Goal: Task Accomplishment & Management: Use online tool/utility

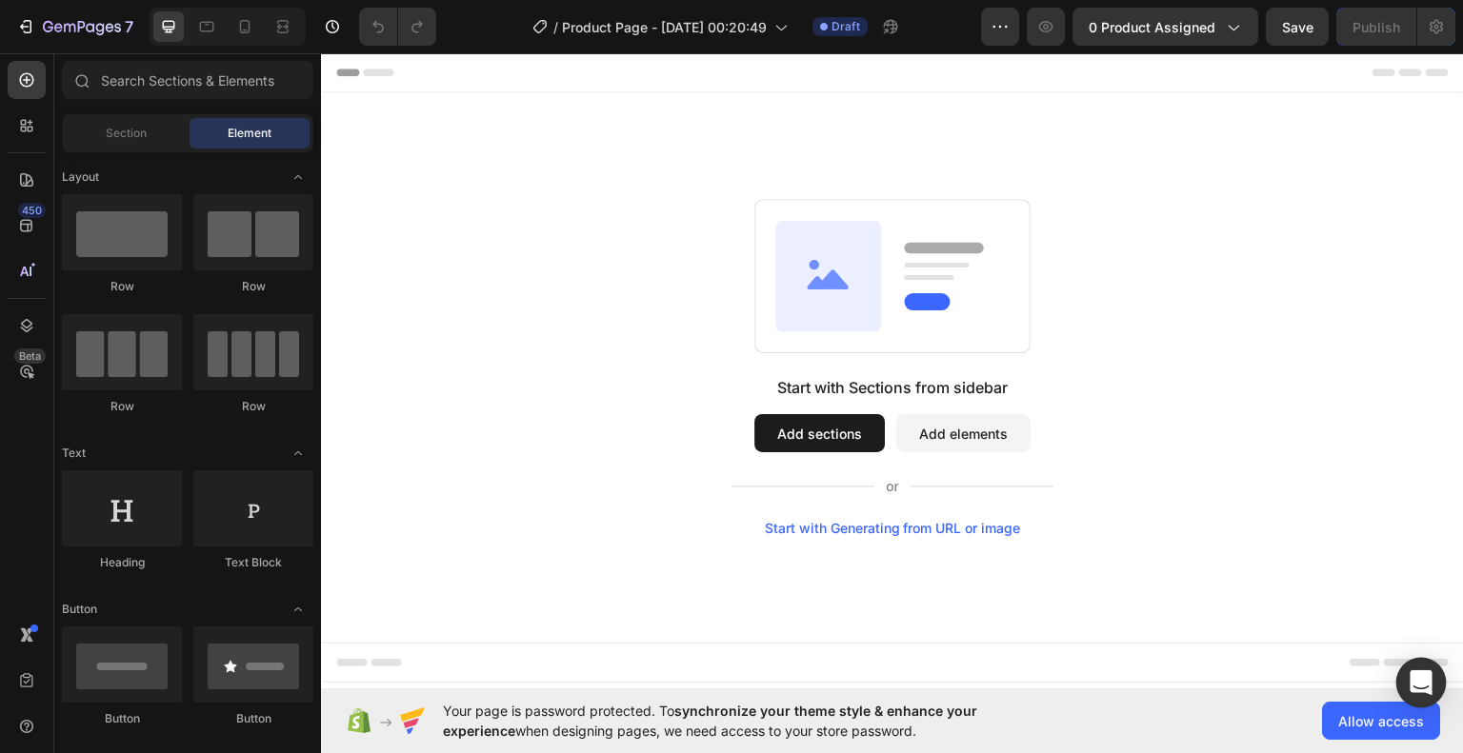
click at [1405, 685] on div "Open Intercom Messenger" at bounding box center [1421, 683] width 50 height 50
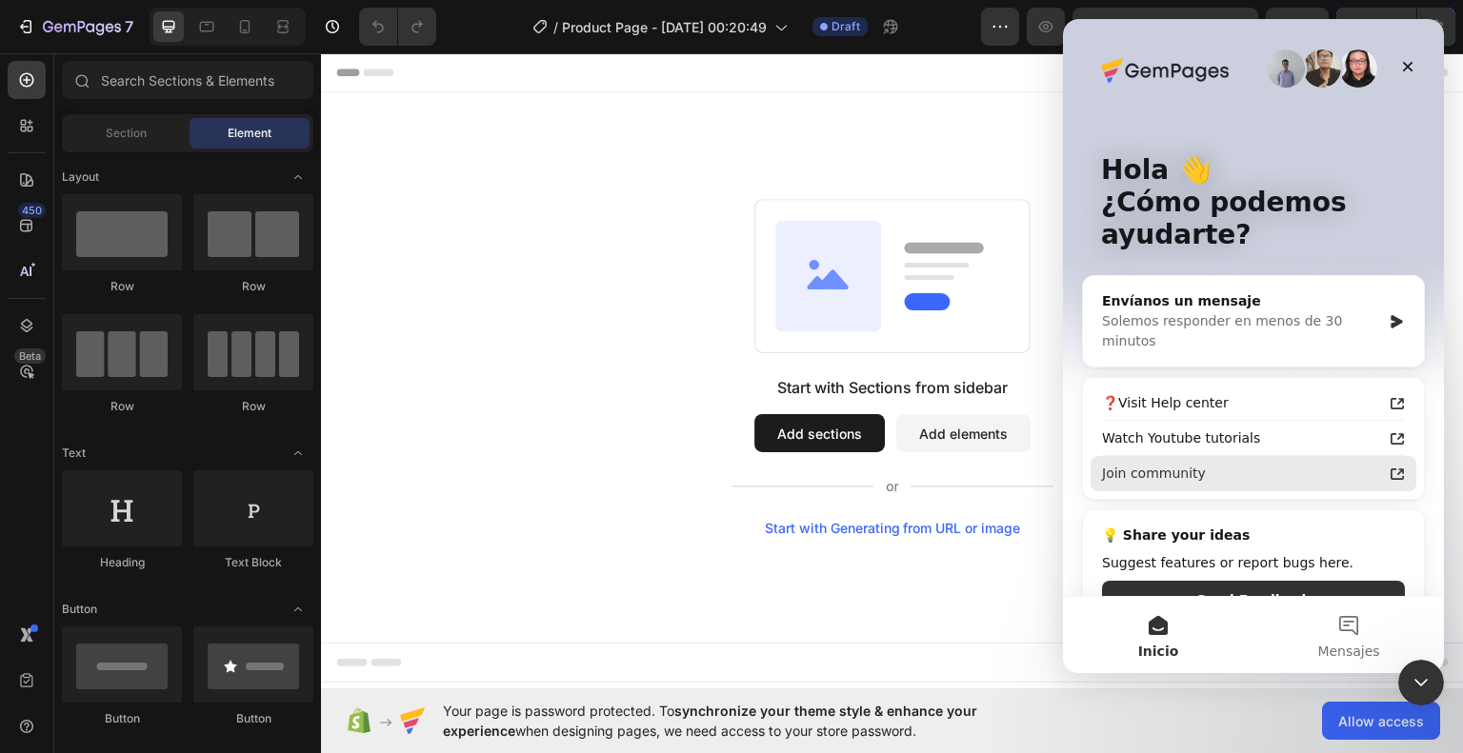
scroll to position [26, 0]
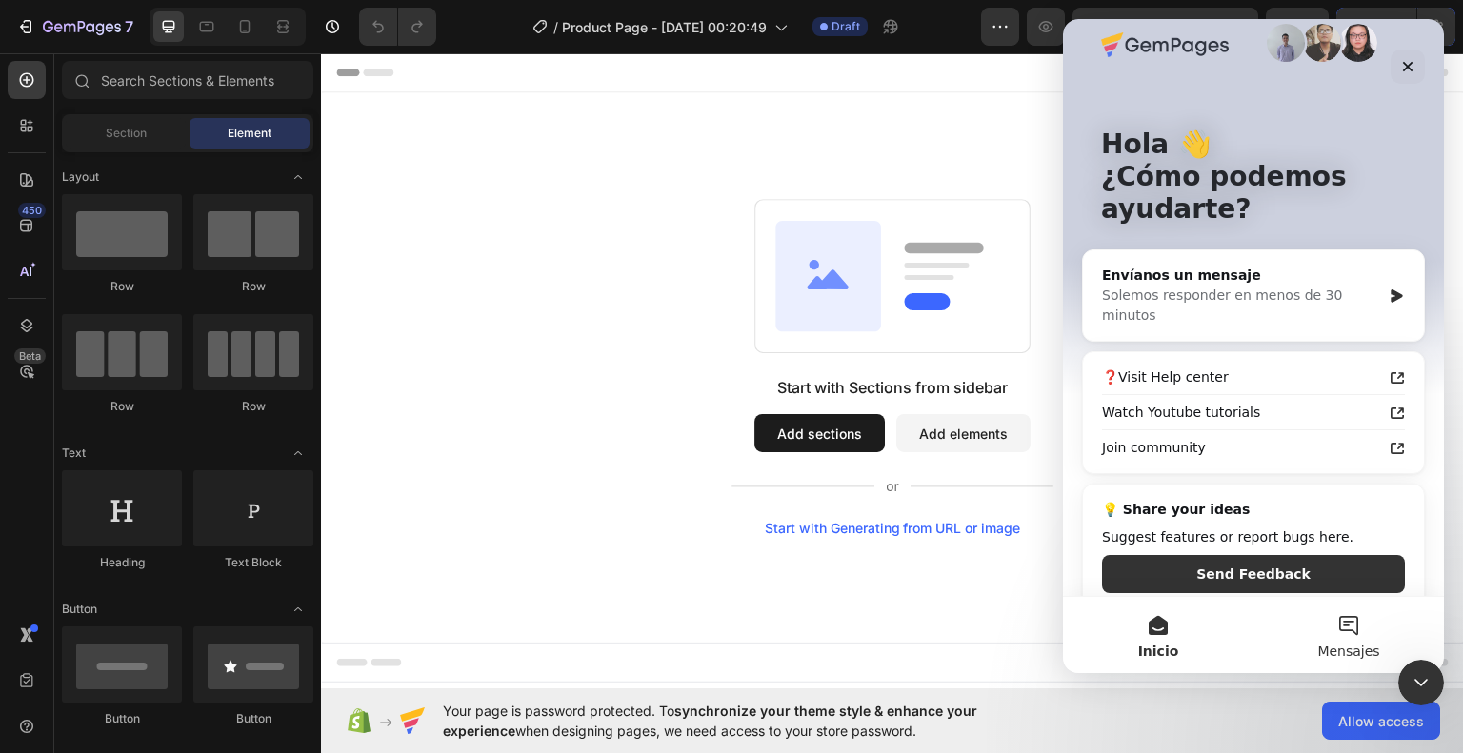
click at [1324, 624] on button "Mensajes" at bounding box center [1348, 635] width 190 height 76
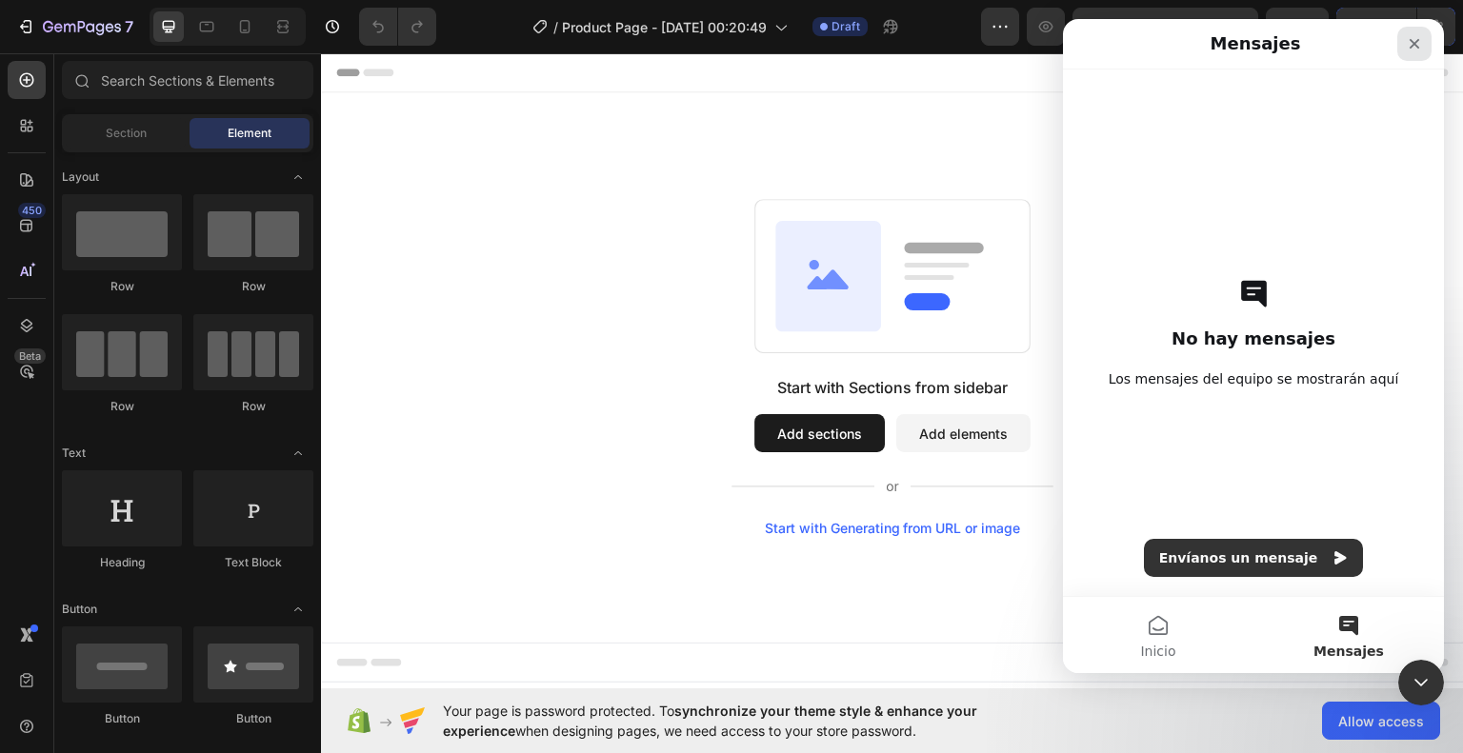
click at [1422, 41] on div "Cerrar" at bounding box center [1414, 44] width 34 height 34
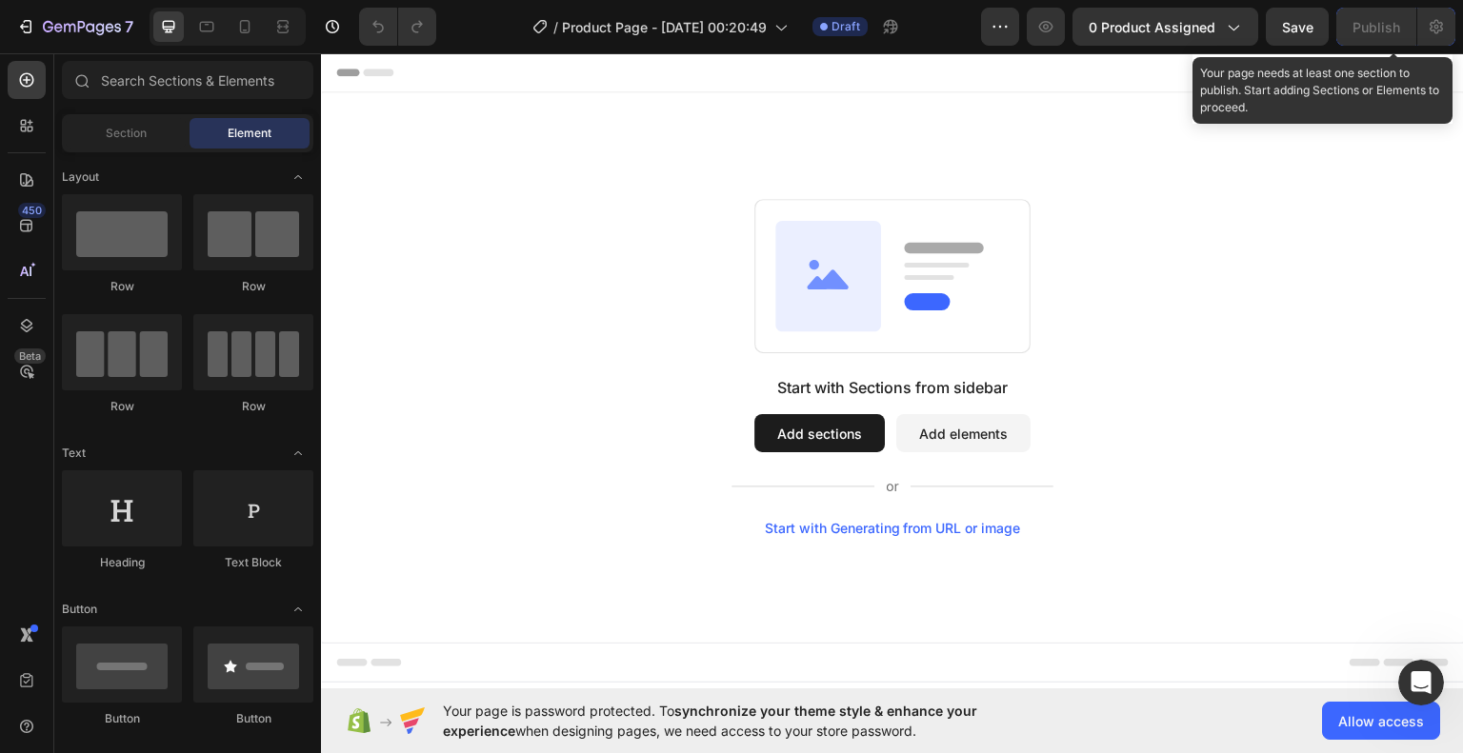
scroll to position [0, 0]
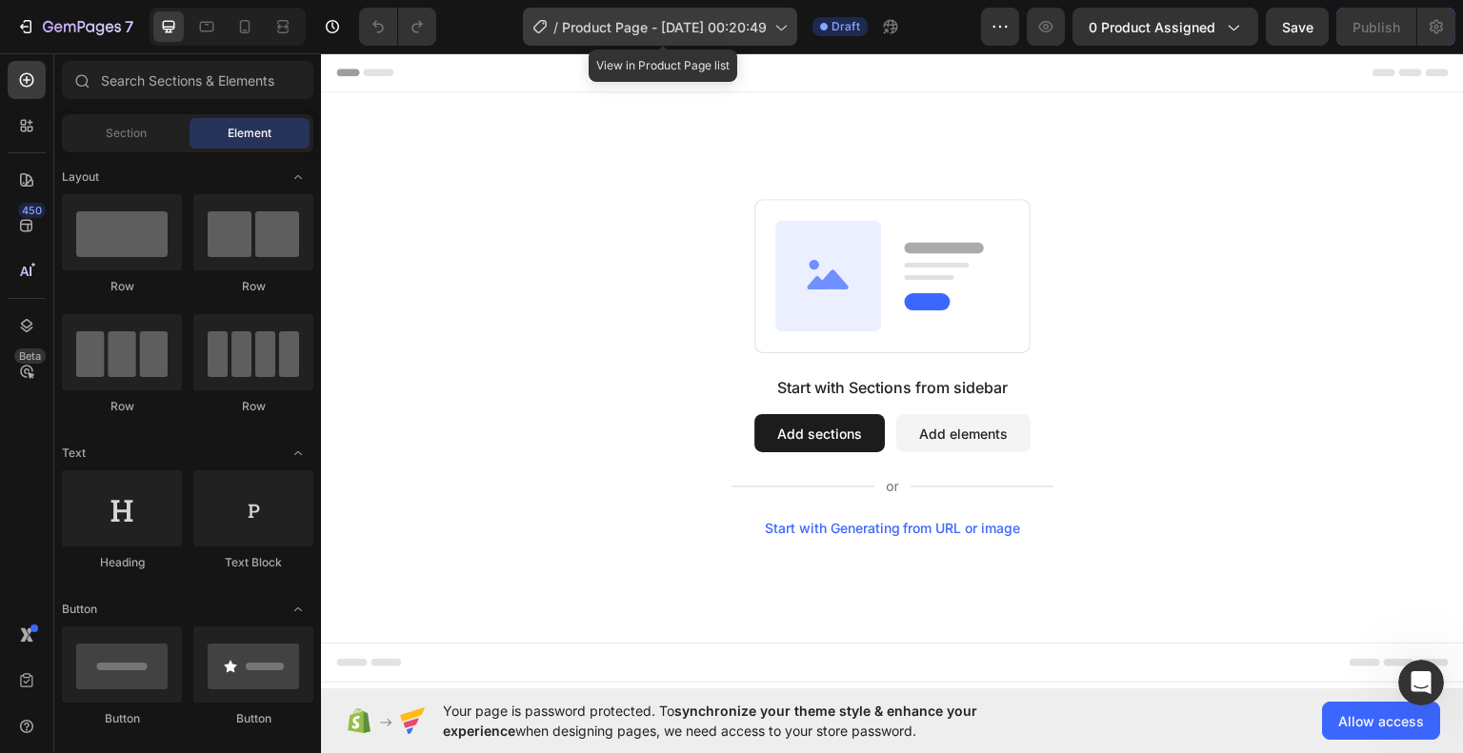
click at [726, 32] on span "Product Page - [DATE] 00:20:49" at bounding box center [664, 27] width 205 height 20
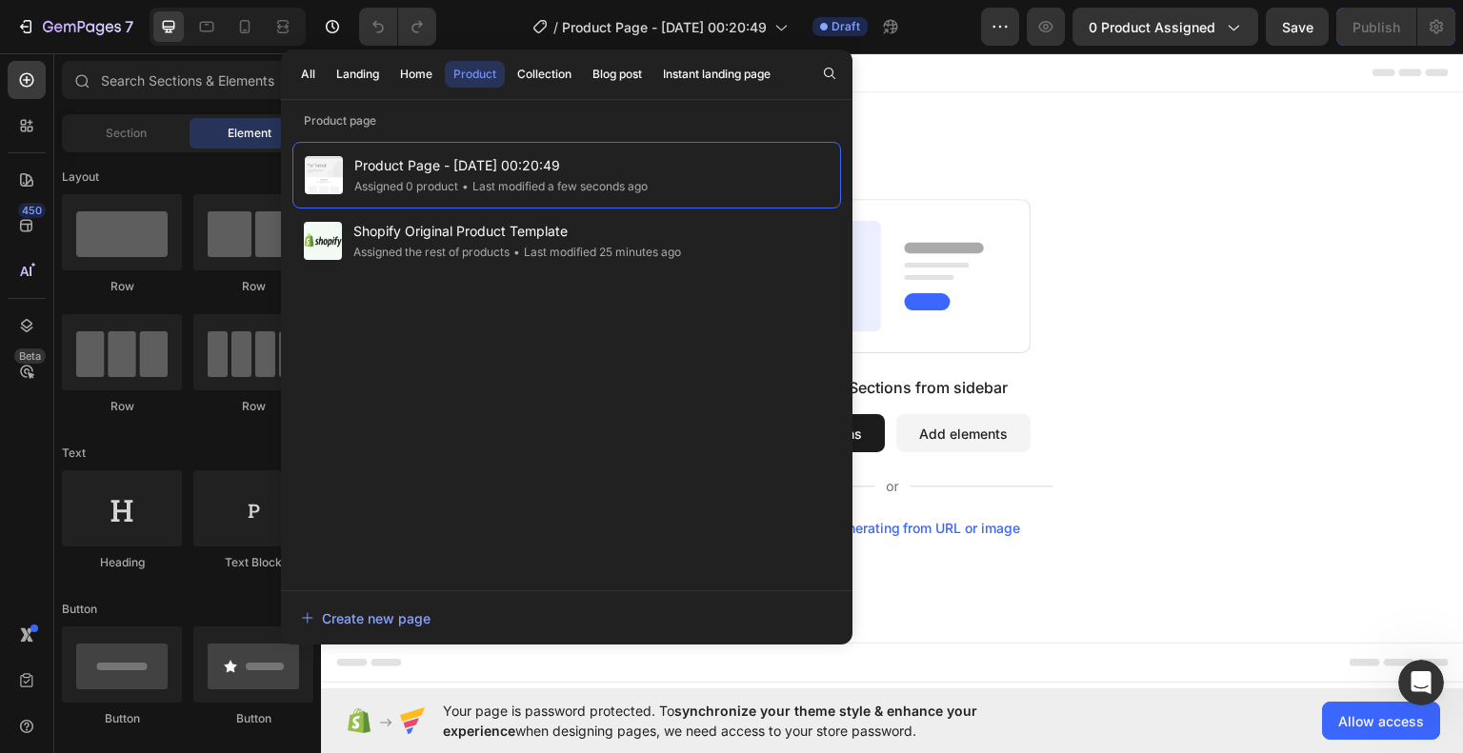
click at [1004, 150] on div "Start with Sections from sidebar Add sections Add elements Start with Generatin…" at bounding box center [892, 366] width 1143 height 550
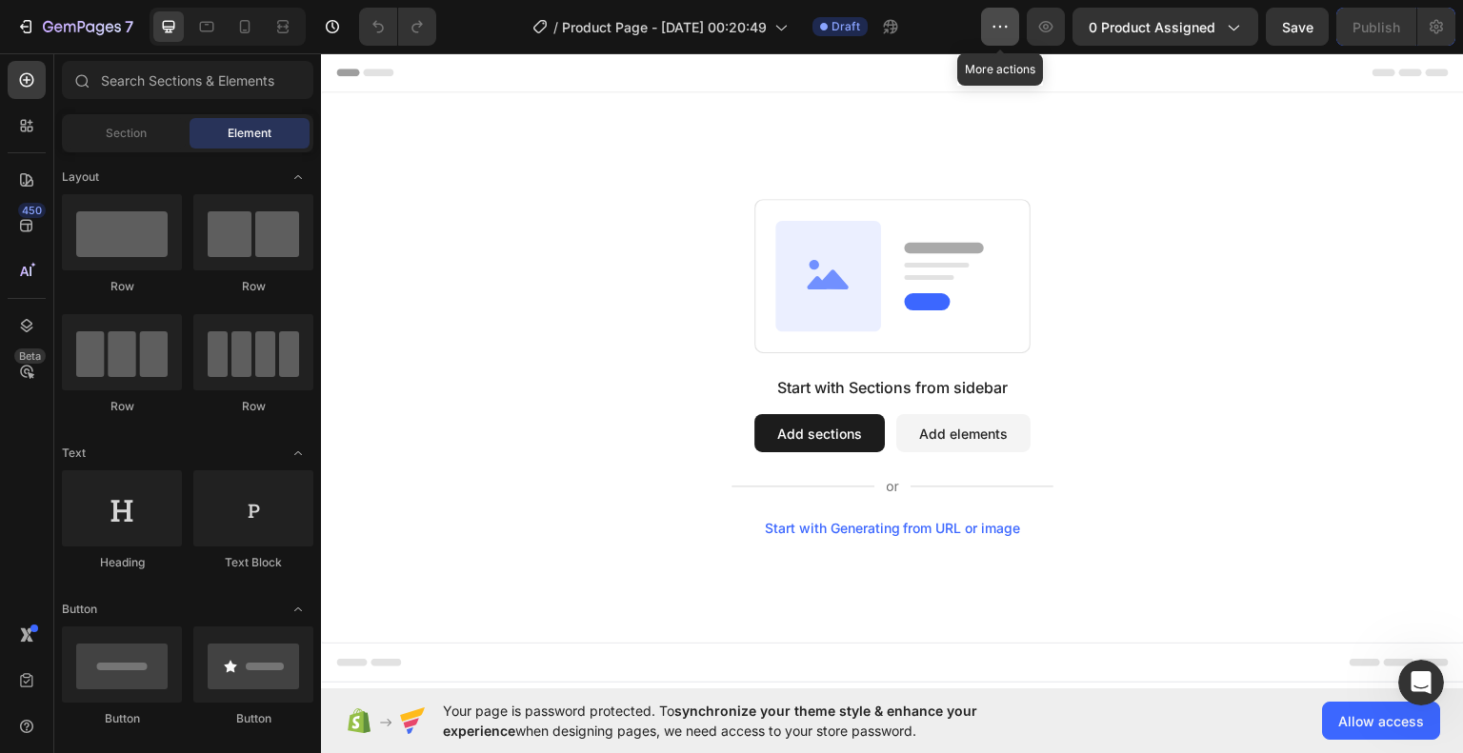
click at [1000, 41] on button "button" at bounding box center [1000, 27] width 38 height 38
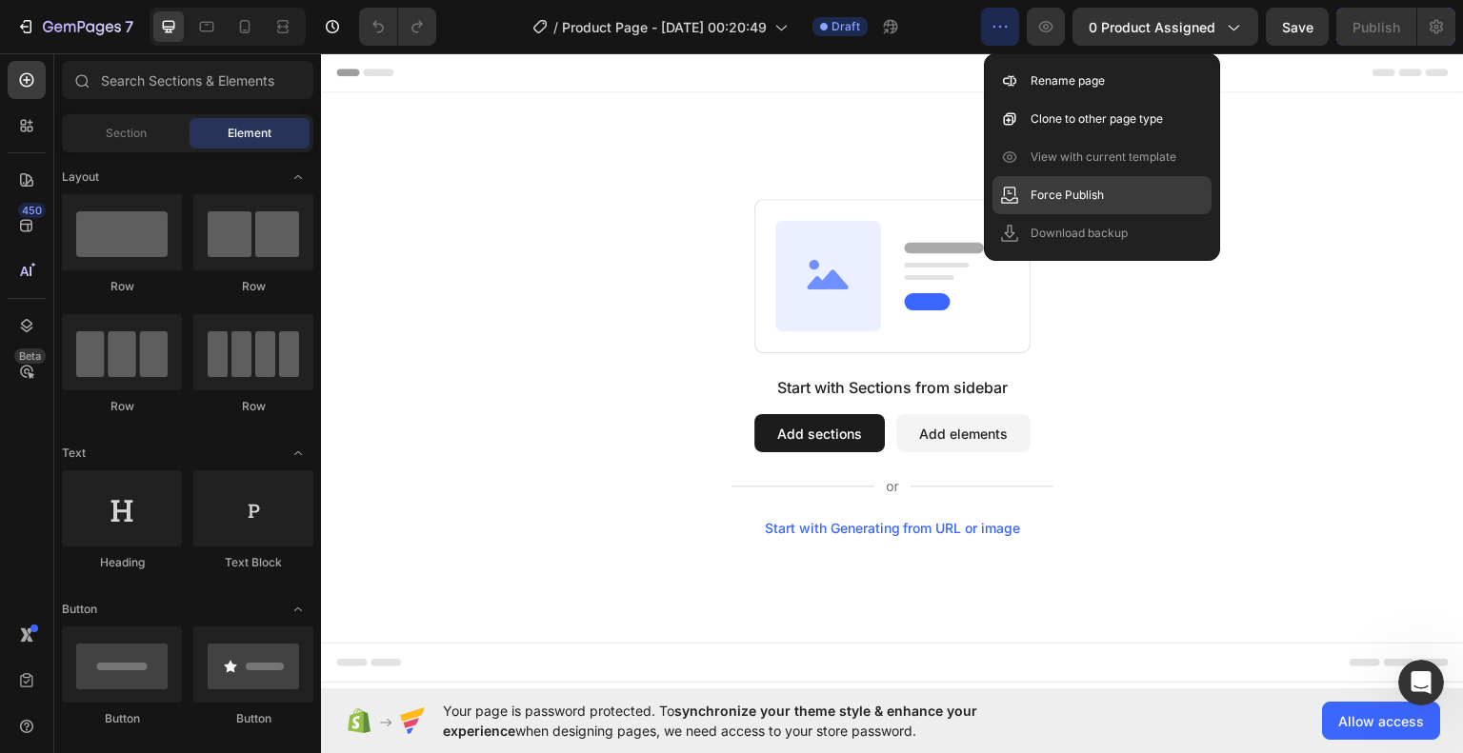
click at [1092, 199] on p "Force Publish" at bounding box center [1066, 195] width 73 height 19
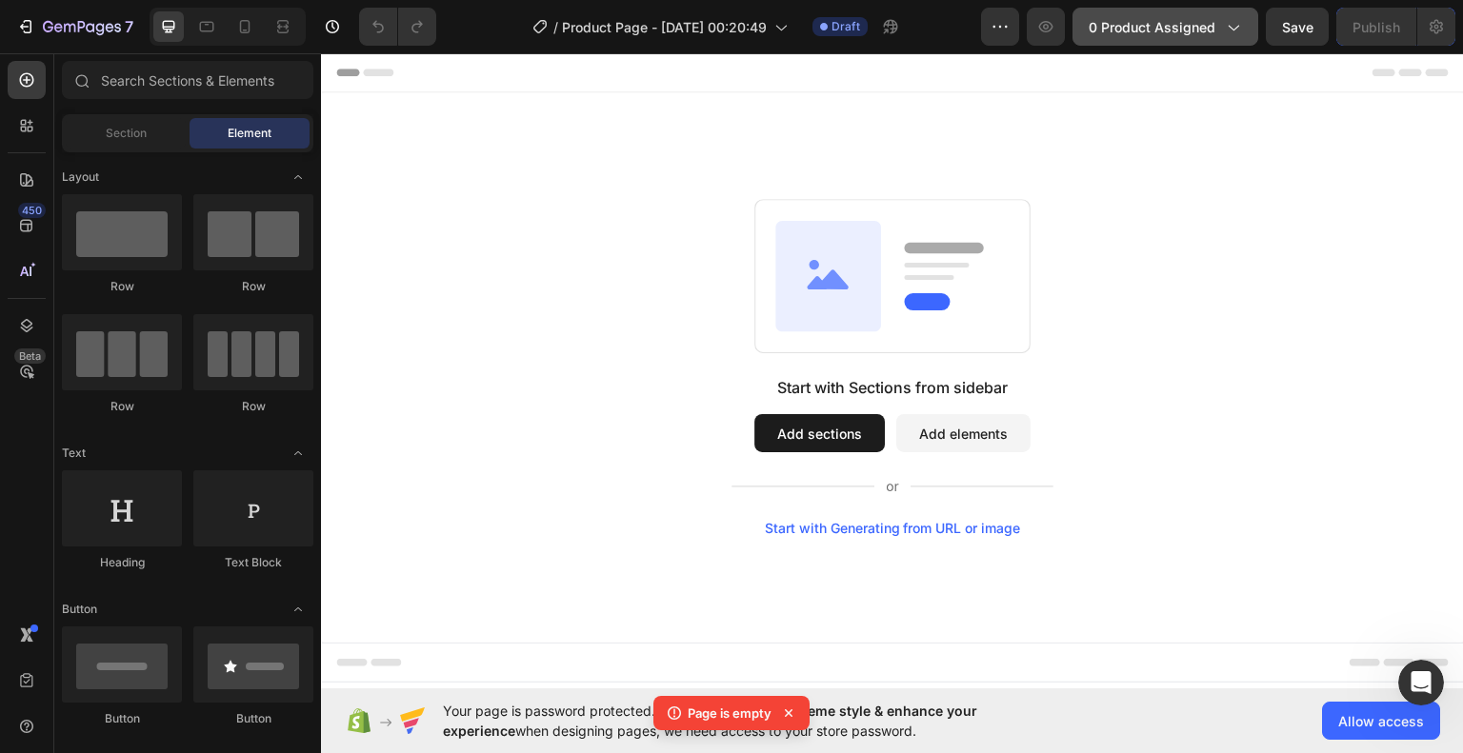
click at [1157, 31] on span "0 product assigned" at bounding box center [1151, 27] width 127 height 20
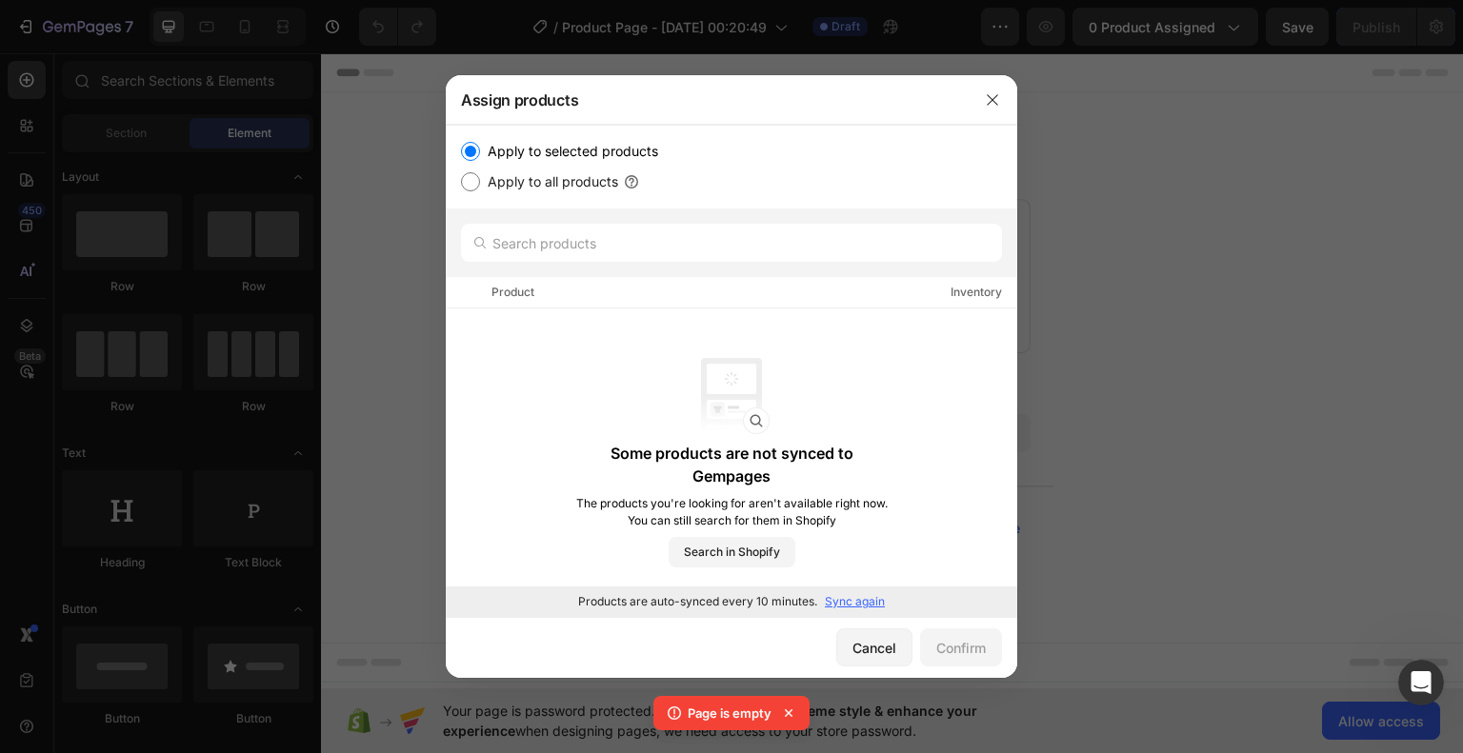
click at [846, 605] on p "Sync again" at bounding box center [855, 601] width 60 height 17
click at [768, 555] on span "Search in Shopify" at bounding box center [732, 552] width 96 height 17
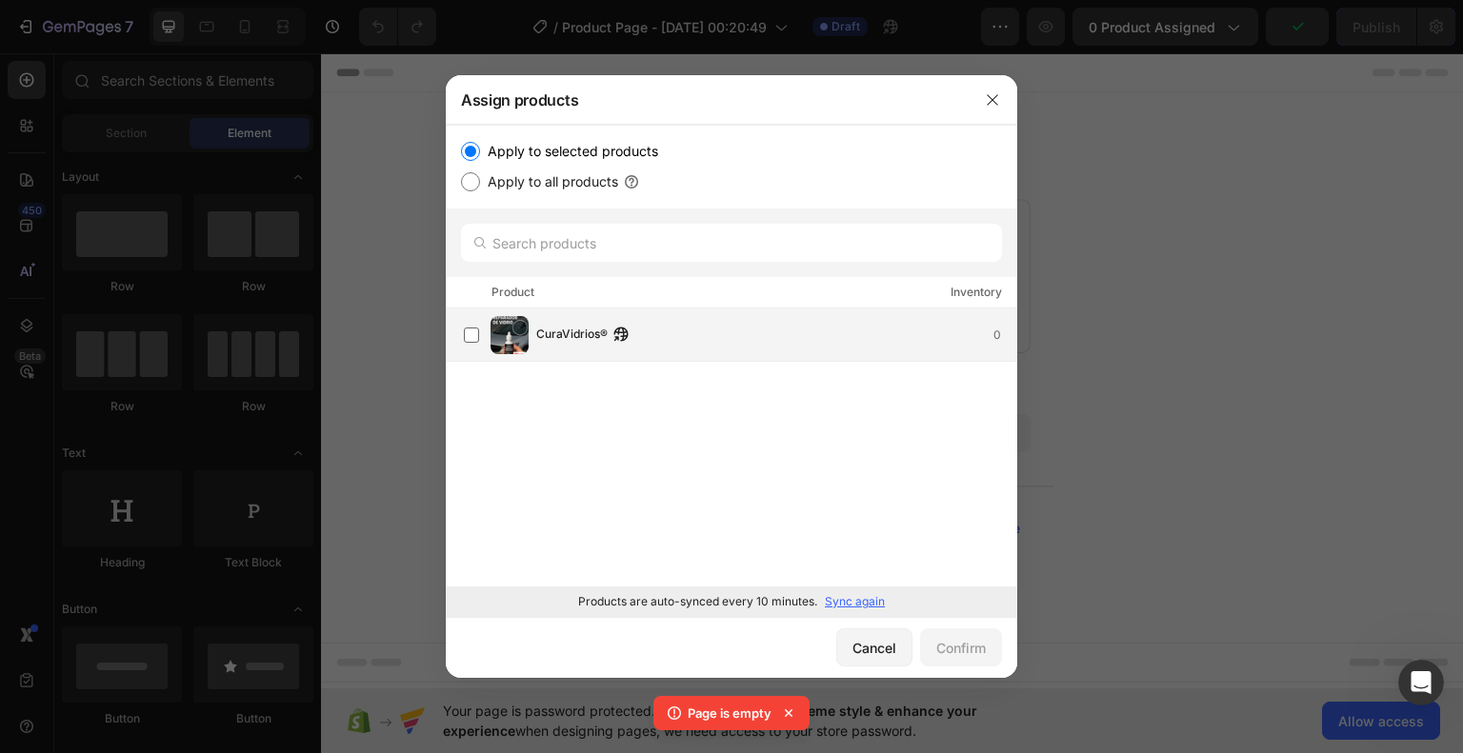
click at [702, 341] on div "CuraVidrios® 0" at bounding box center [776, 335] width 480 height 21
click at [979, 645] on div "Confirm" at bounding box center [961, 648] width 50 height 20
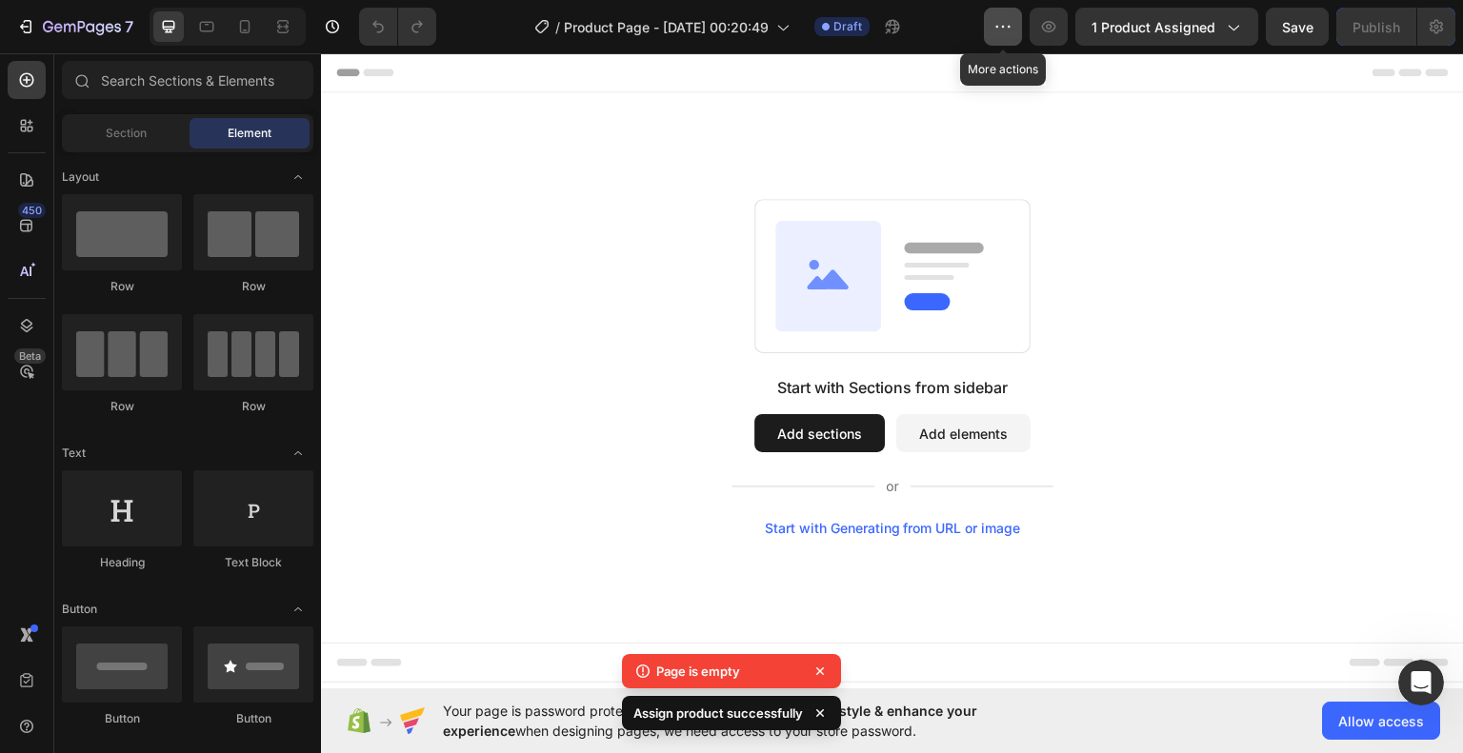
click at [1009, 33] on icon "button" at bounding box center [1002, 26] width 19 height 19
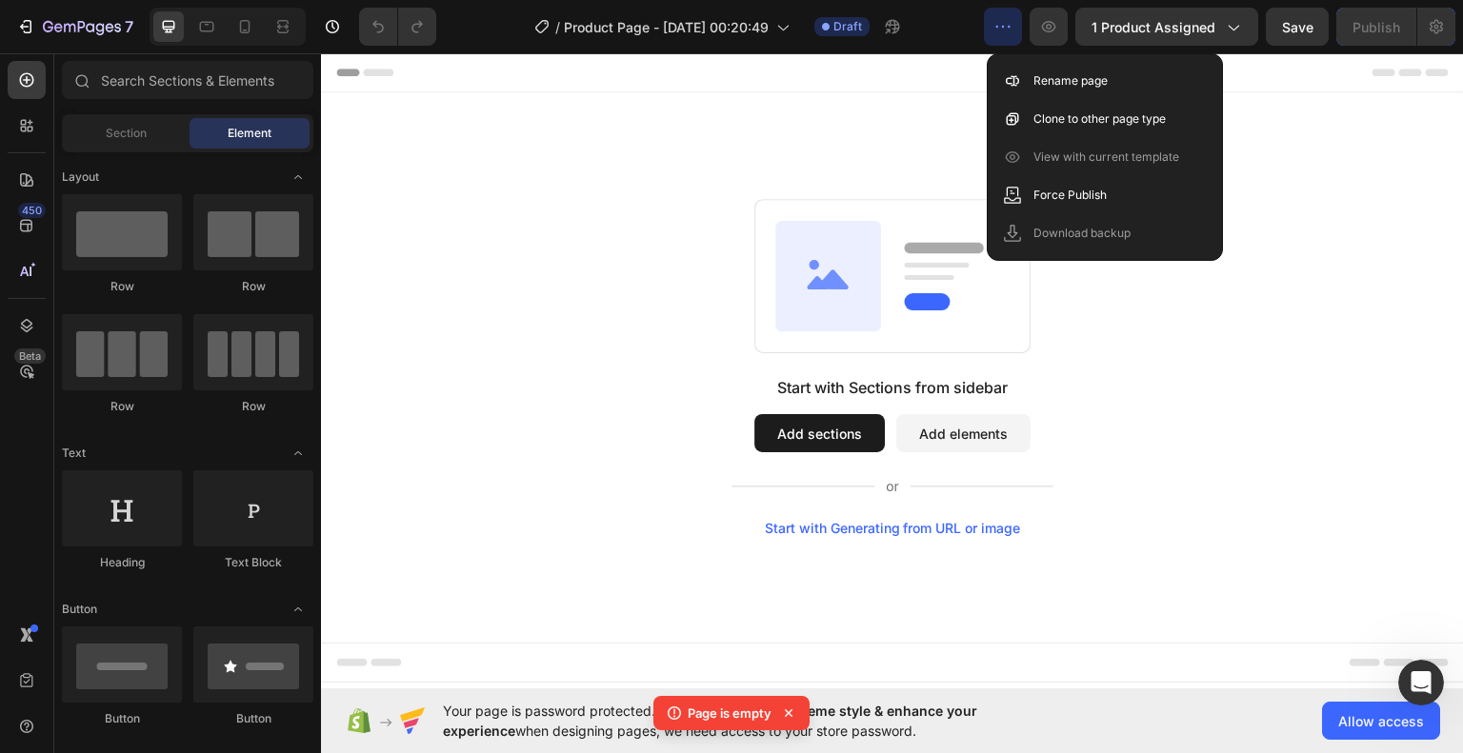
click at [1180, 628] on div "Start with Sections from sidebar Add sections Add elements Start with Generatin…" at bounding box center [892, 366] width 1143 height 550
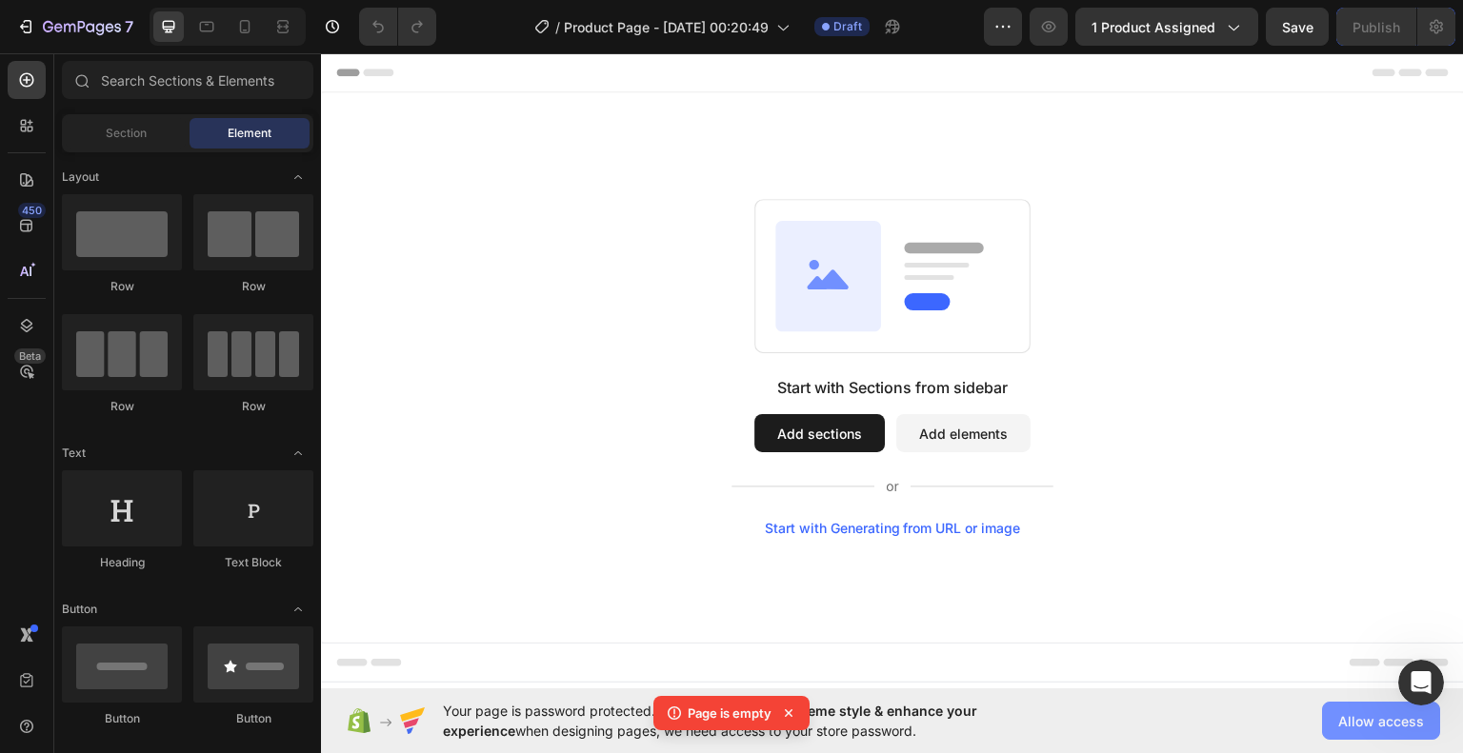
click at [1390, 727] on span "Allow access" at bounding box center [1381, 721] width 86 height 20
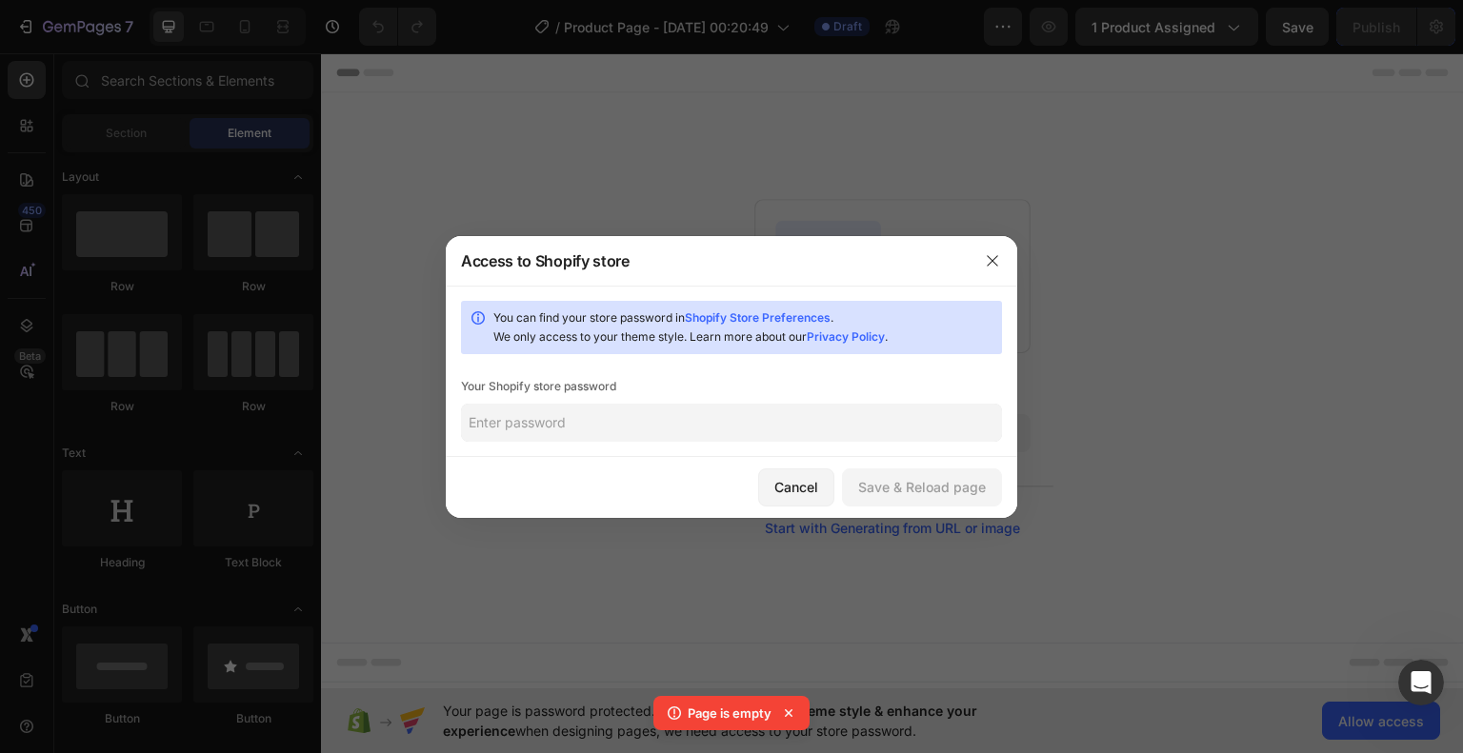
click at [640, 423] on input "text" at bounding box center [731, 423] width 541 height 38
click at [1003, 261] on button "button" at bounding box center [992, 261] width 30 height 30
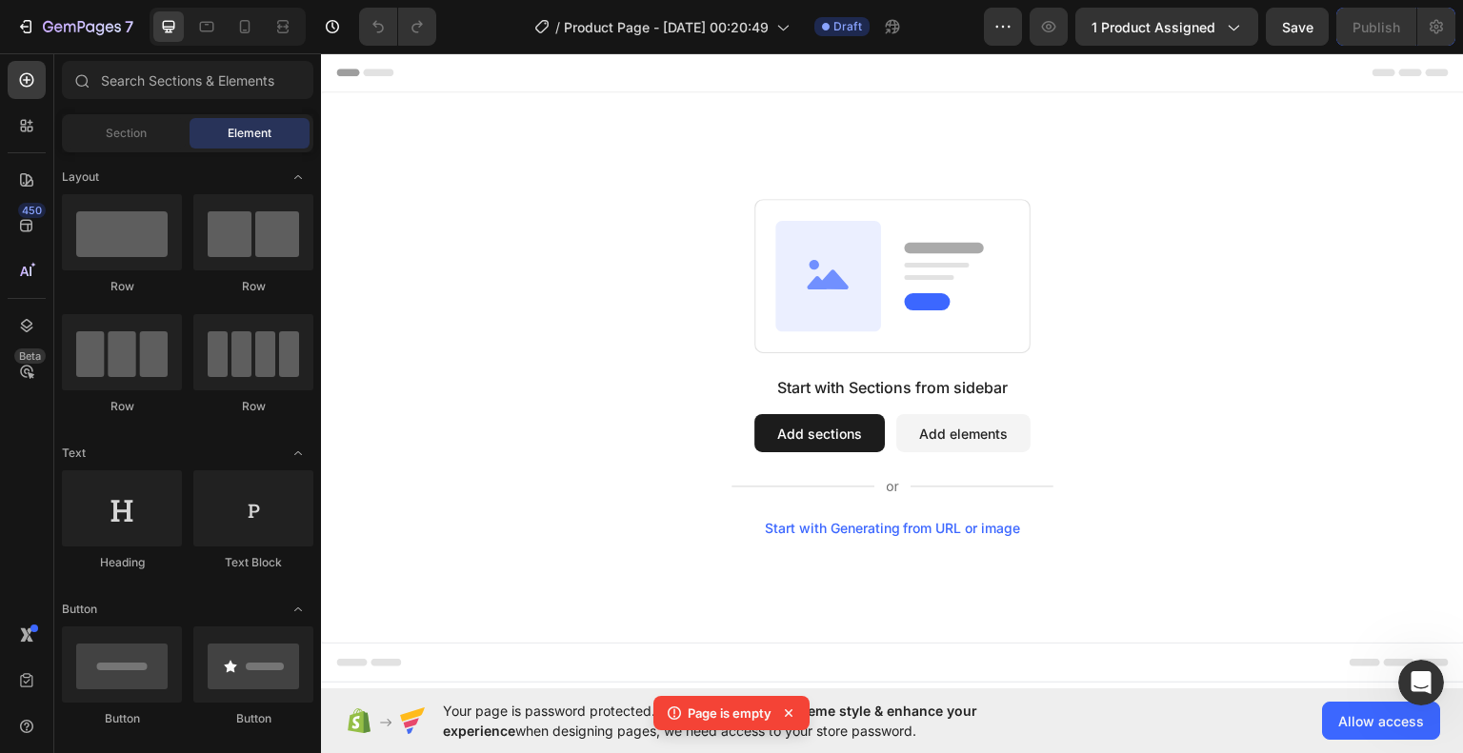
click at [996, 441] on button "Add elements" at bounding box center [963, 432] width 134 height 38
click at [996, 439] on button "Add elements" at bounding box center [963, 432] width 134 height 38
click at [767, 437] on button "Add sections" at bounding box center [819, 432] width 130 height 38
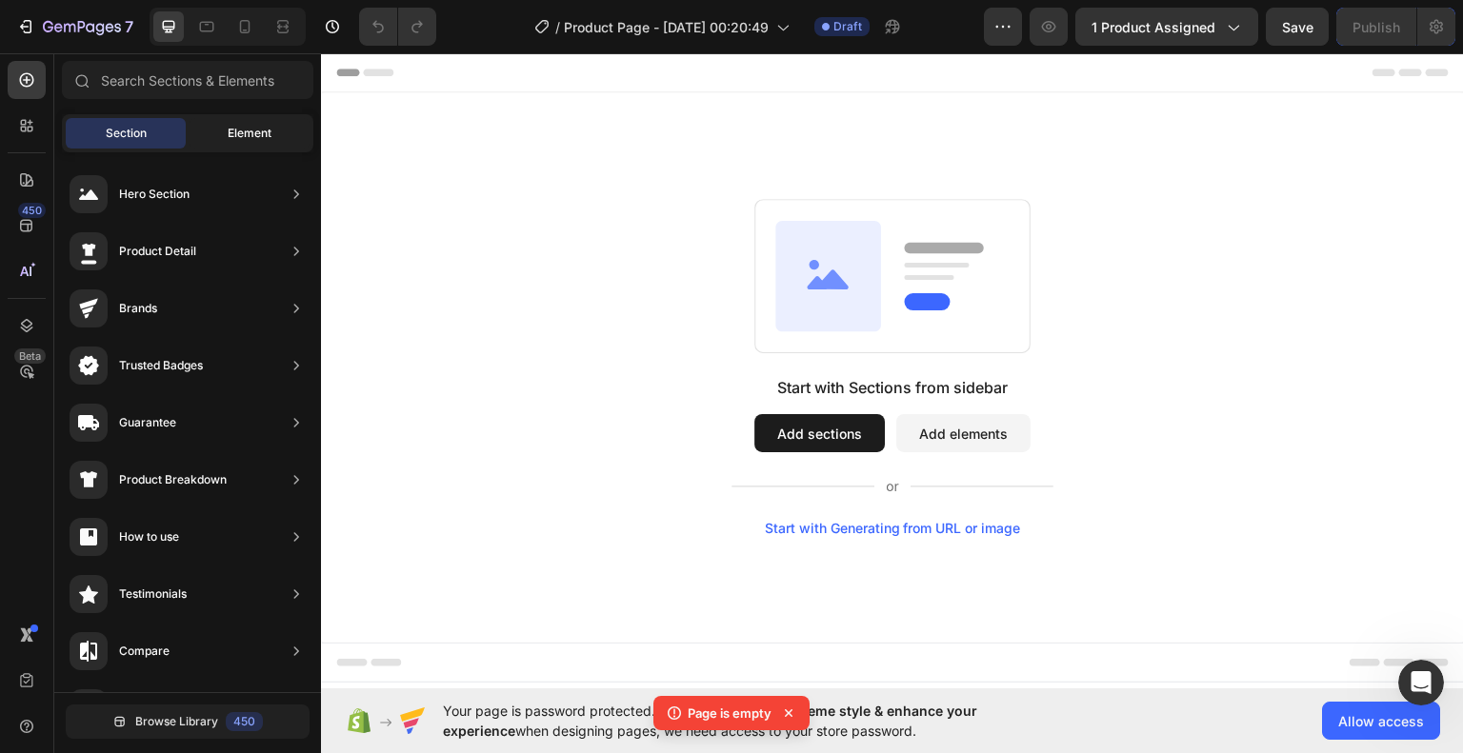
click at [274, 137] on div "Element" at bounding box center [249, 133] width 120 height 30
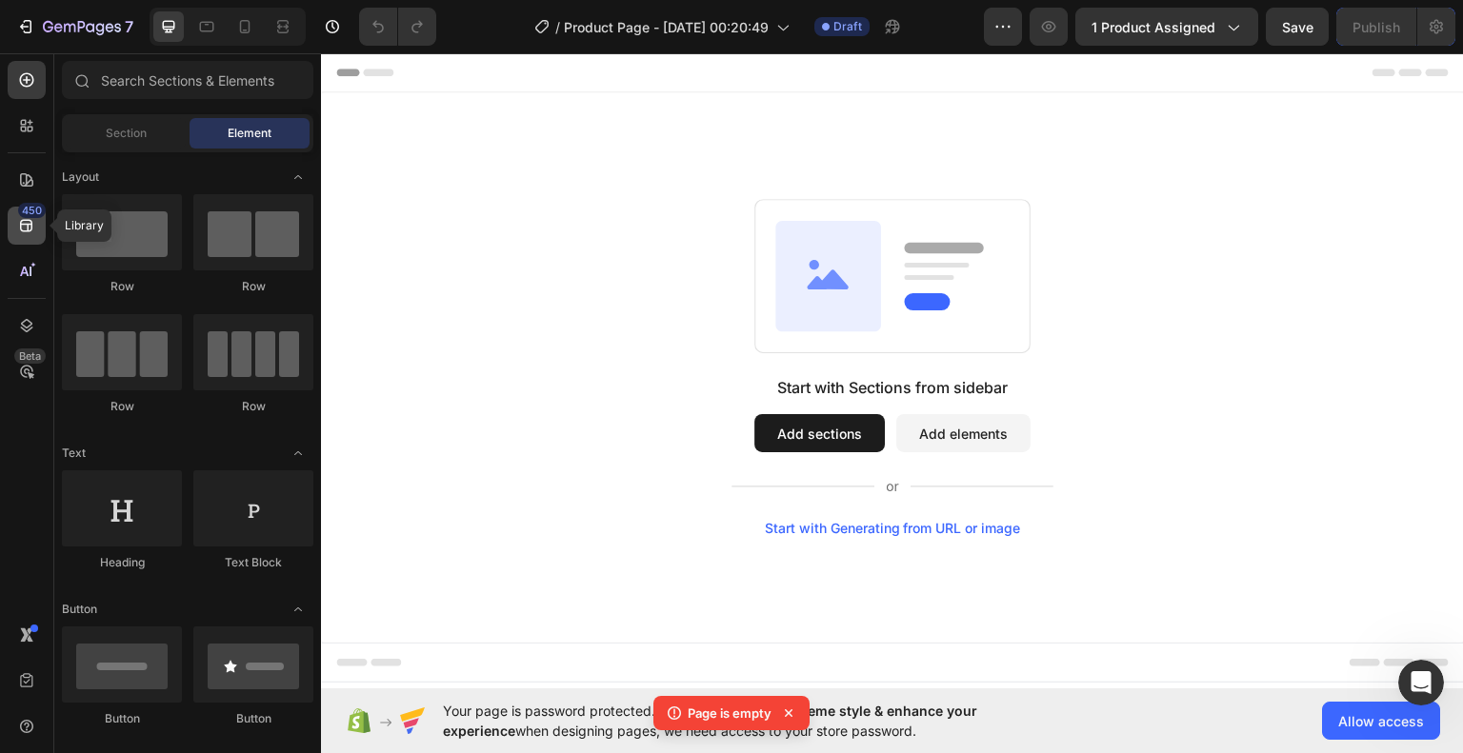
click at [32, 227] on icon at bounding box center [26, 225] width 19 height 19
click at [26, 184] on icon at bounding box center [26, 179] width 13 height 13
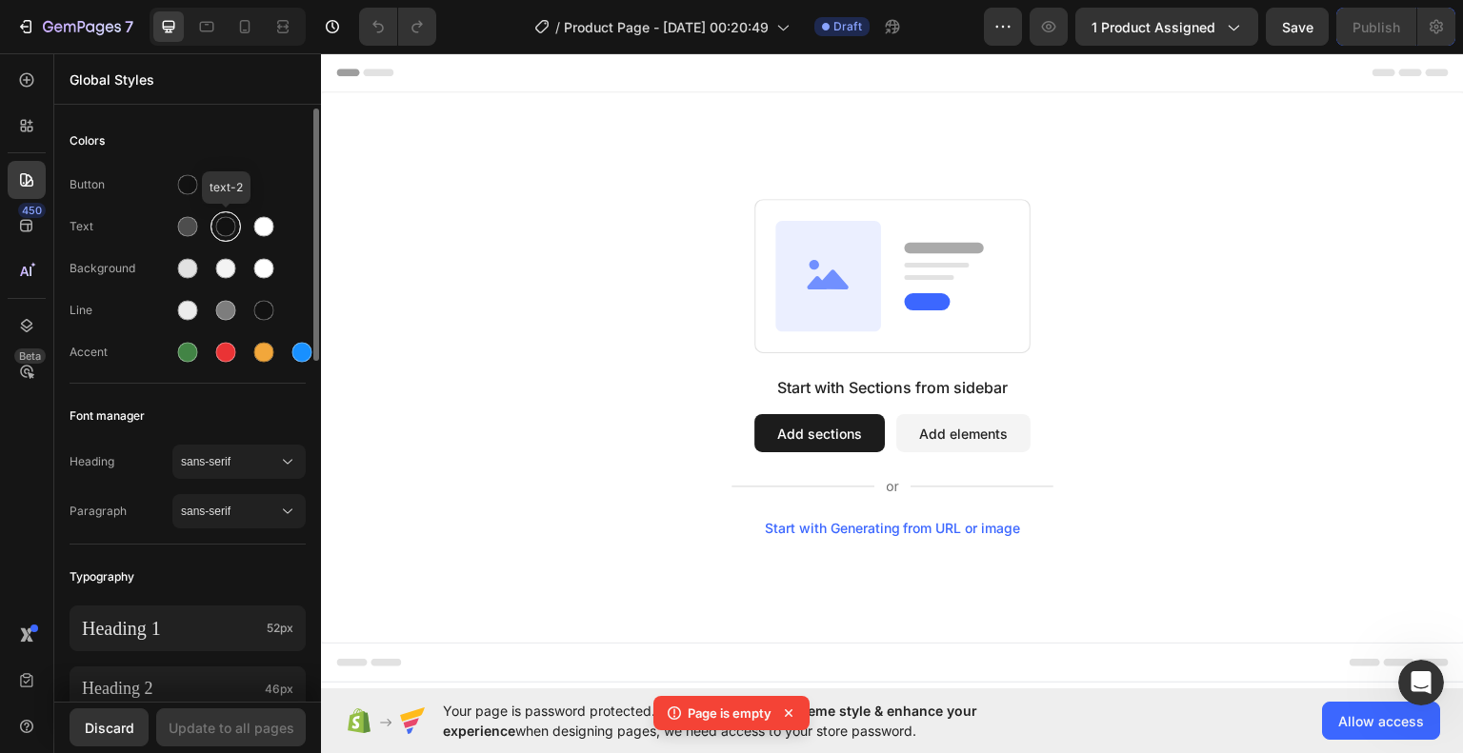
click at [220, 236] on div at bounding box center [225, 226] width 30 height 30
click at [13, 115] on div at bounding box center [27, 126] width 38 height 38
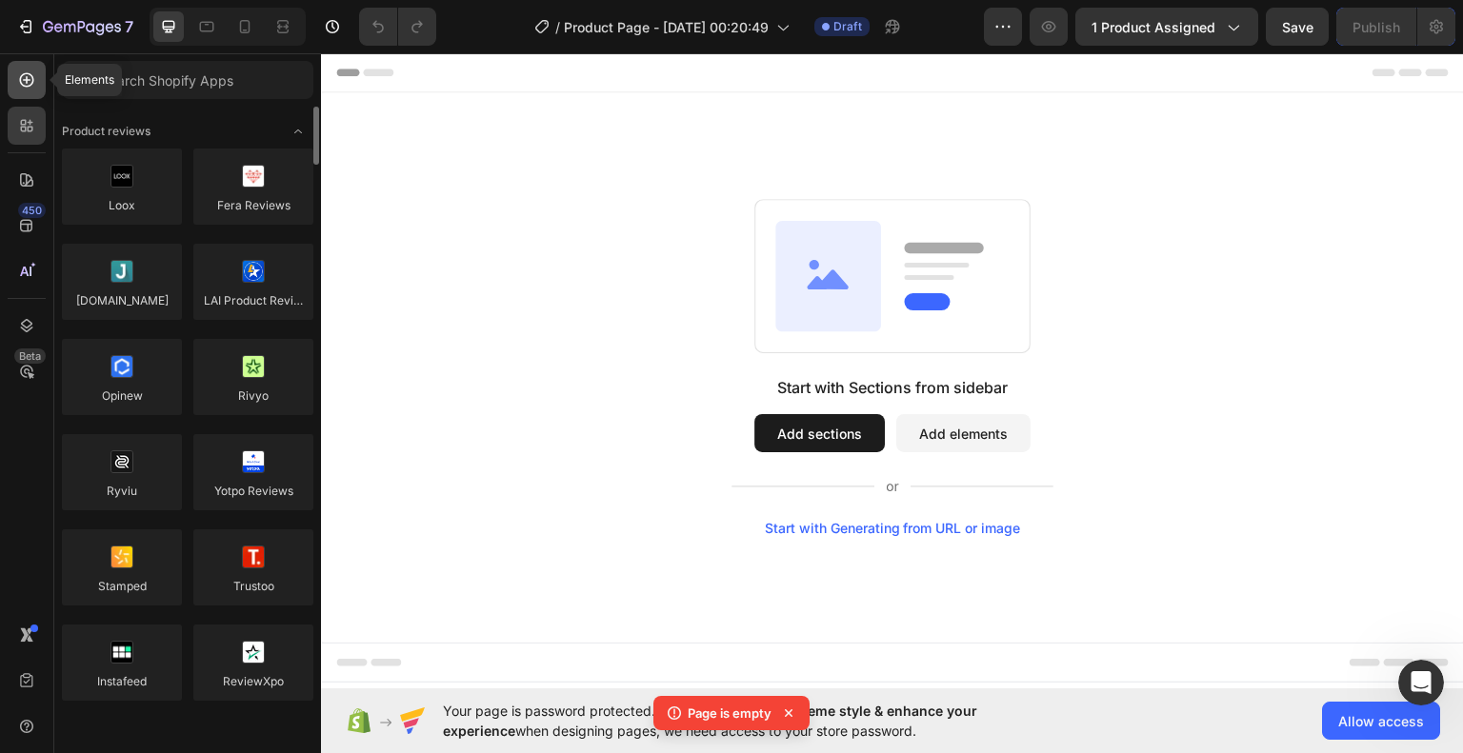
click at [31, 85] on icon at bounding box center [26, 79] width 19 height 19
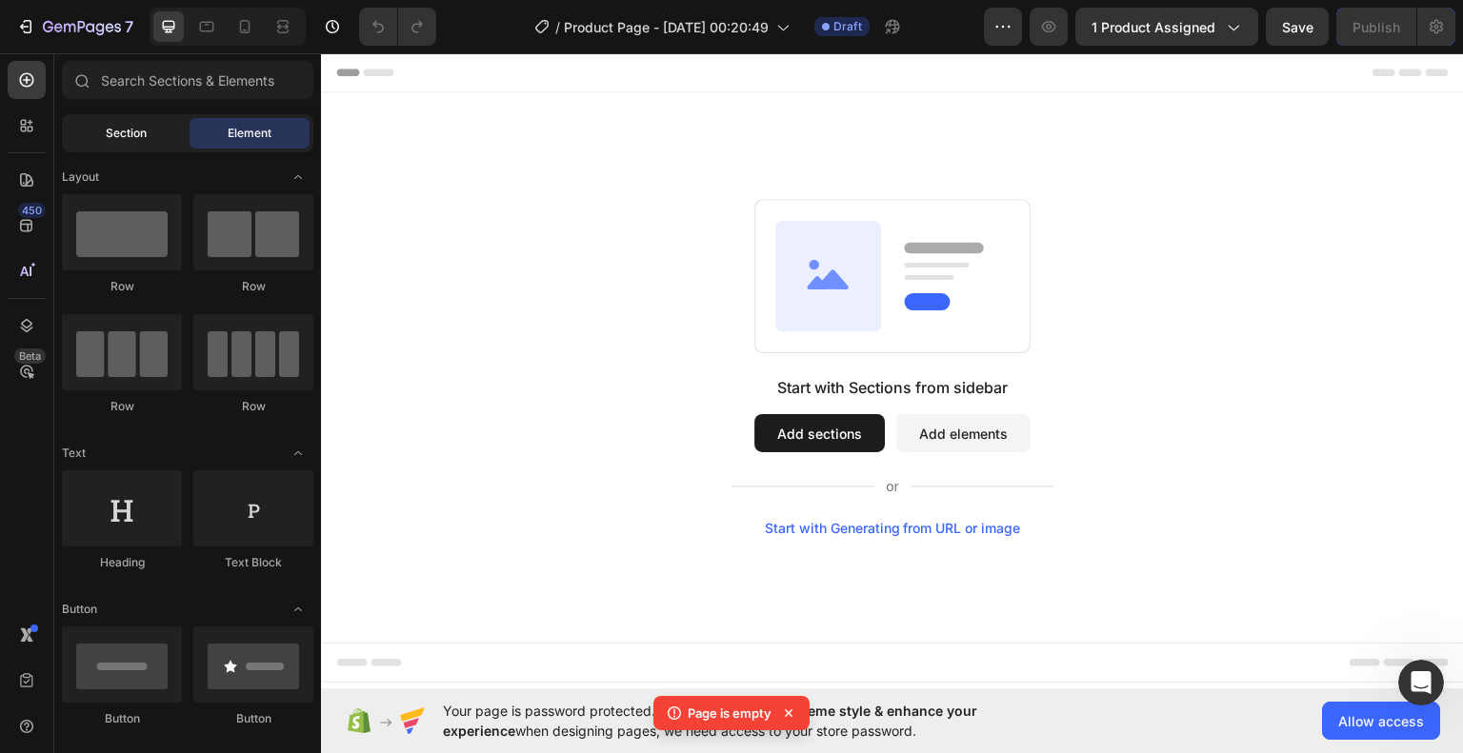
click at [164, 131] on div "Section" at bounding box center [126, 133] width 120 height 30
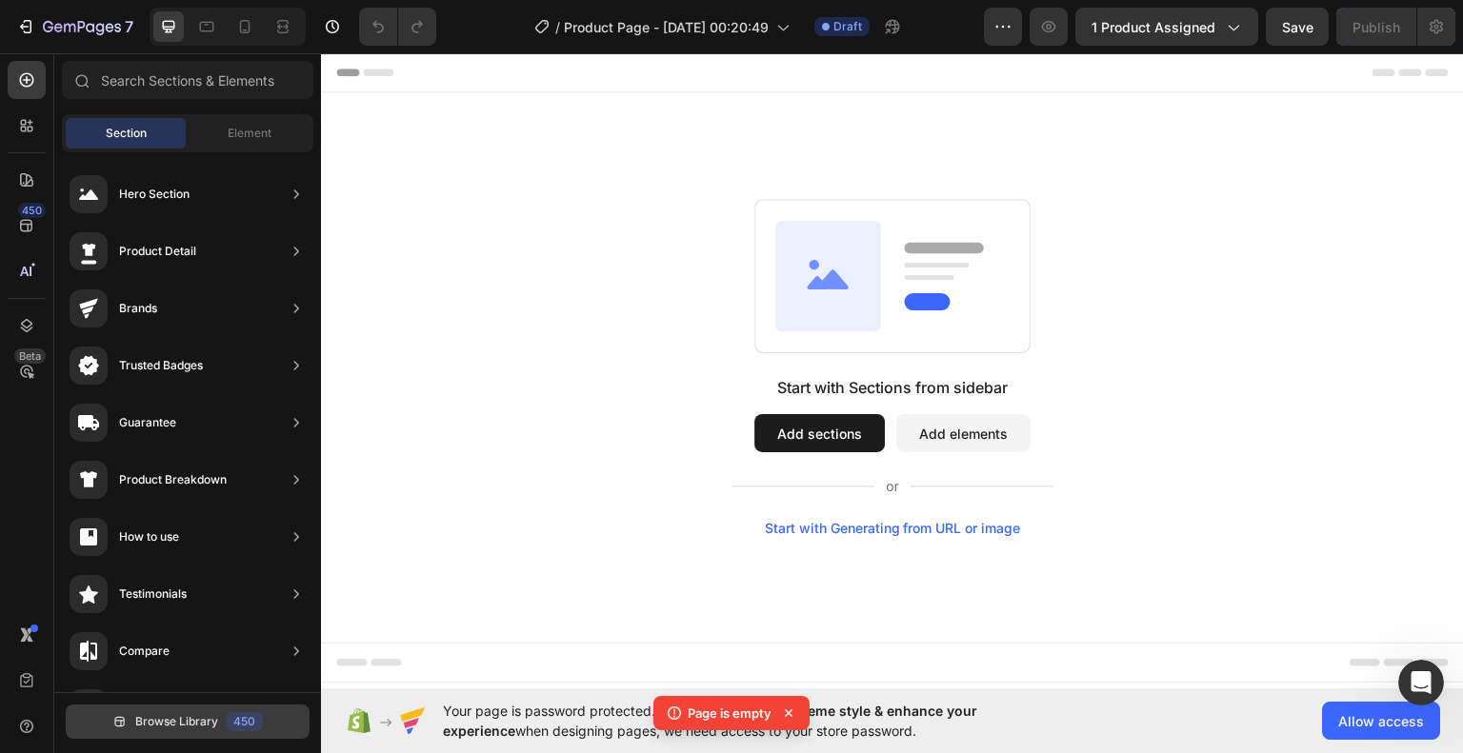
click at [272, 725] on button "Browse Library 450" at bounding box center [188, 722] width 244 height 34
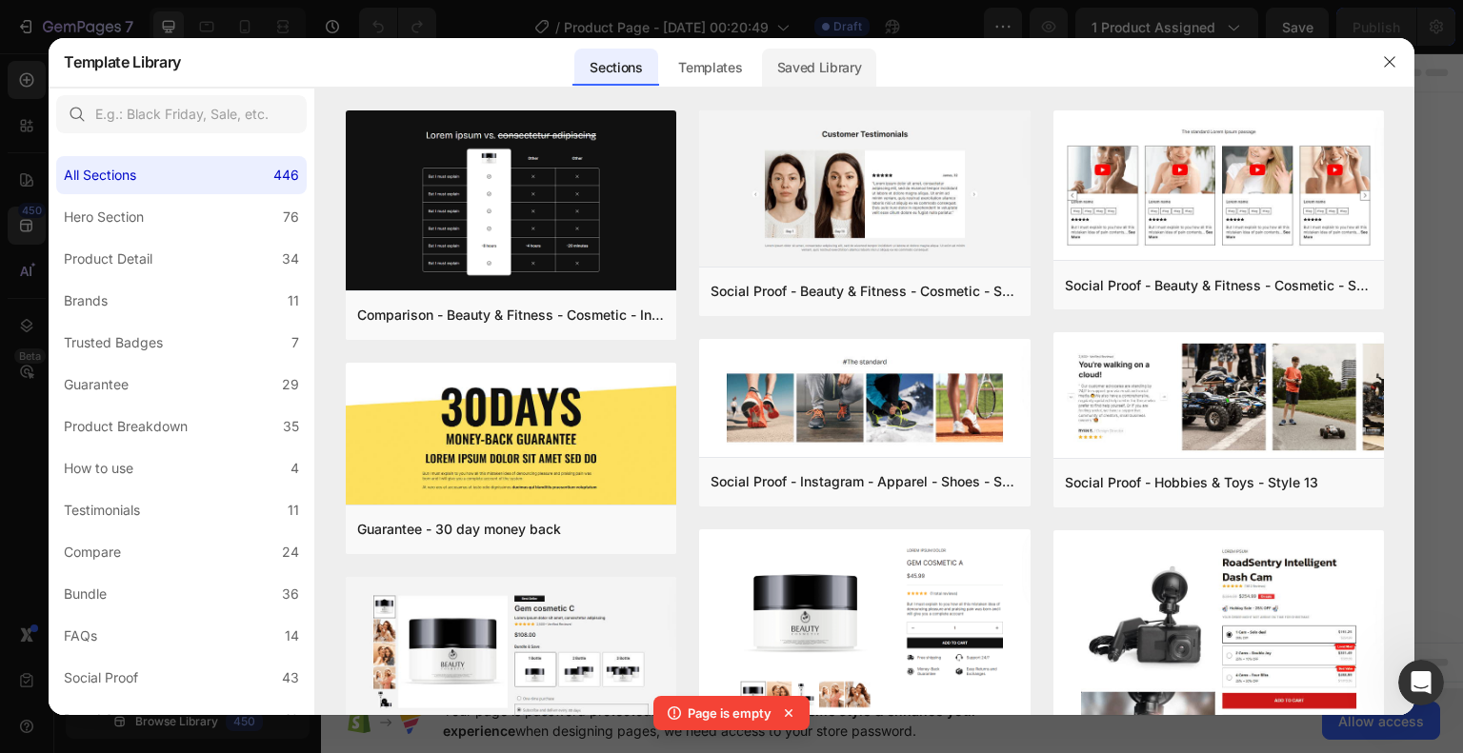
click at [819, 74] on div "Saved Library" at bounding box center [819, 68] width 115 height 38
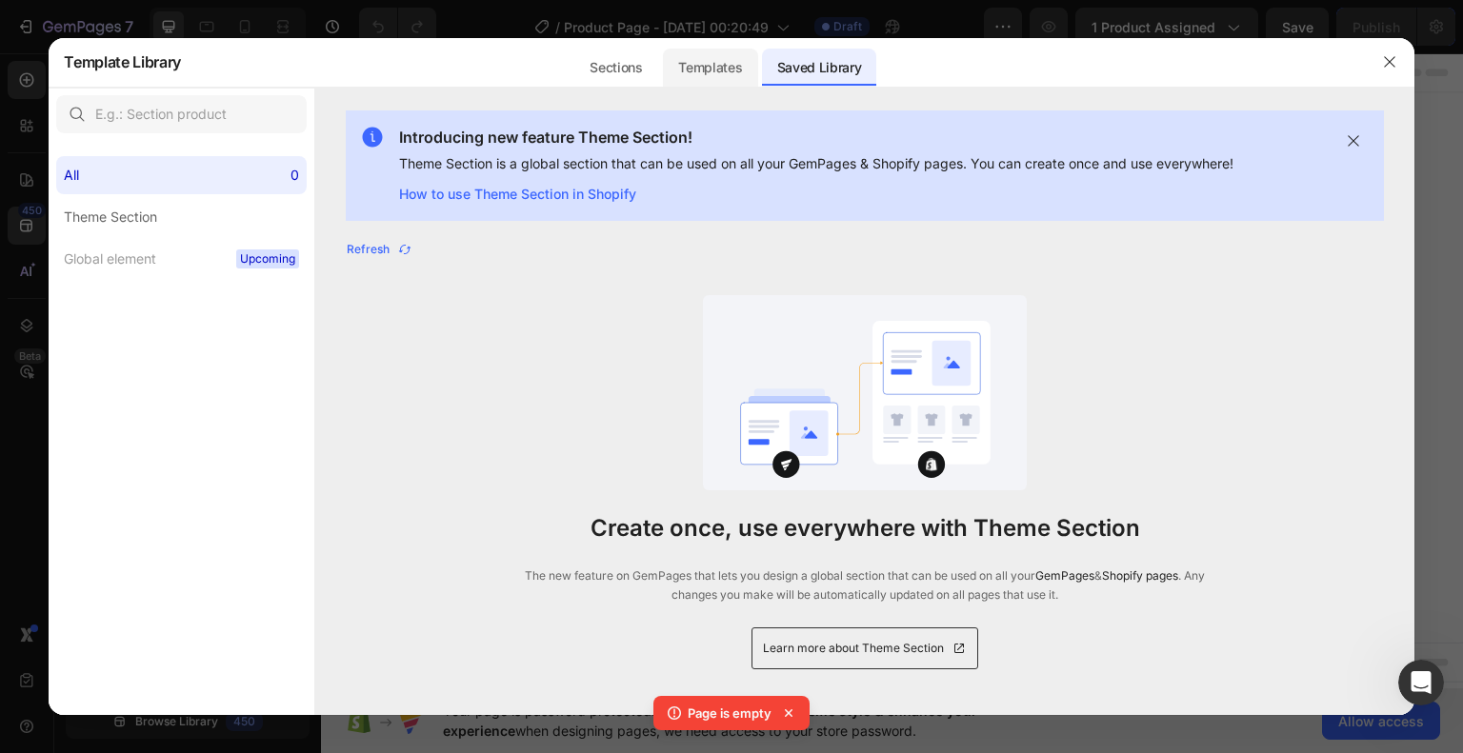
click at [690, 64] on div "Templates" at bounding box center [710, 68] width 94 height 38
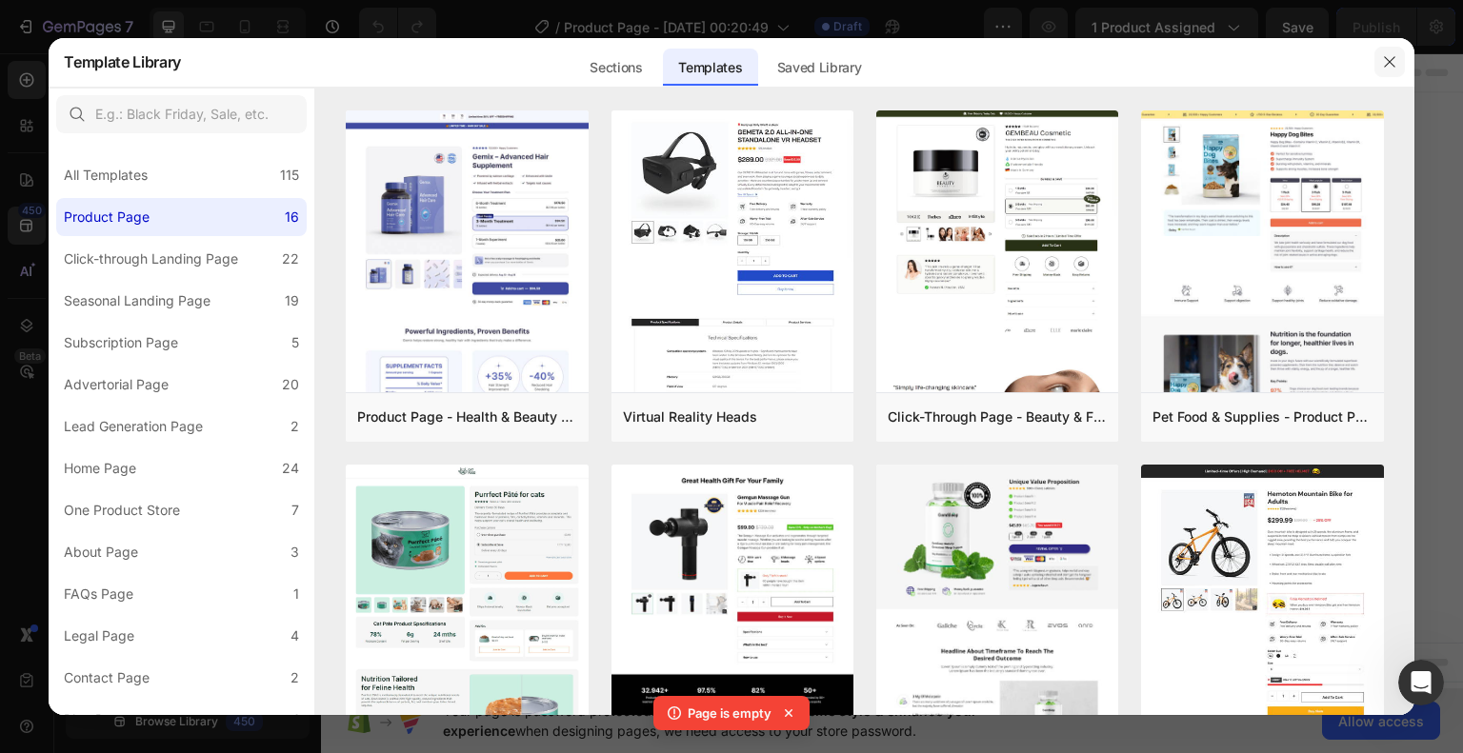
click at [1381, 60] on button "button" at bounding box center [1389, 62] width 30 height 30
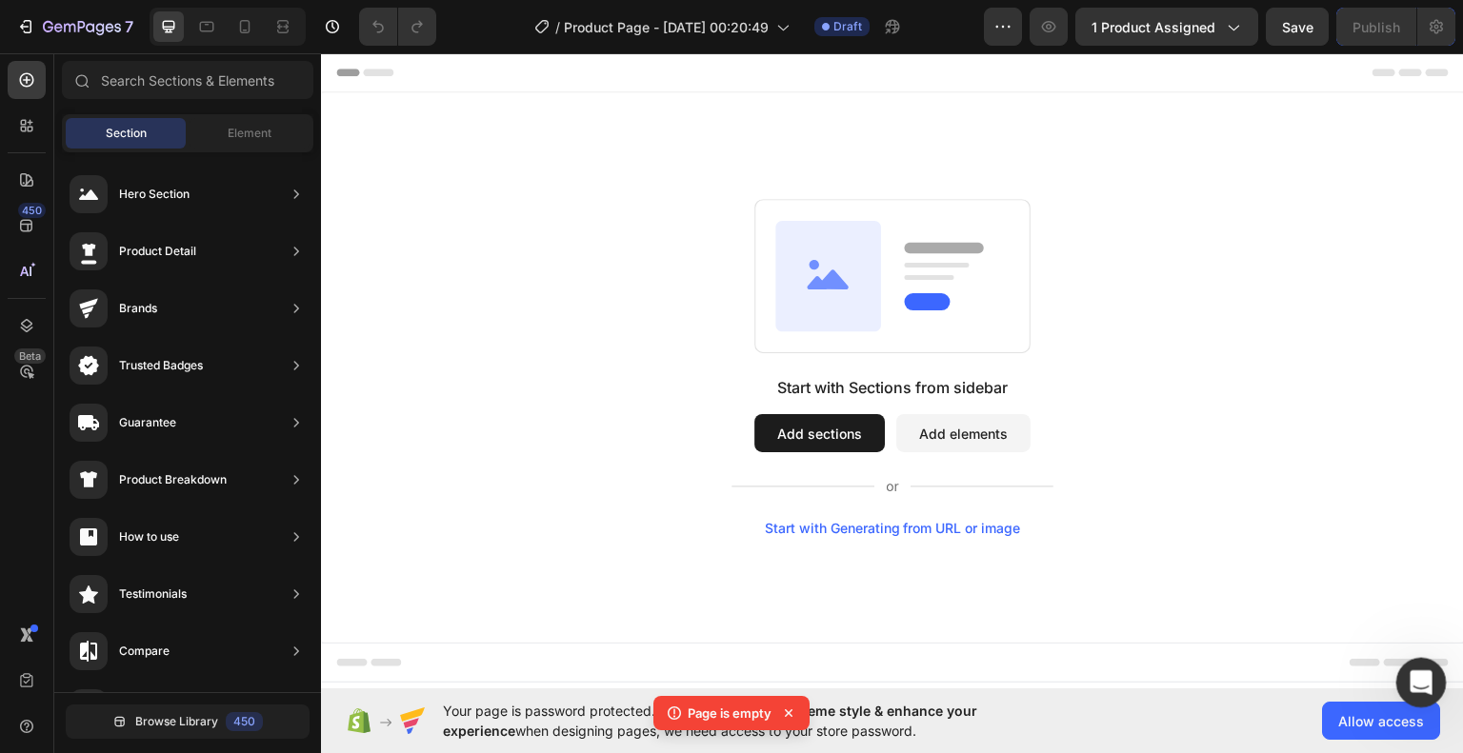
click at [1427, 670] on div "Abrir Intercom Messenger" at bounding box center [1417, 679] width 63 height 63
click at [1415, 675] on icon "Abrir Intercom Messenger" at bounding box center [1418, 680] width 31 height 31
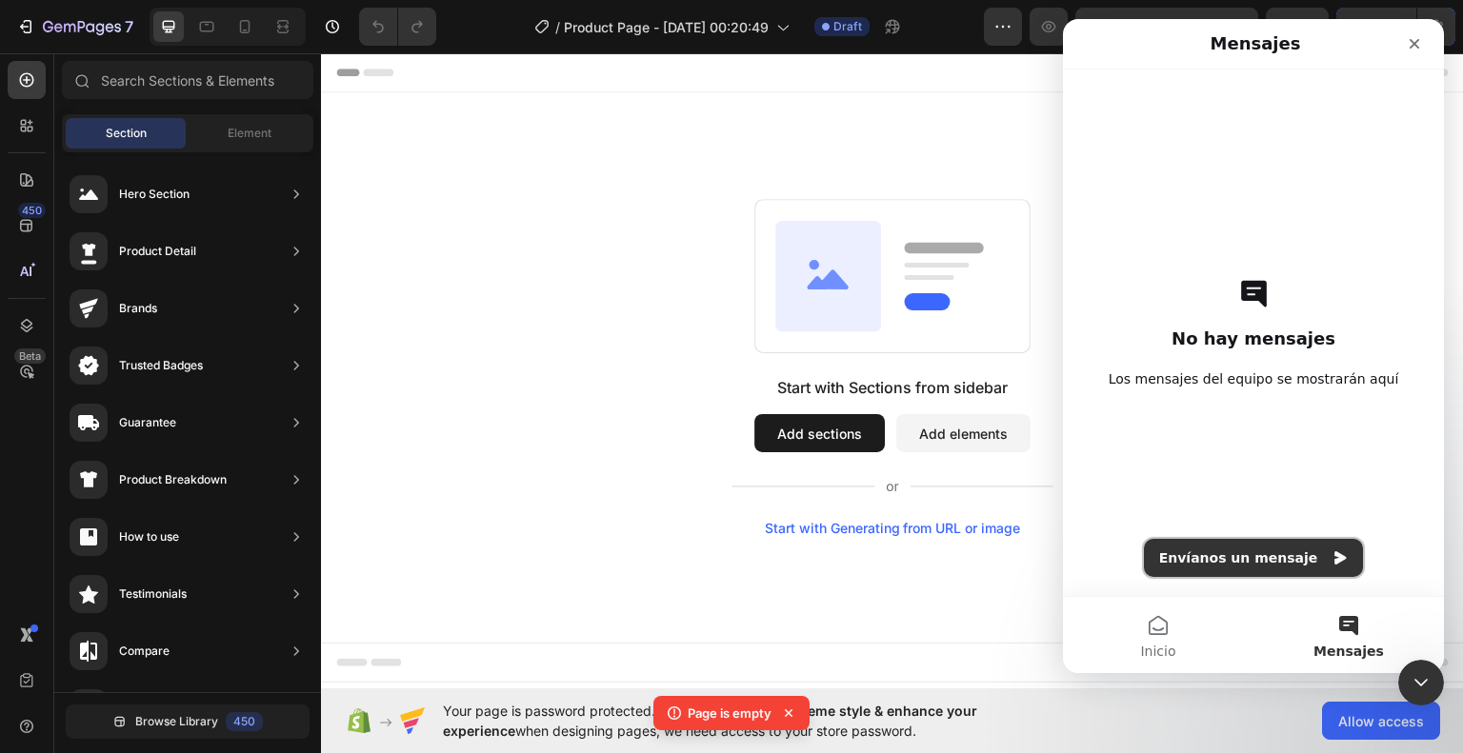
click at [1287, 568] on button "Envíanos un mensaje" at bounding box center [1254, 558] width 220 height 38
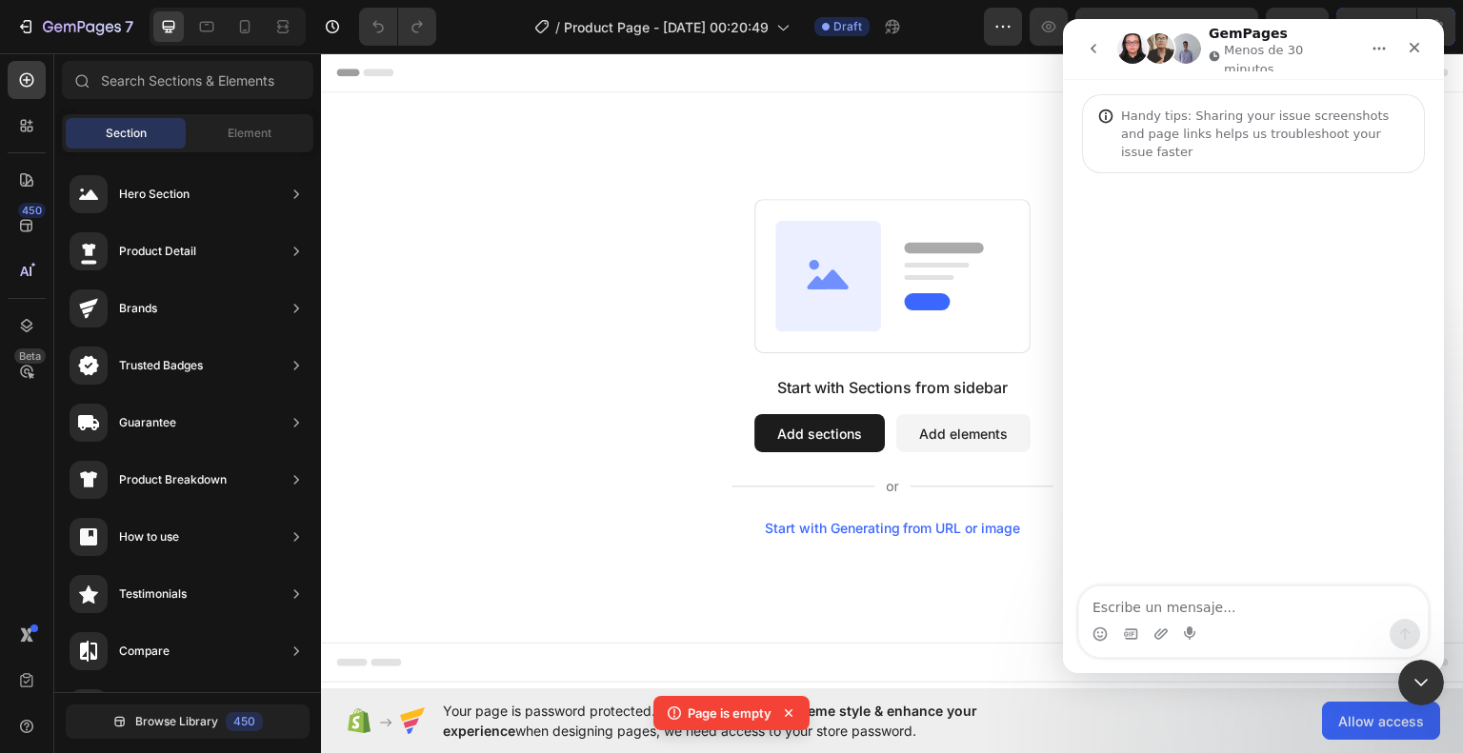
click at [1235, 601] on textarea "Escribe un mensaje..." at bounding box center [1253, 603] width 349 height 32
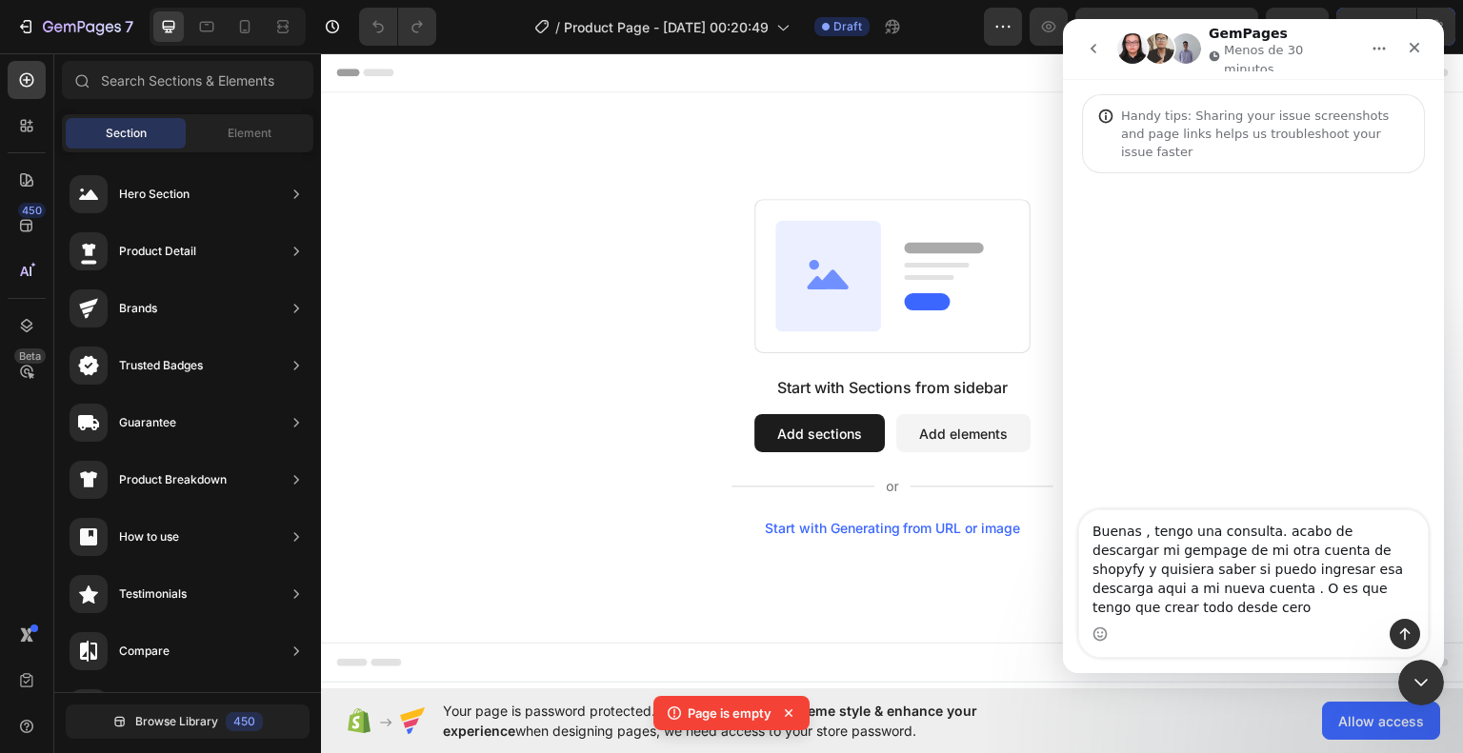
type textarea "Buenas , tengo una consulta. acabo de descargar mi gempage de mi otra cuenta de…"
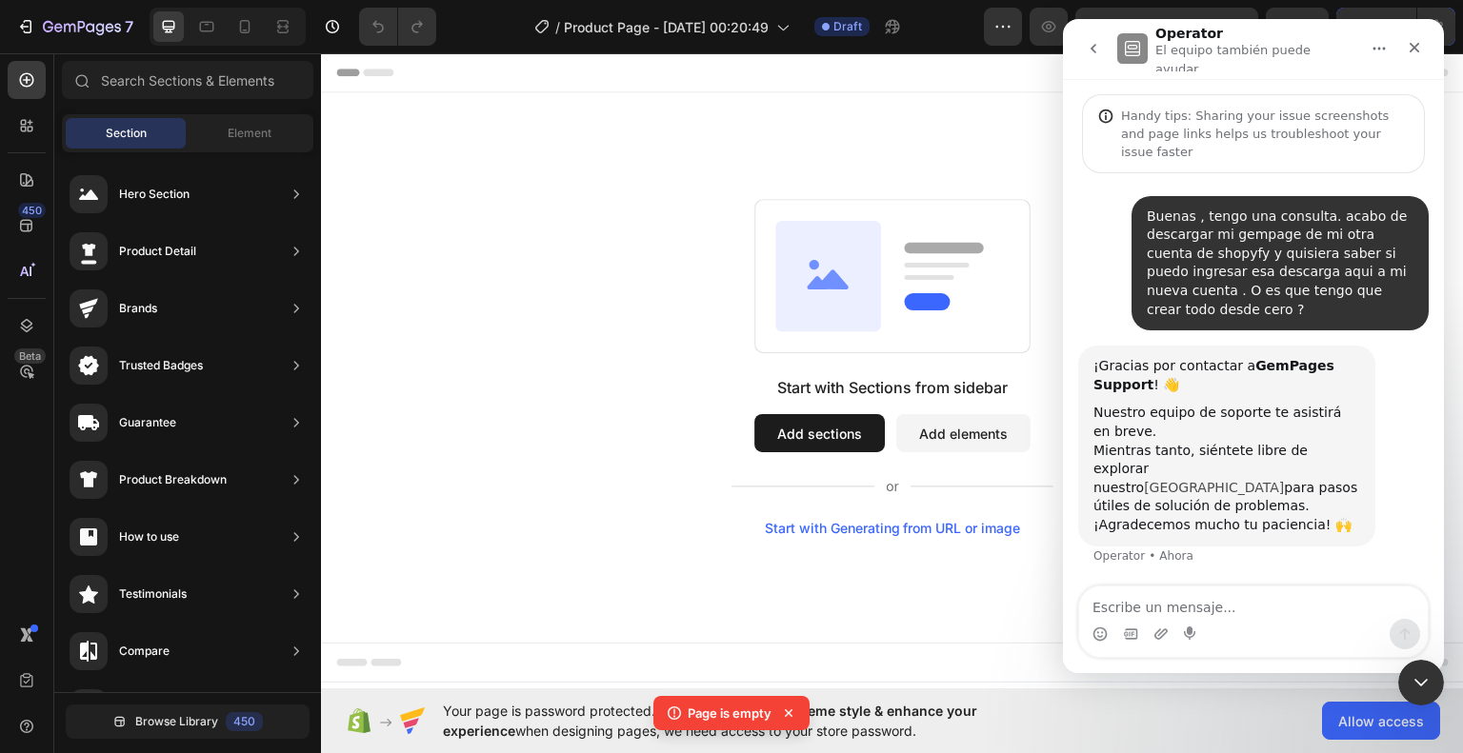
click at [1181, 480] on link "[GEOGRAPHIC_DATA]" at bounding box center [1214, 487] width 140 height 15
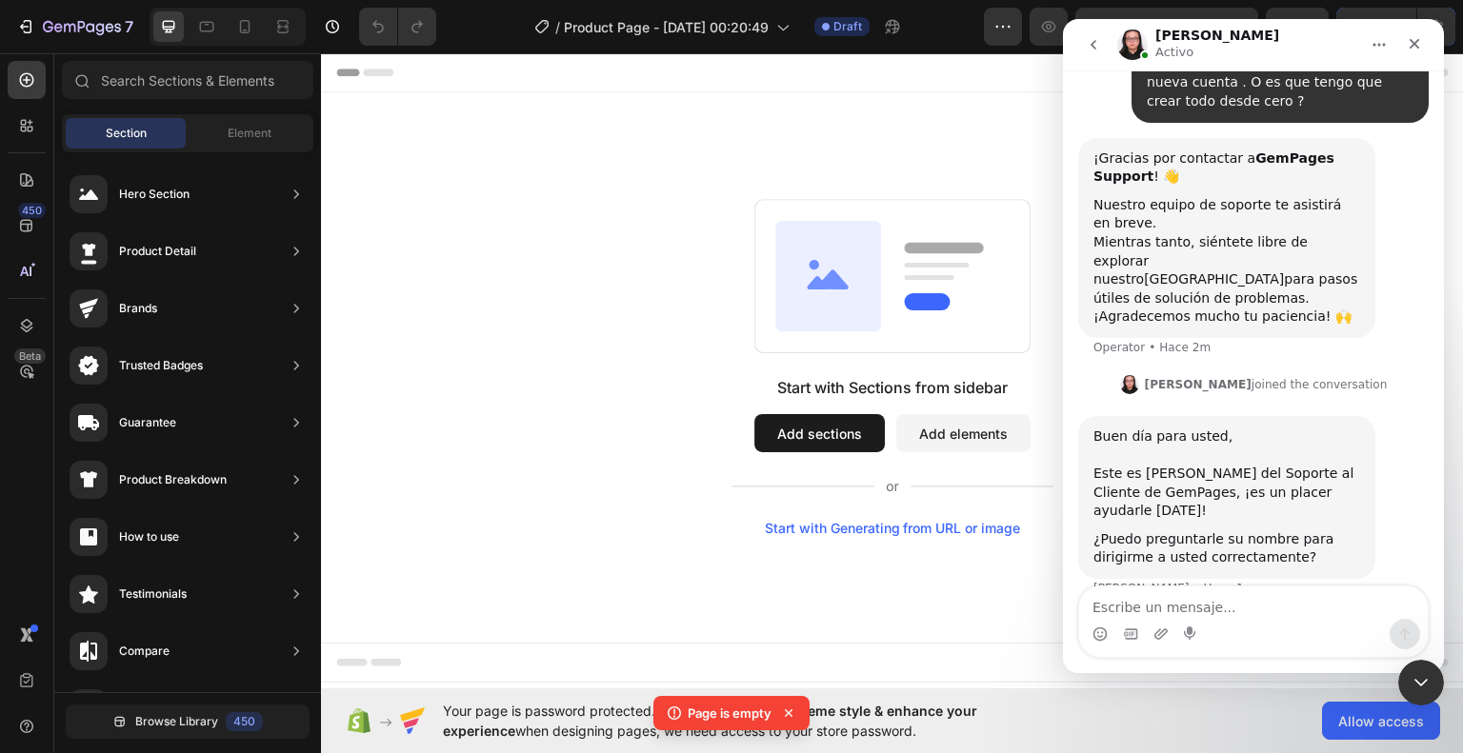
scroll to position [213, 0]
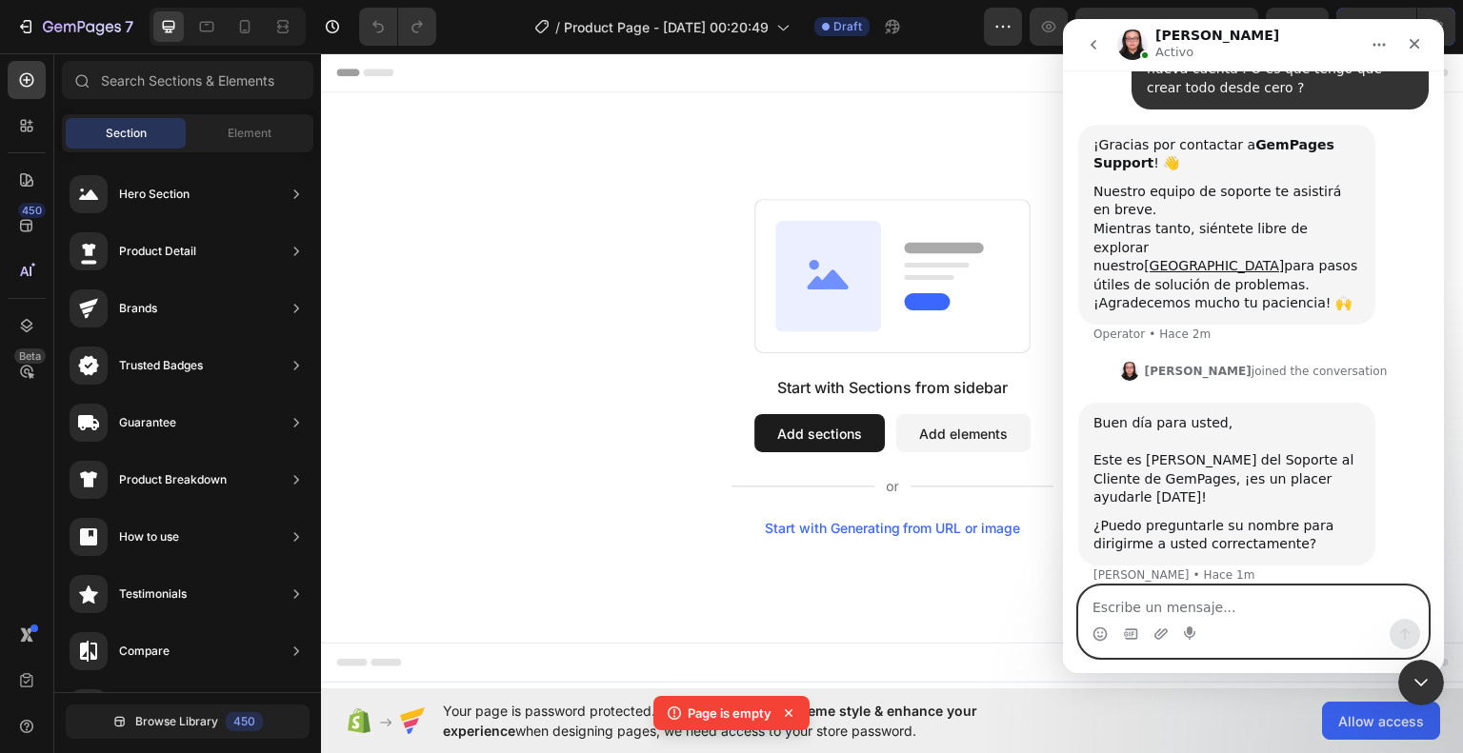
click at [1179, 611] on textarea "Escribe un mensaje..." at bounding box center [1253, 603] width 349 height 32
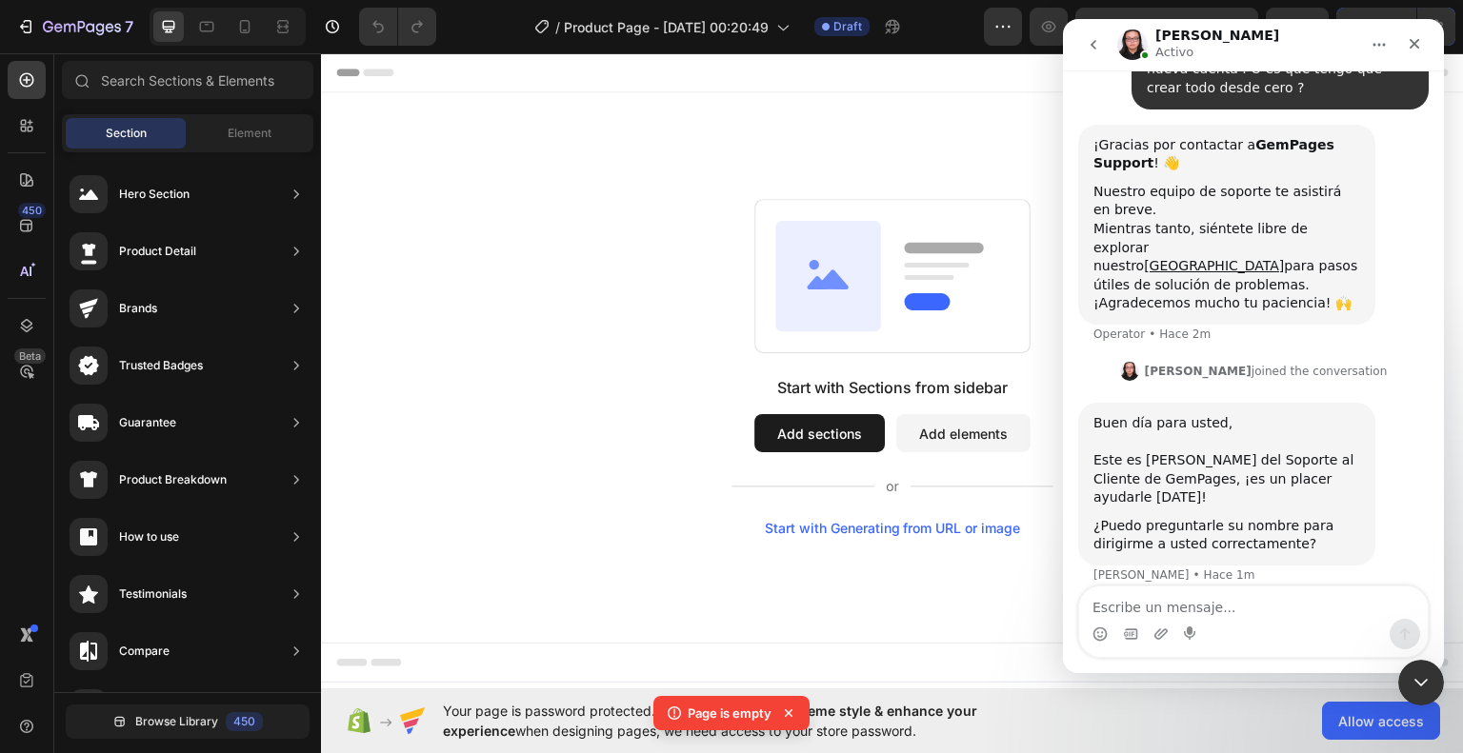
click at [785, 707] on icon at bounding box center [788, 713] width 19 height 19
click at [889, 274] on rect at bounding box center [892, 275] width 275 height 153
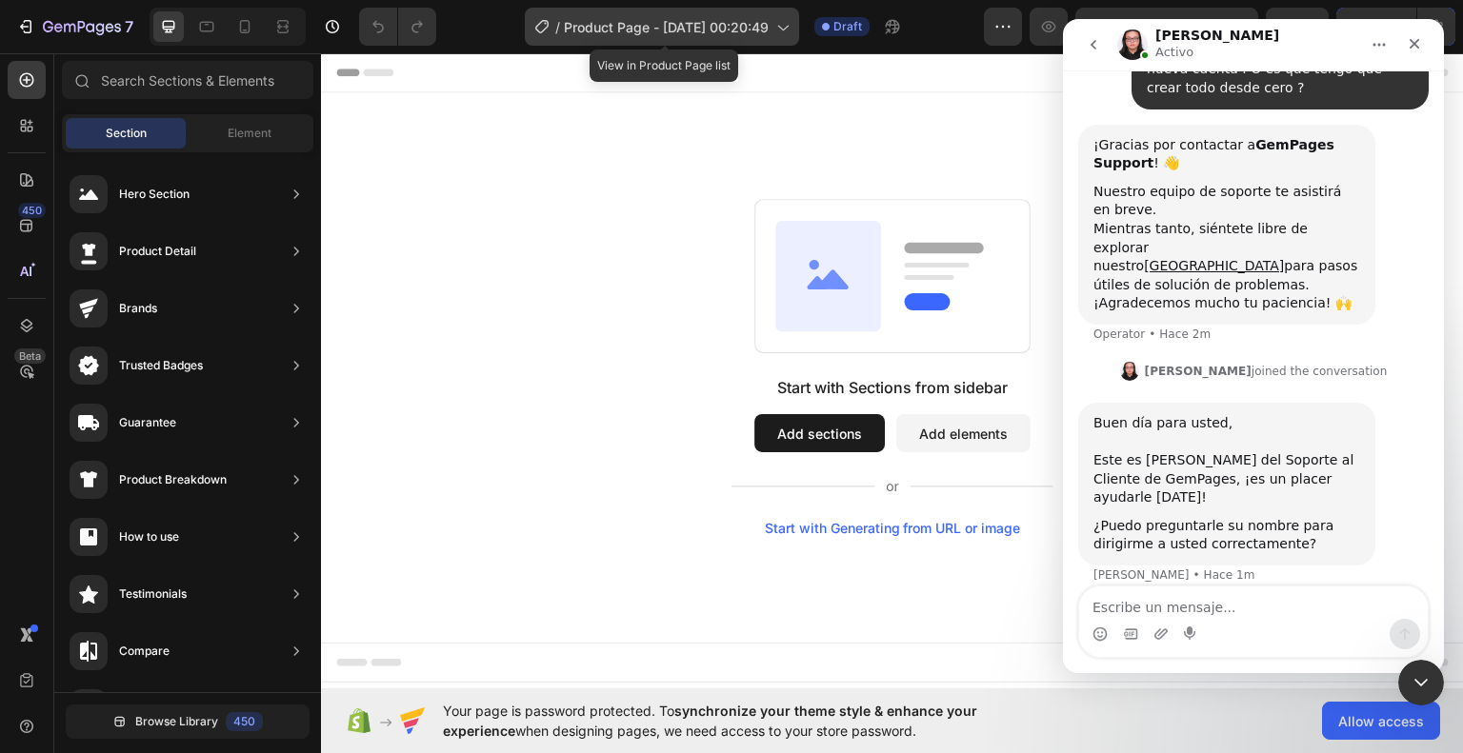
click at [595, 33] on span "Product Page - [DATE] 00:20:49" at bounding box center [666, 27] width 205 height 20
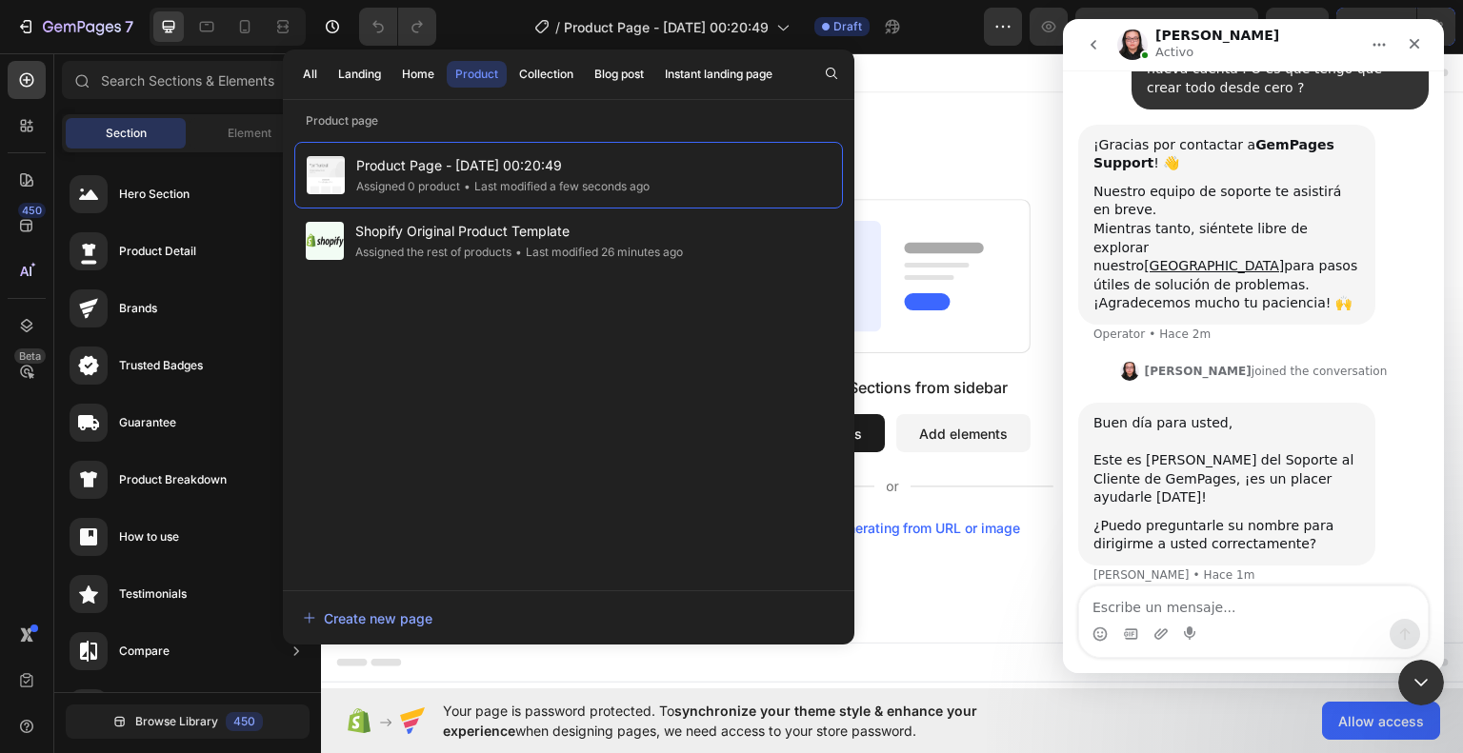
click at [959, 282] on rect at bounding box center [892, 275] width 275 height 153
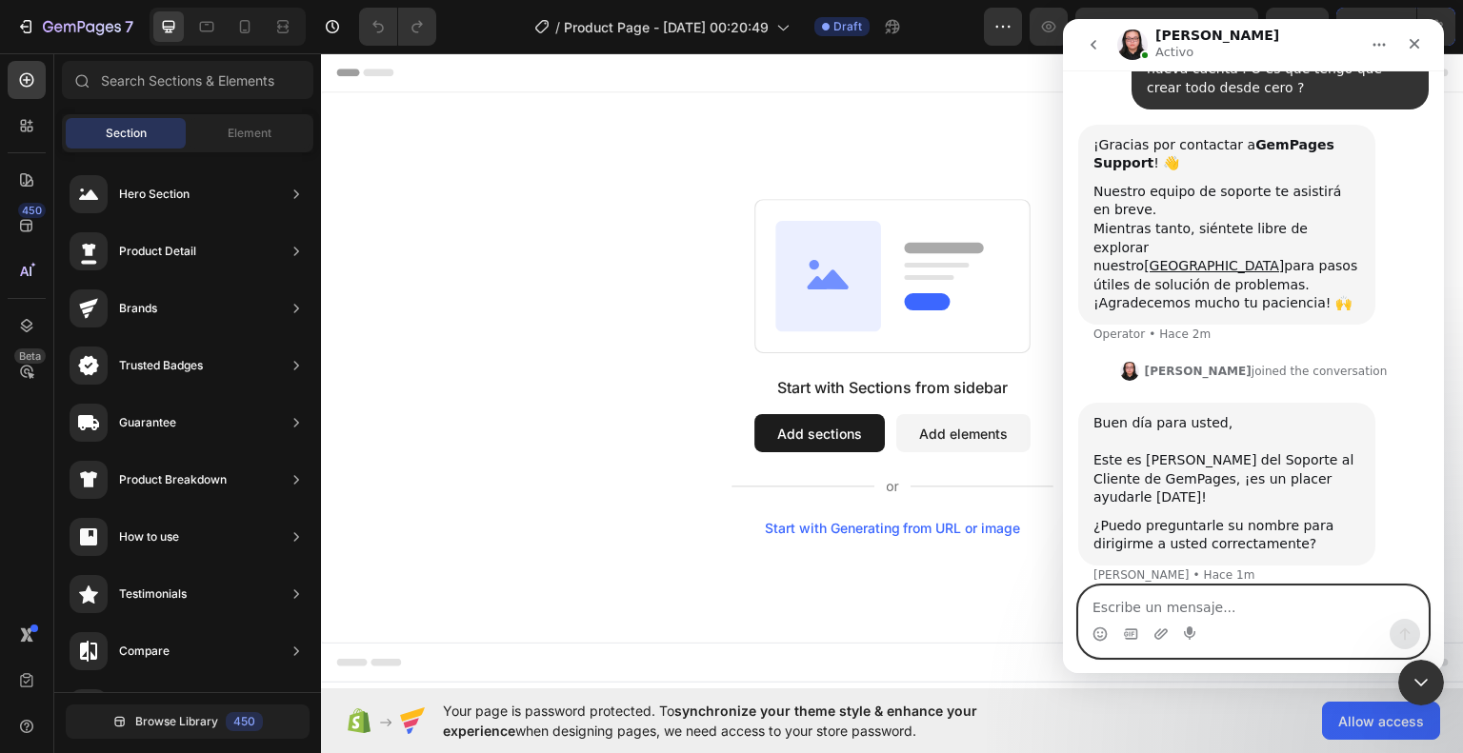
click at [1188, 596] on textarea "Escribe un mensaje..." at bounding box center [1253, 603] width 349 height 32
type textarea "Q"
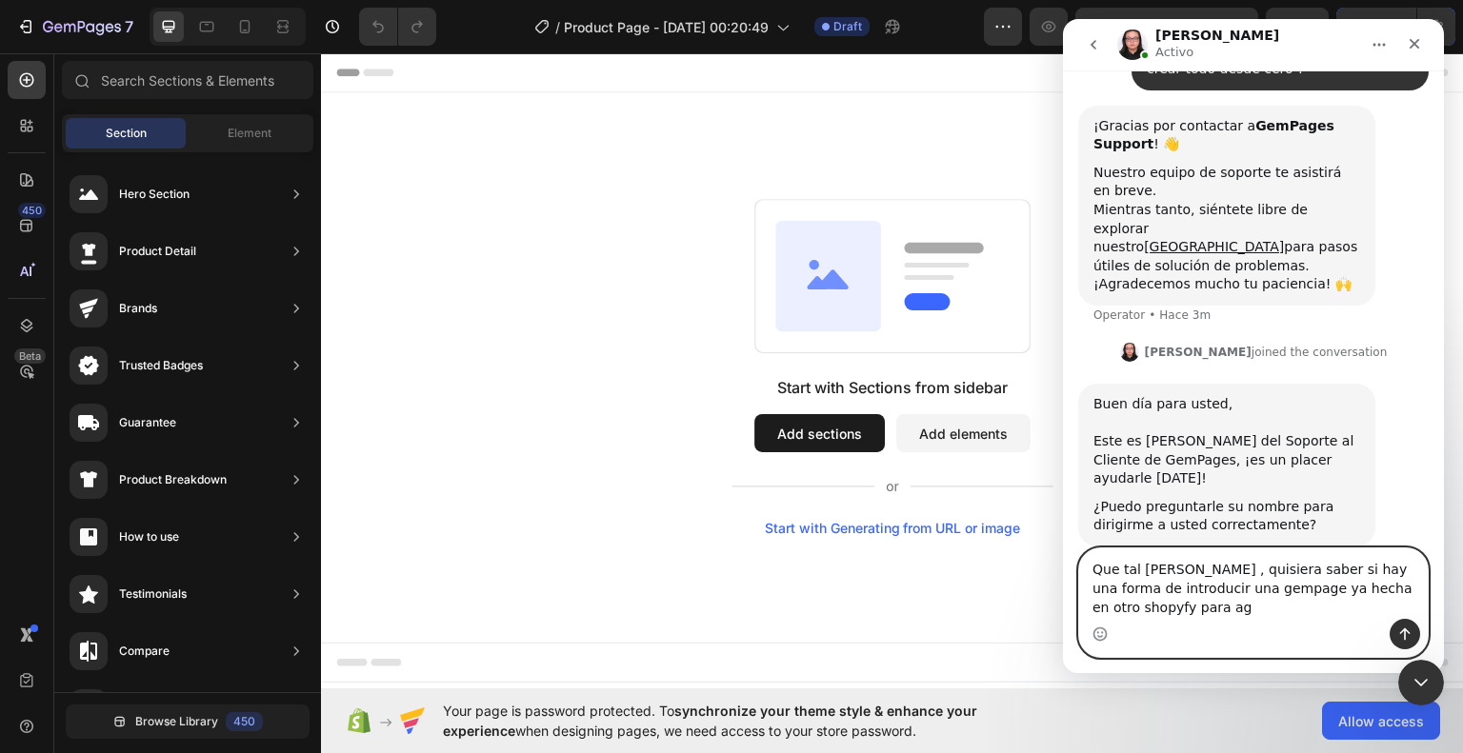
scroll to position [251, 0]
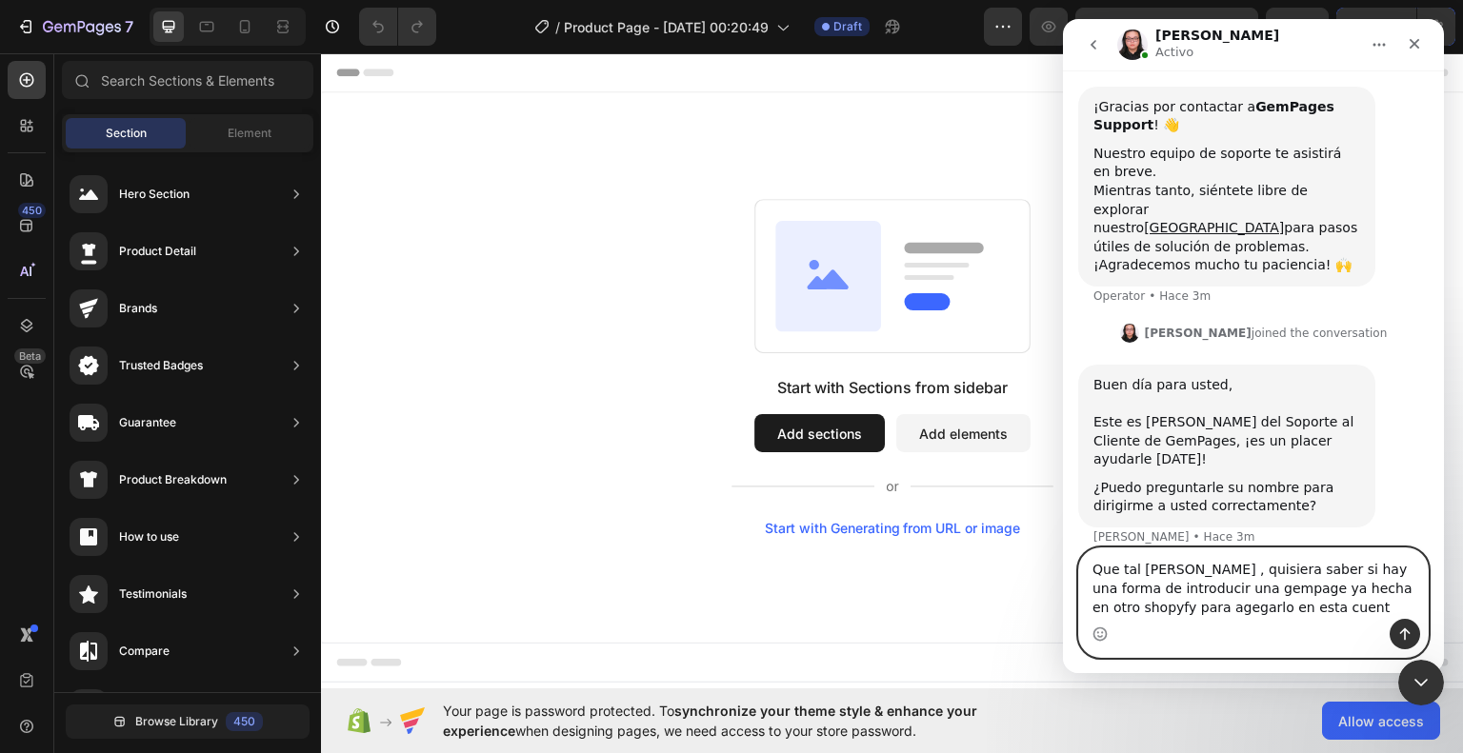
type textarea "Que tal [PERSON_NAME] , quisiera saber si hay una forma de introducir una gempa…"
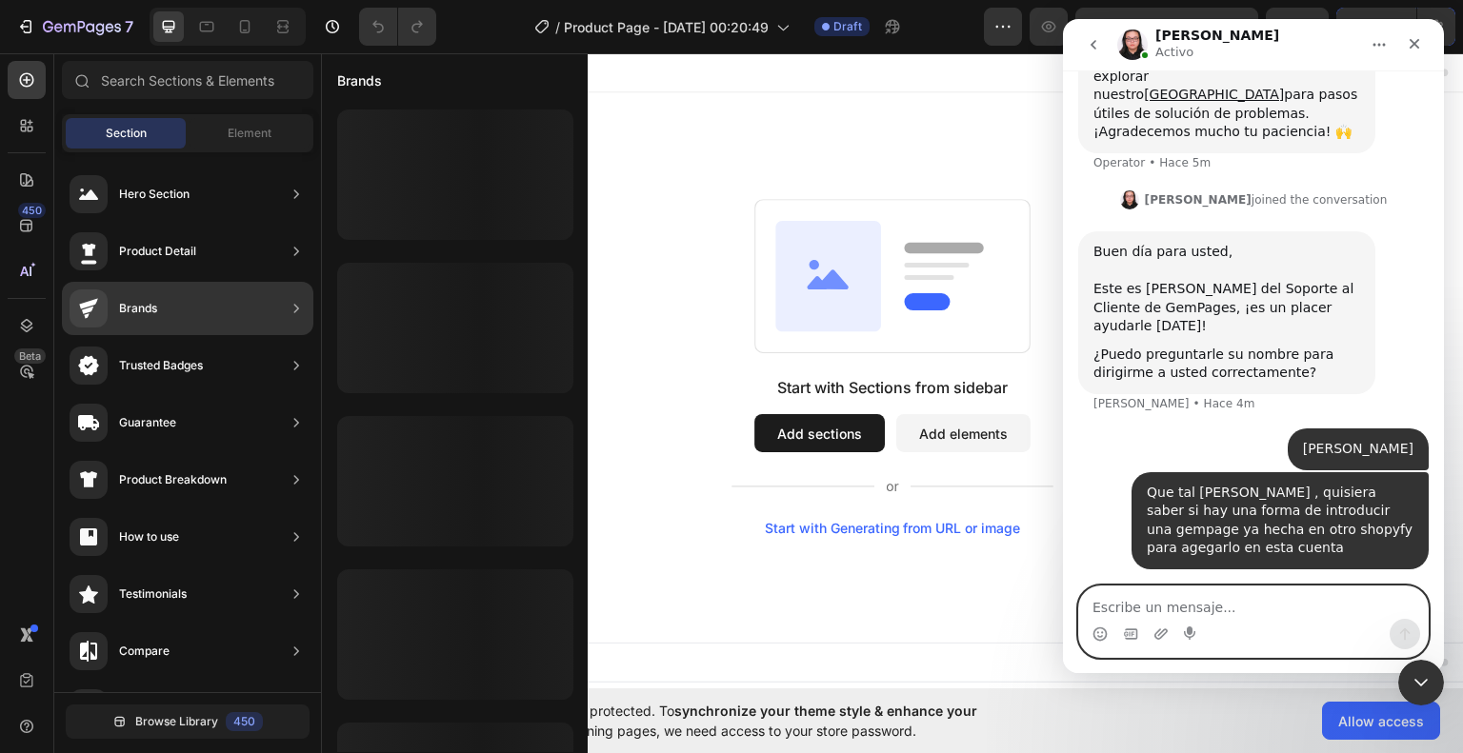
scroll to position [387, 0]
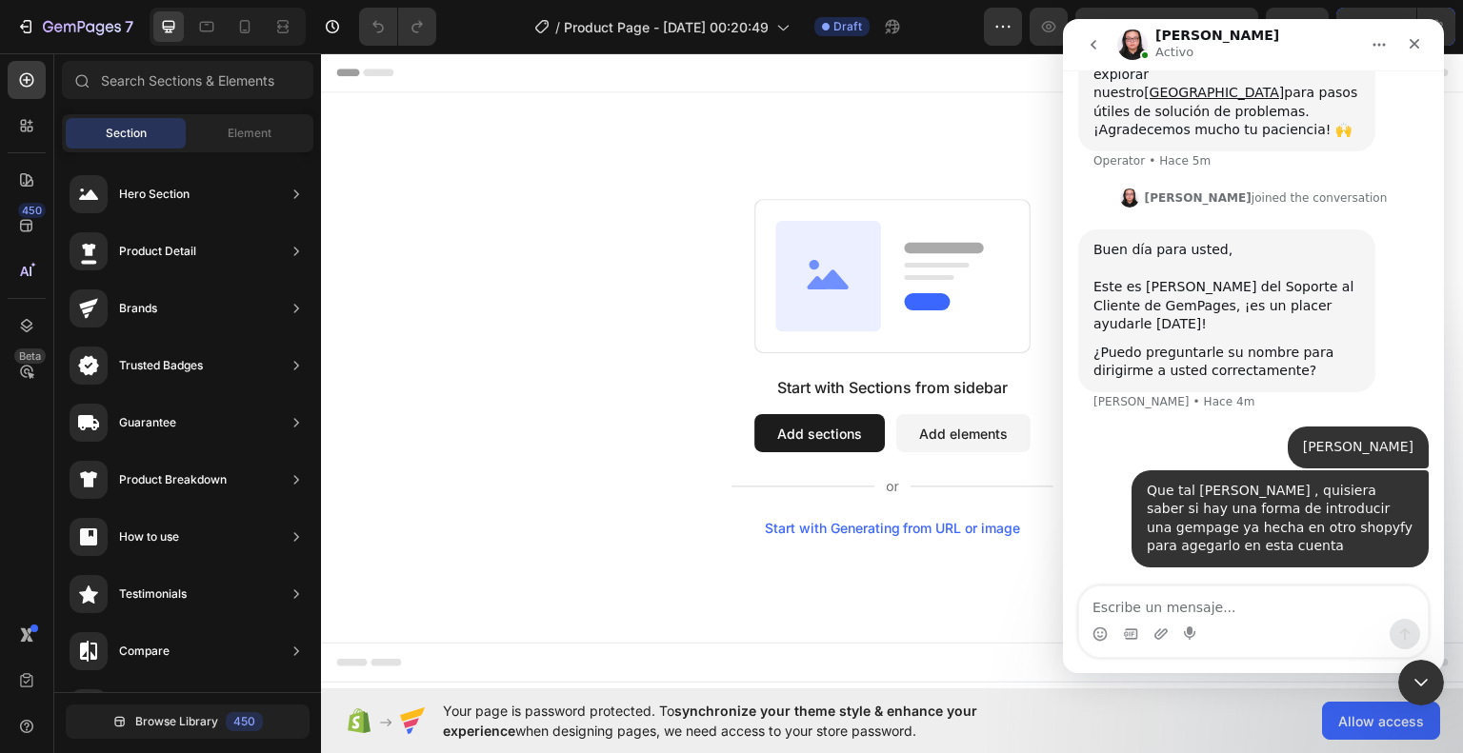
click at [644, 311] on div "Start with Sections from sidebar Add sections Add elements Start with Generatin…" at bounding box center [892, 366] width 1006 height 337
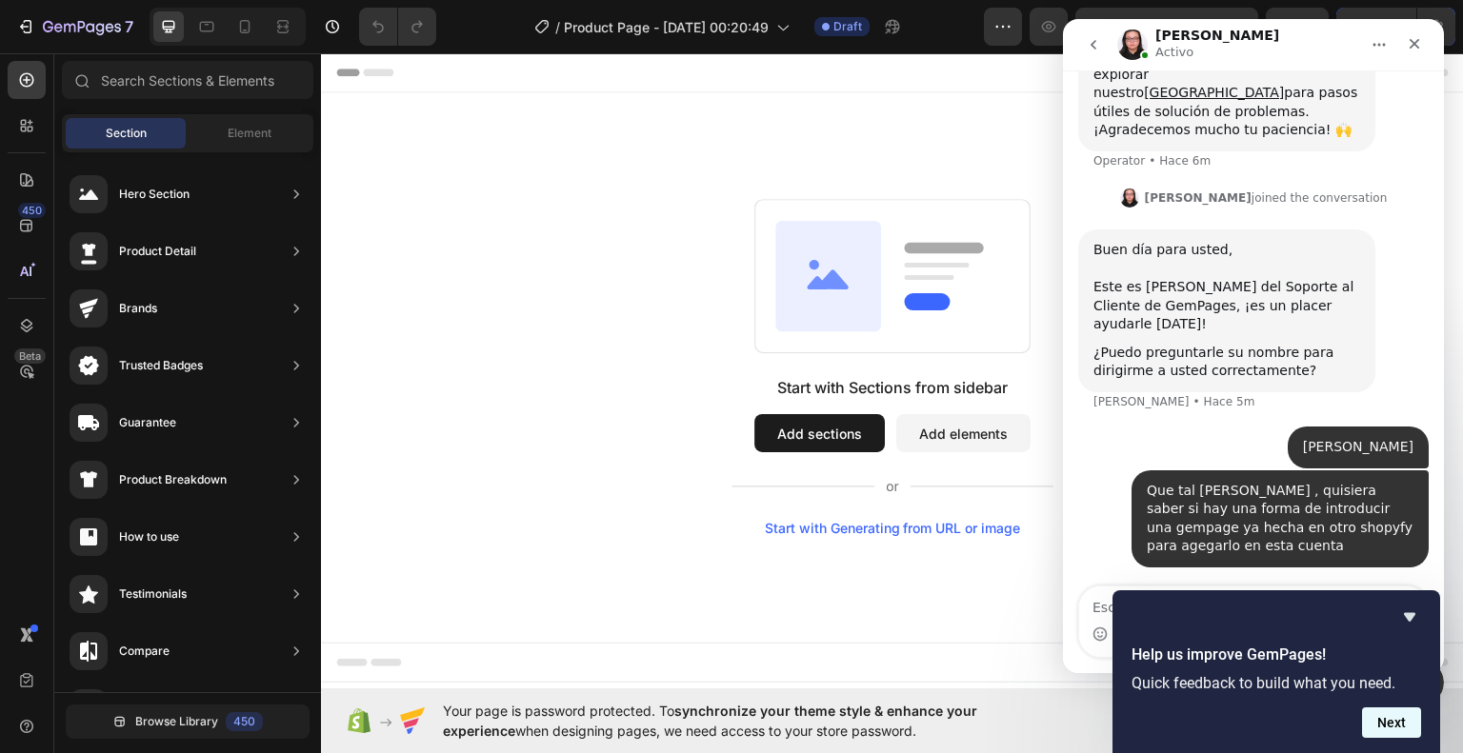
click at [1375, 719] on button "Next" at bounding box center [1391, 722] width 59 height 30
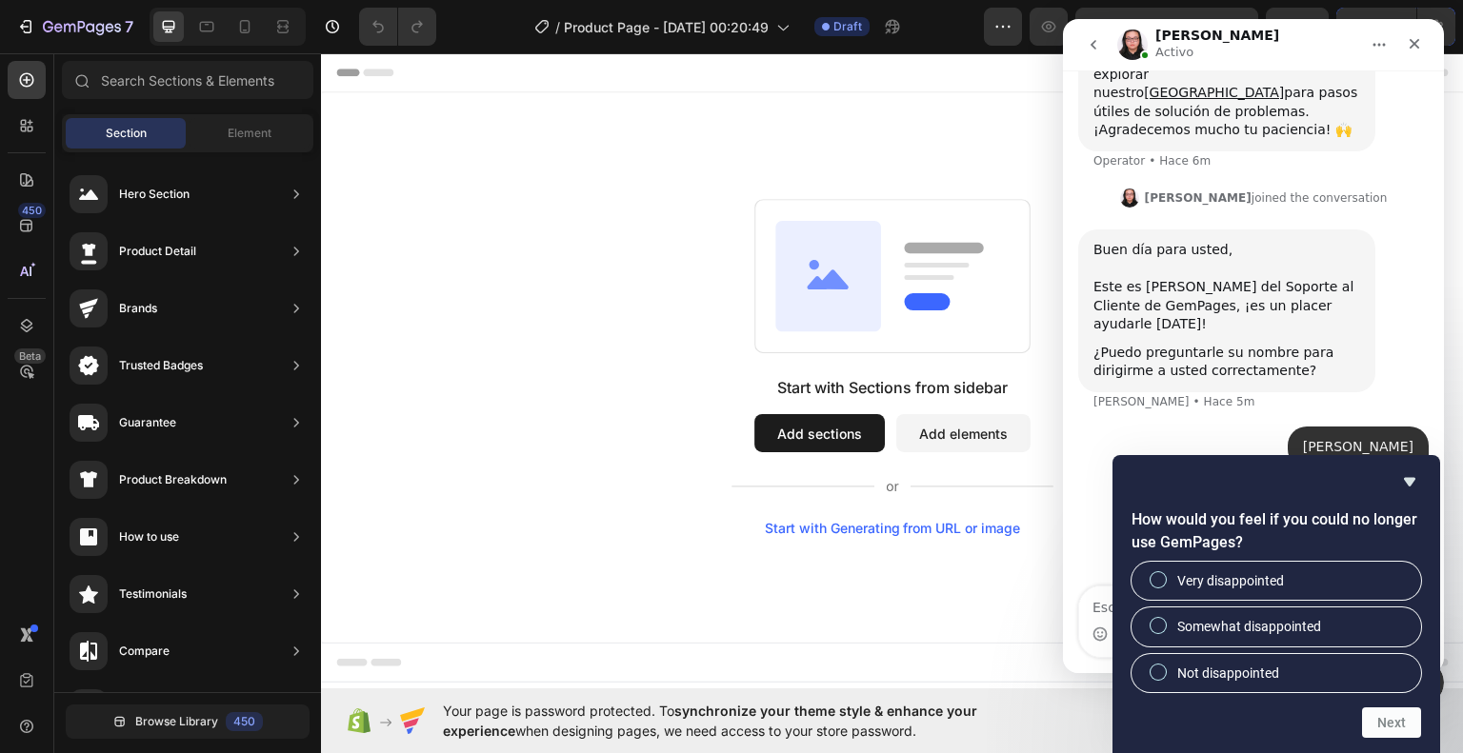
click at [1410, 478] on icon "Hide survey" at bounding box center [1409, 482] width 11 height 9
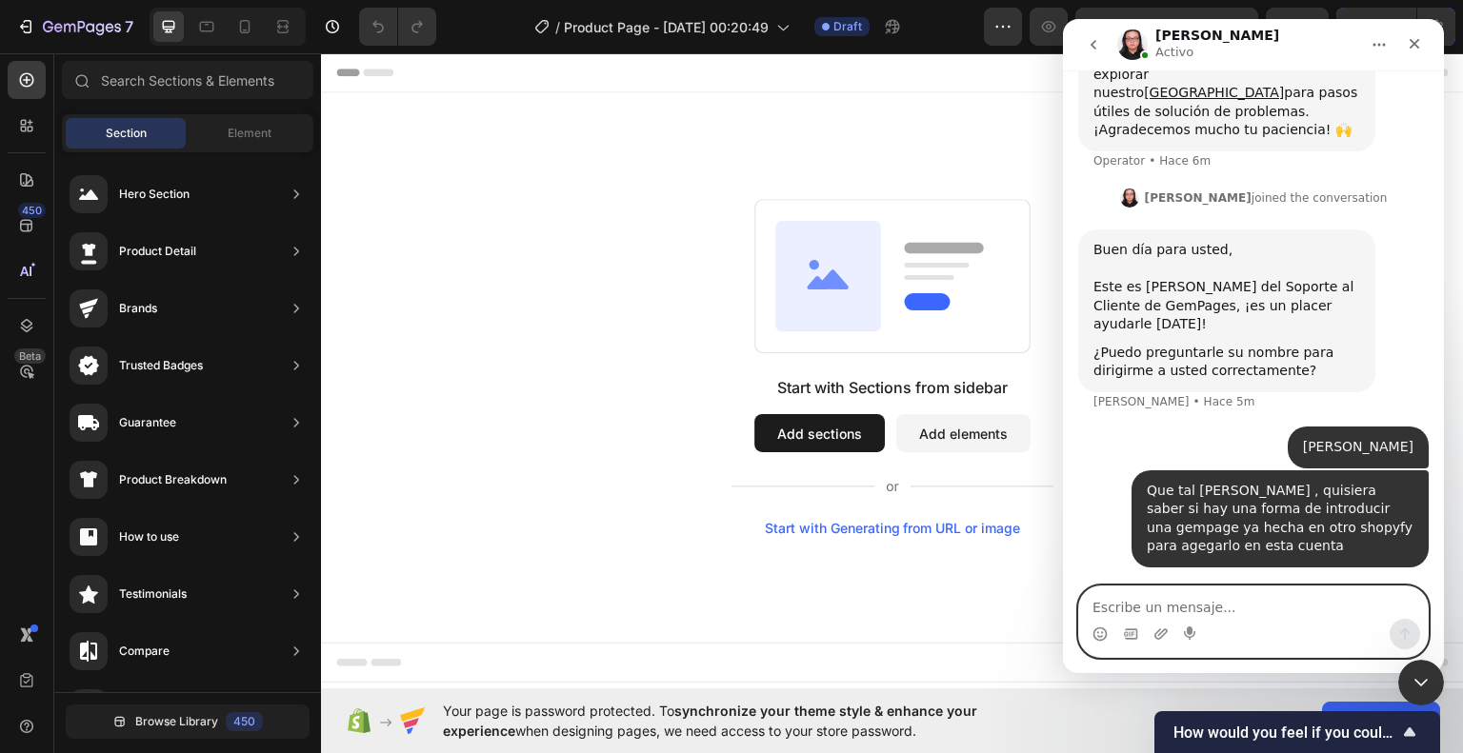
click at [1233, 612] on textarea "Escribe un mensaje..." at bounding box center [1253, 603] width 349 height 32
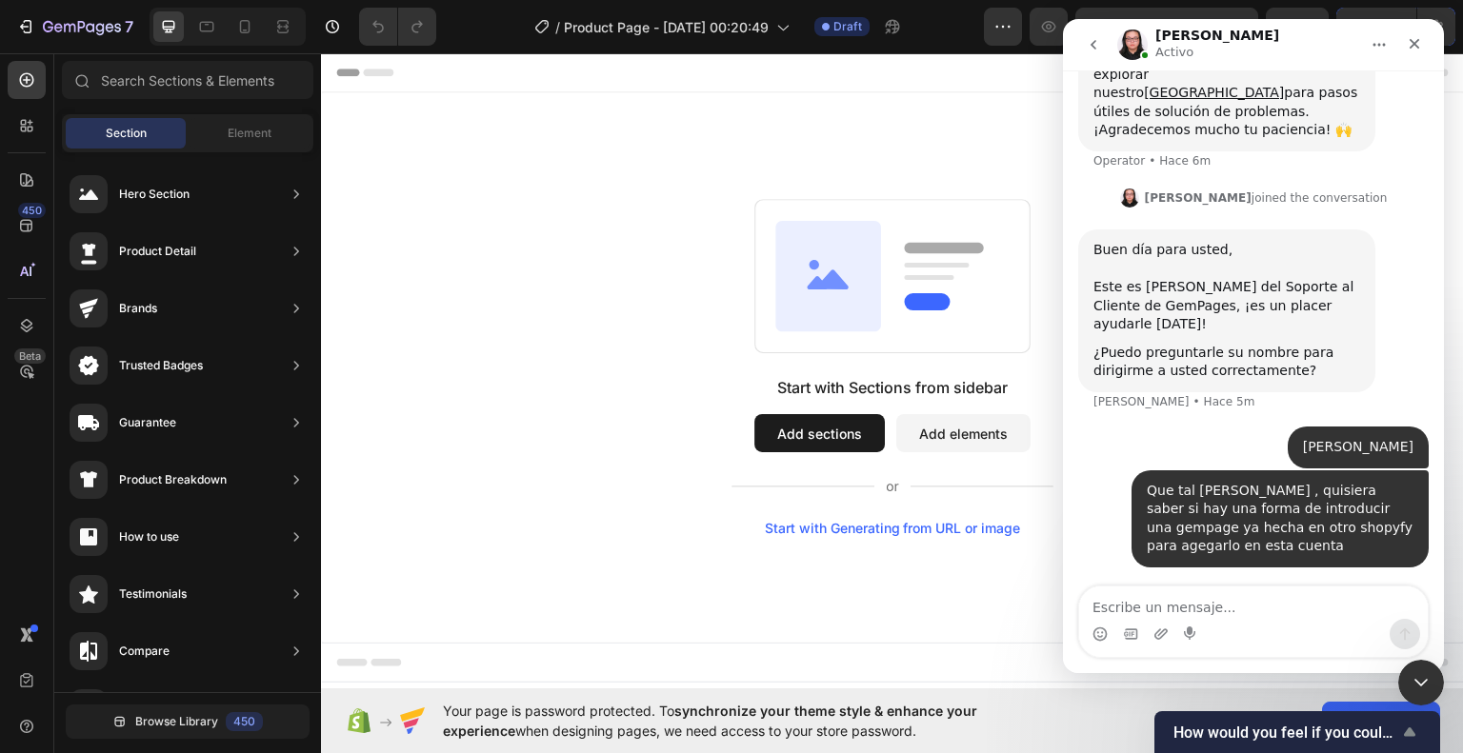
click at [1323, 725] on span "How would you feel if you could no longer use GemPages?" at bounding box center [1285, 733] width 225 height 18
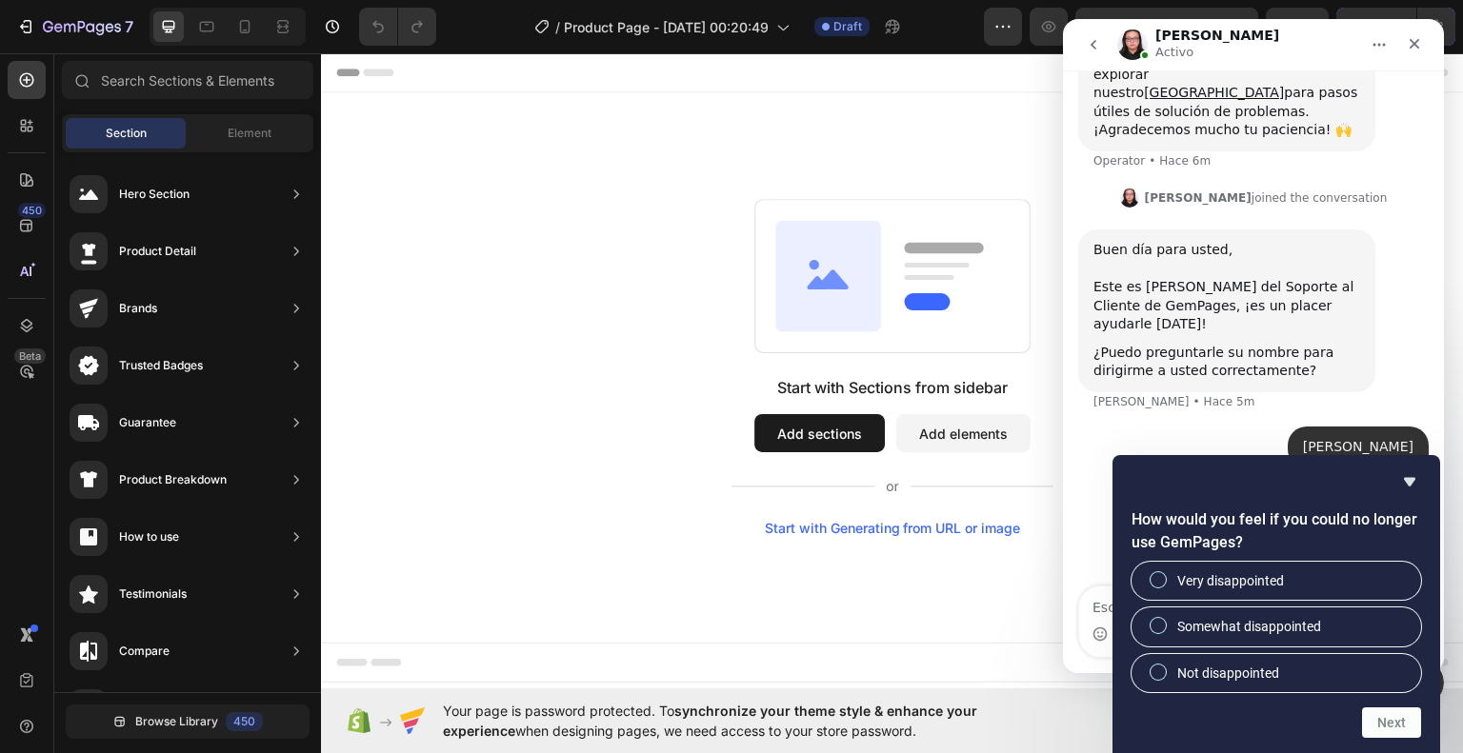
click at [1168, 529] on h2 "How would you feel if you could no longer use GemPages?" at bounding box center [1275, 531] width 289 height 46
click at [1167, 528] on h2 "How would you feel if you could no longer use GemPages?" at bounding box center [1275, 531] width 289 height 46
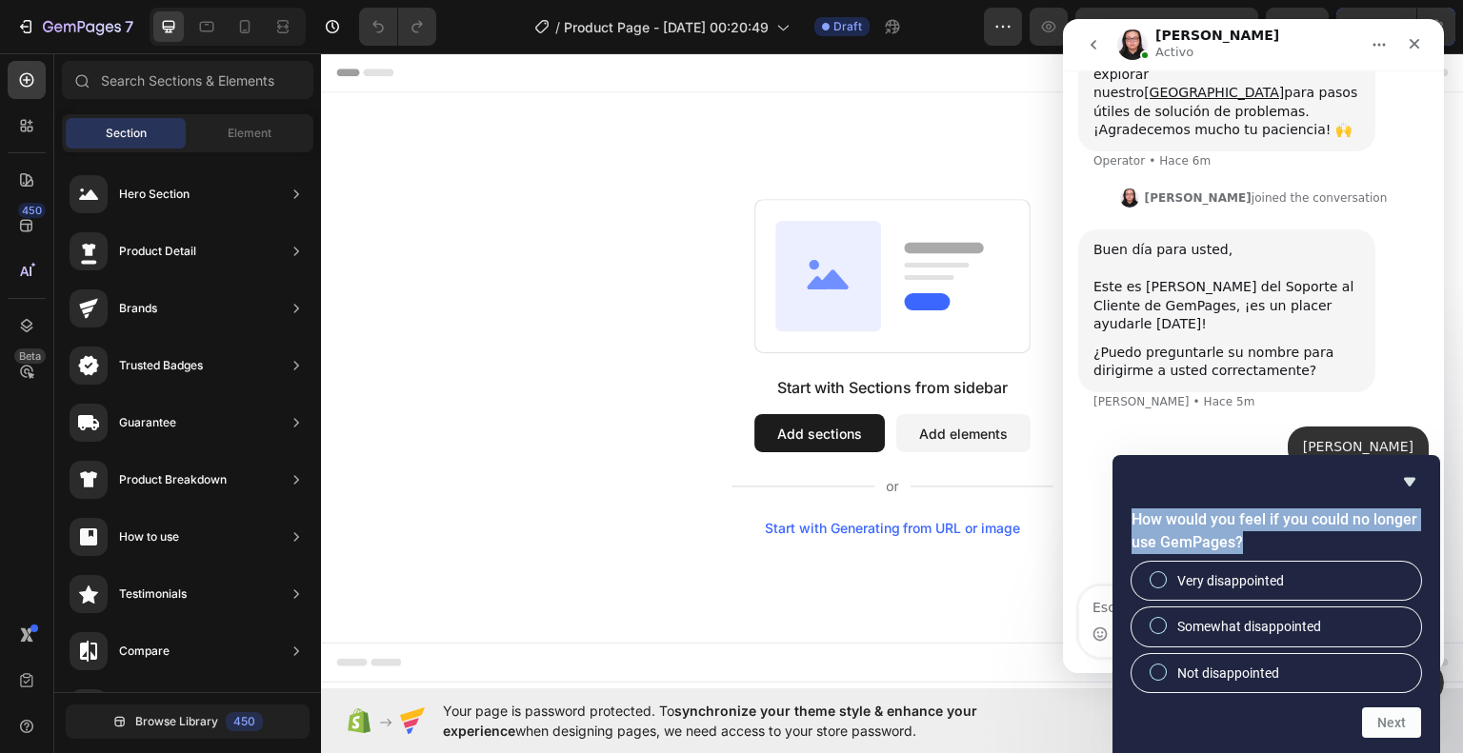
click at [1167, 528] on h2 "How would you feel if you could no longer use GemPages?" at bounding box center [1275, 531] width 289 height 46
drag, startPoint x: 377, startPoint y: 446, endPoint x: 1409, endPoint y: 471, distance: 1032.5
click at [1409, 471] on icon "Hide survey" at bounding box center [1409, 481] width 23 height 23
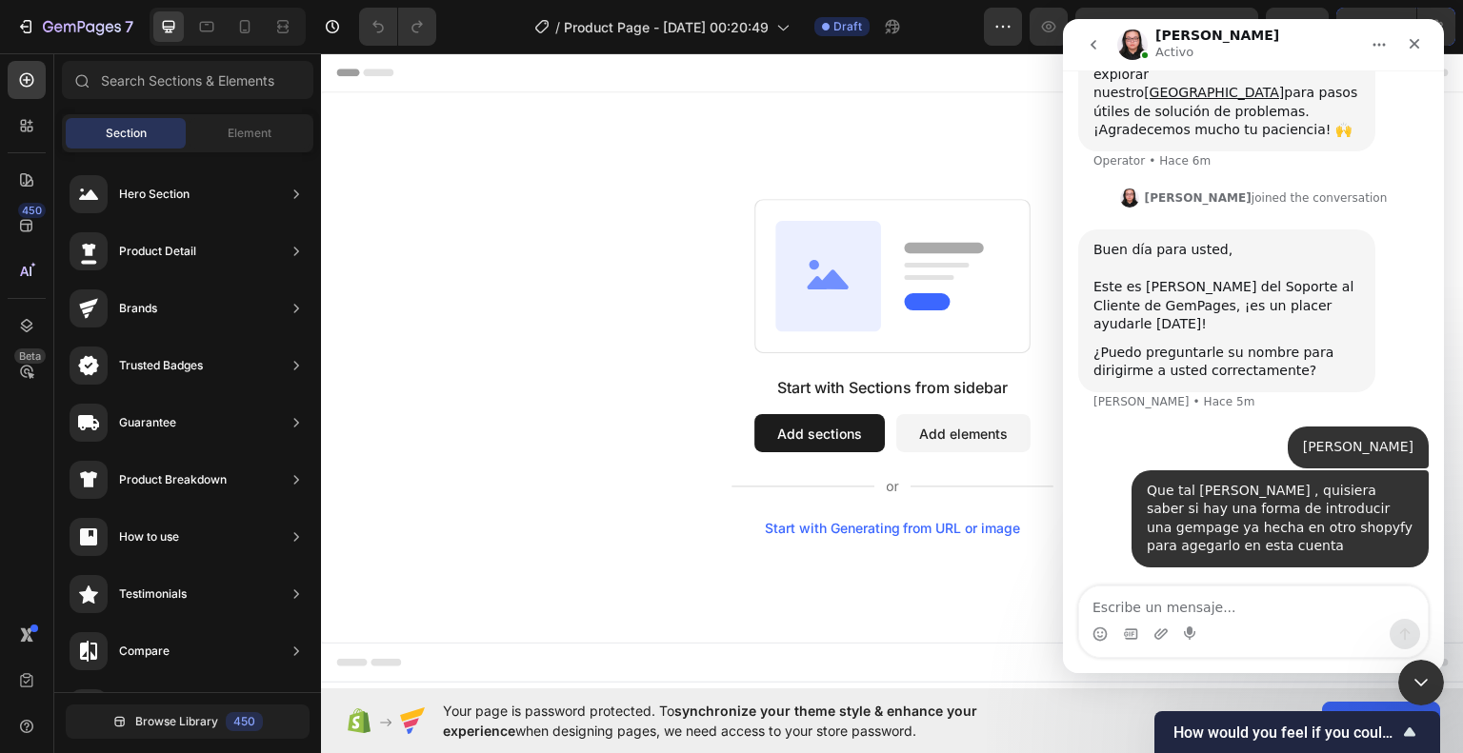
click at [1393, 731] on span "How would you feel if you could no longer use GemPages?" at bounding box center [1285, 733] width 225 height 18
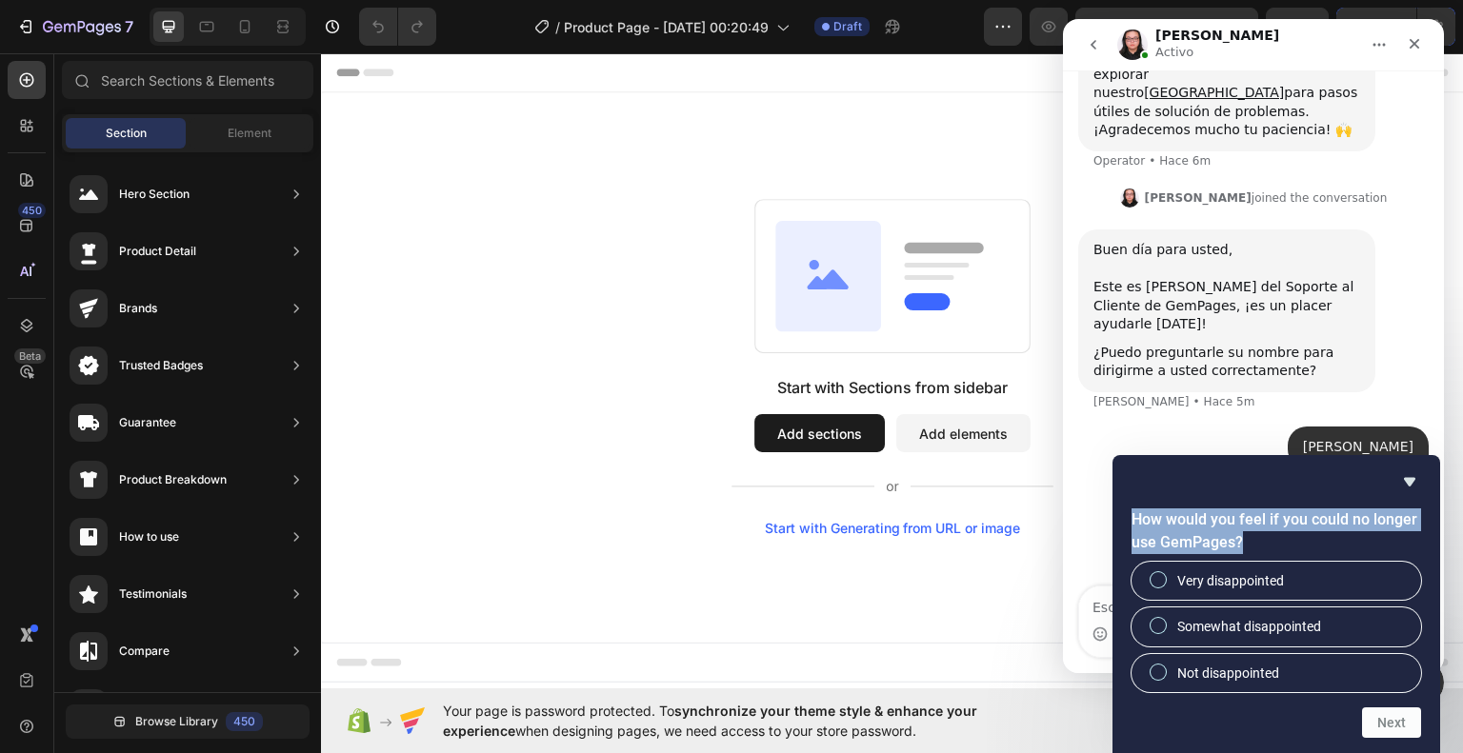
click at [1342, 517] on h2 "How would you feel if you could no longer use GemPages?" at bounding box center [1275, 531] width 289 height 46
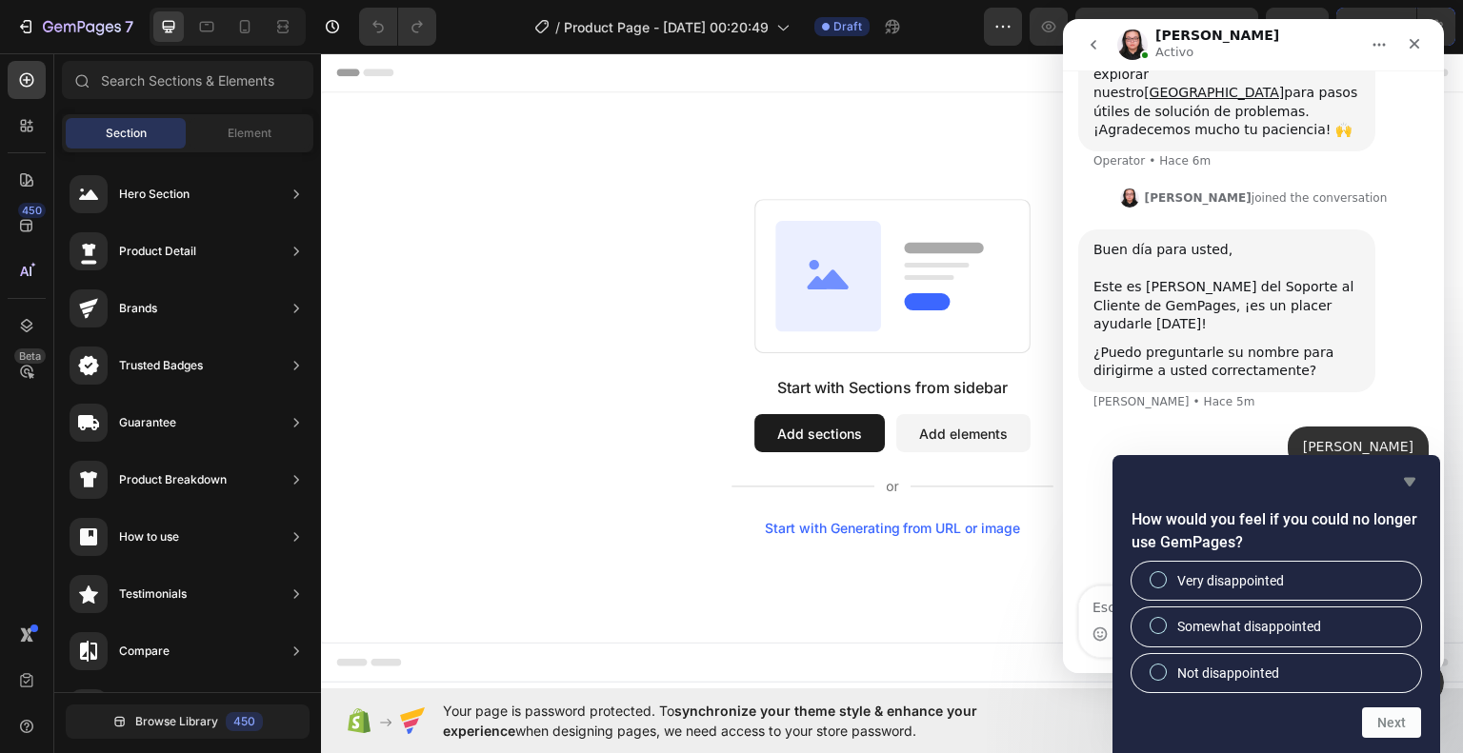
click at [1405, 489] on icon "Hide survey" at bounding box center [1409, 481] width 23 height 23
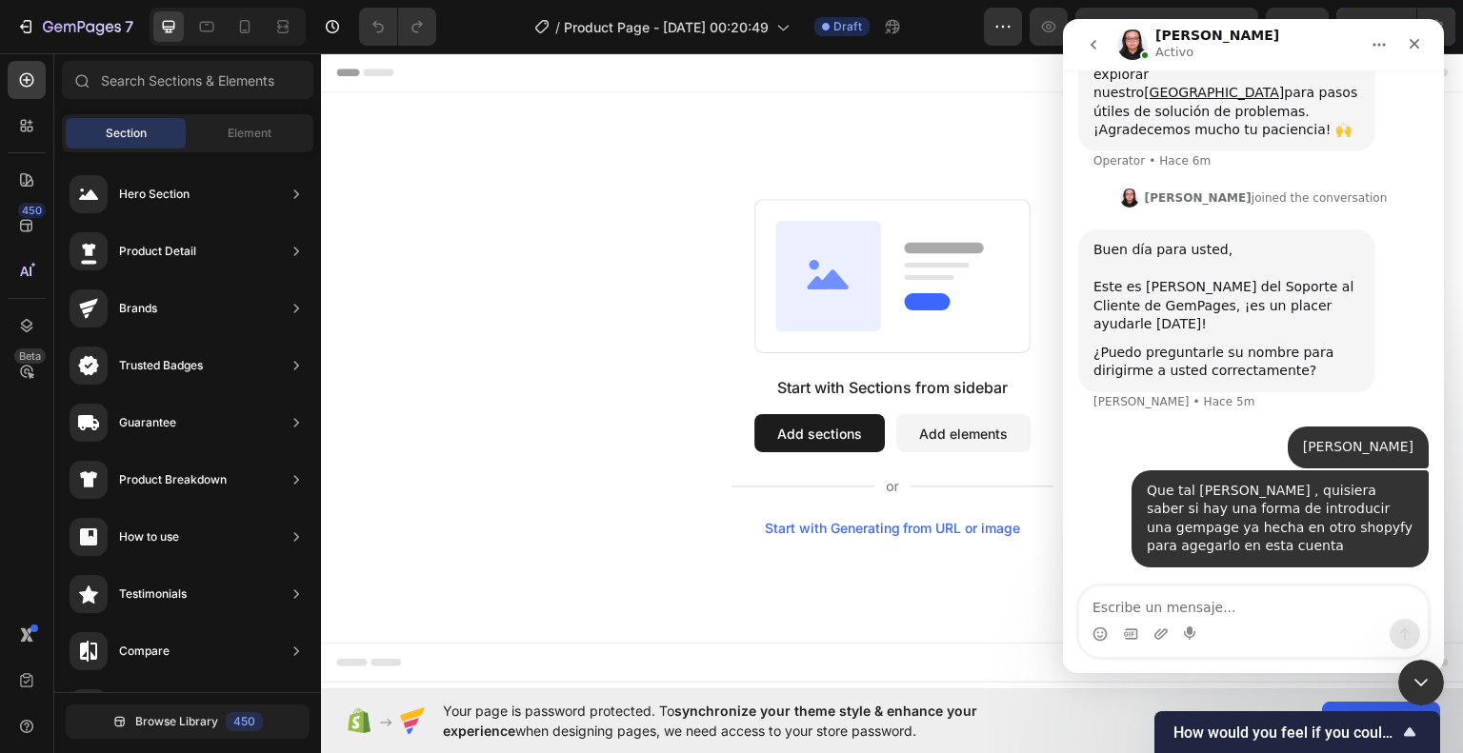
click at [1246, 620] on div "Intercom Messenger" at bounding box center [1253, 634] width 349 height 30
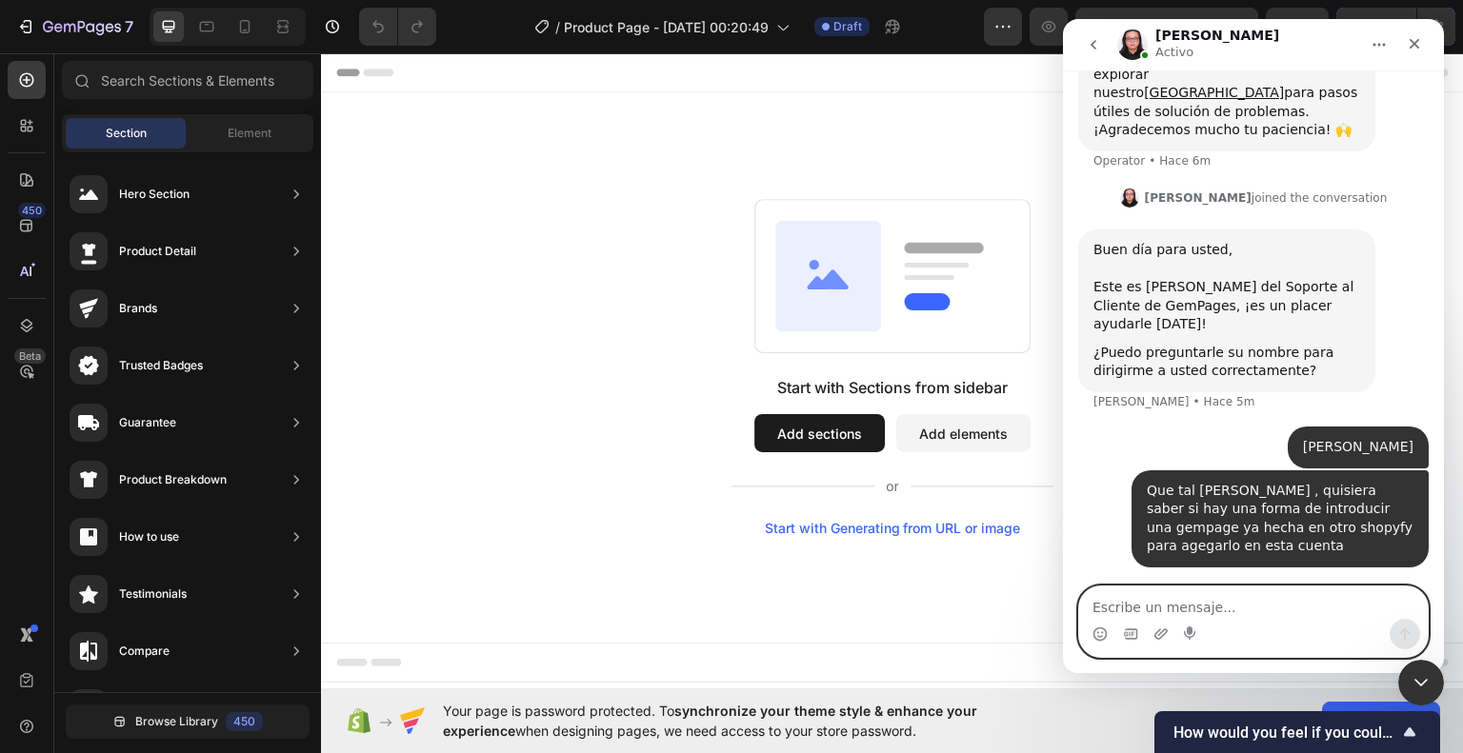
click at [1249, 610] on textarea "Escribe un mensaje..." at bounding box center [1253, 603] width 349 height 32
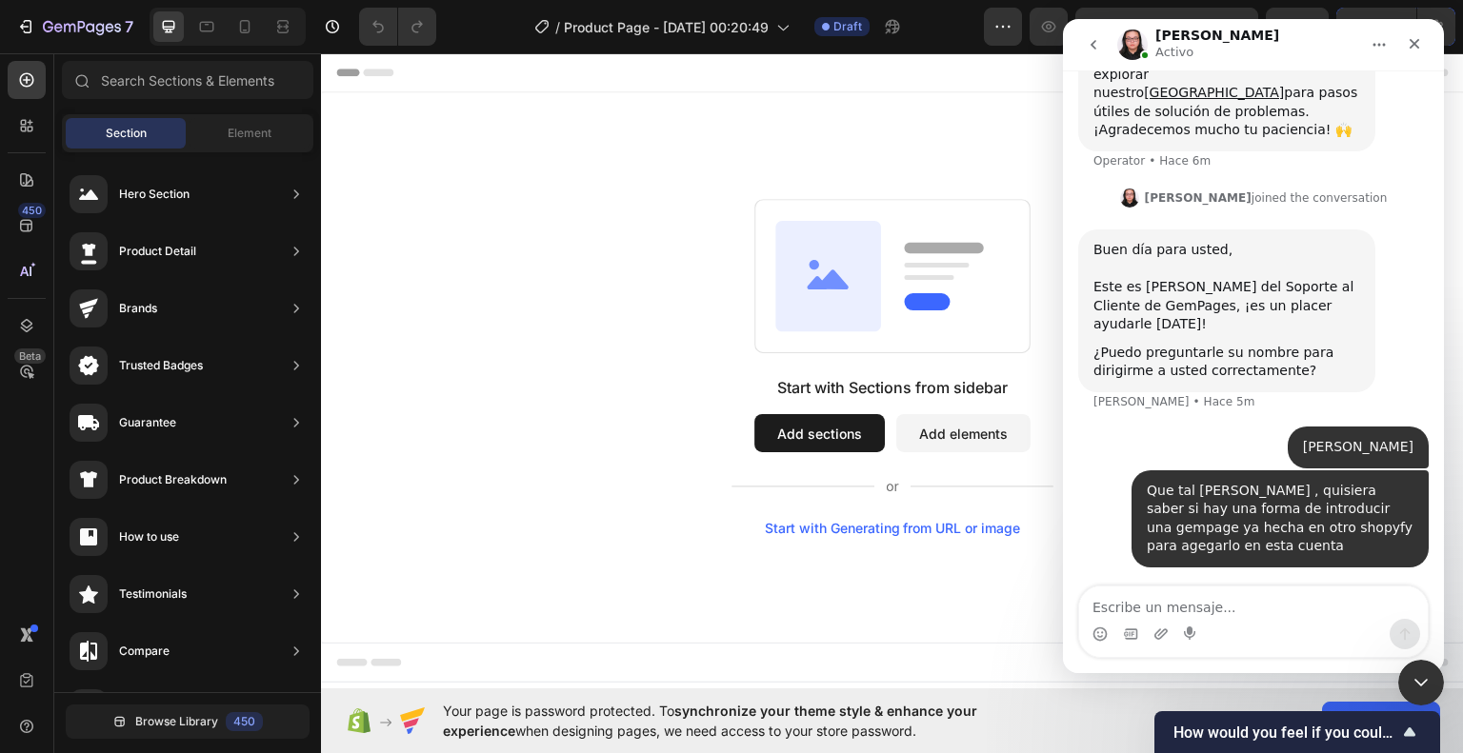
click at [1340, 737] on span "How would you feel if you could no longer use GemPages?" at bounding box center [1285, 733] width 225 height 18
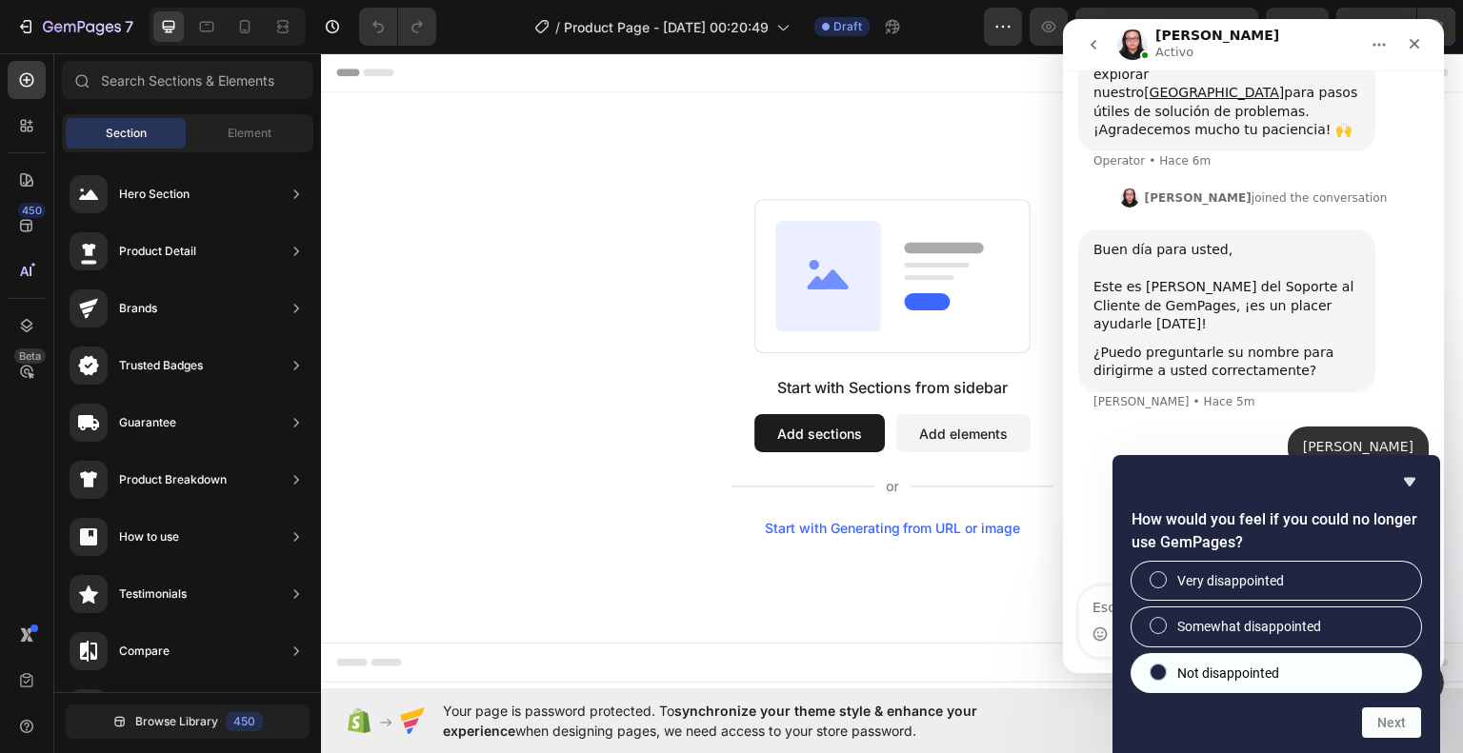
click at [1225, 672] on span "Not disappointed" at bounding box center [1228, 673] width 102 height 19
click at [1165, 672] on input "Not disappointed" at bounding box center [1158, 672] width 12 height 12
radio input "true"
click at [1367, 720] on button "Next" at bounding box center [1391, 722] width 59 height 30
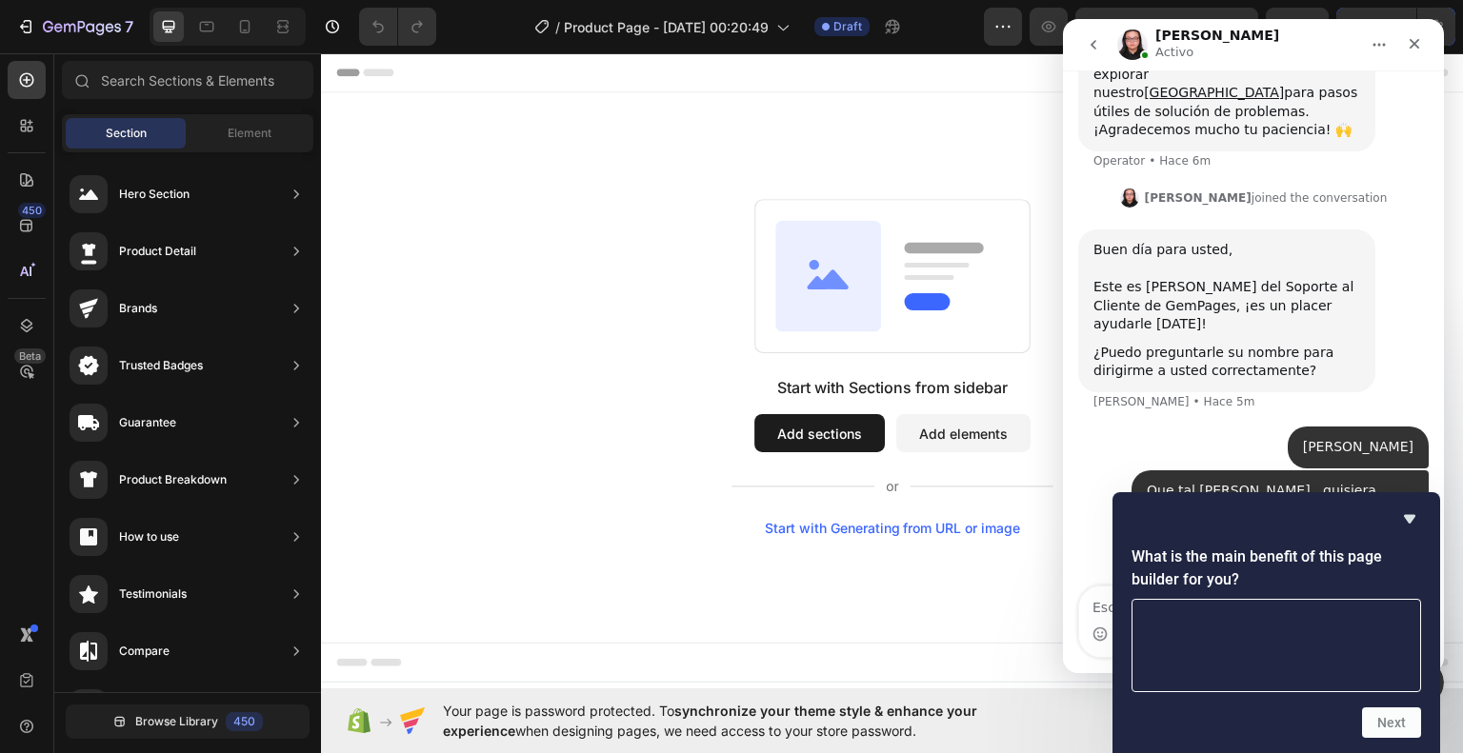
click at [1415, 530] on div "What is the main benefit of this page builder for you? Next" at bounding box center [1275, 623] width 289 height 230
click at [1413, 526] on icon "Hide survey" at bounding box center [1409, 519] width 23 height 23
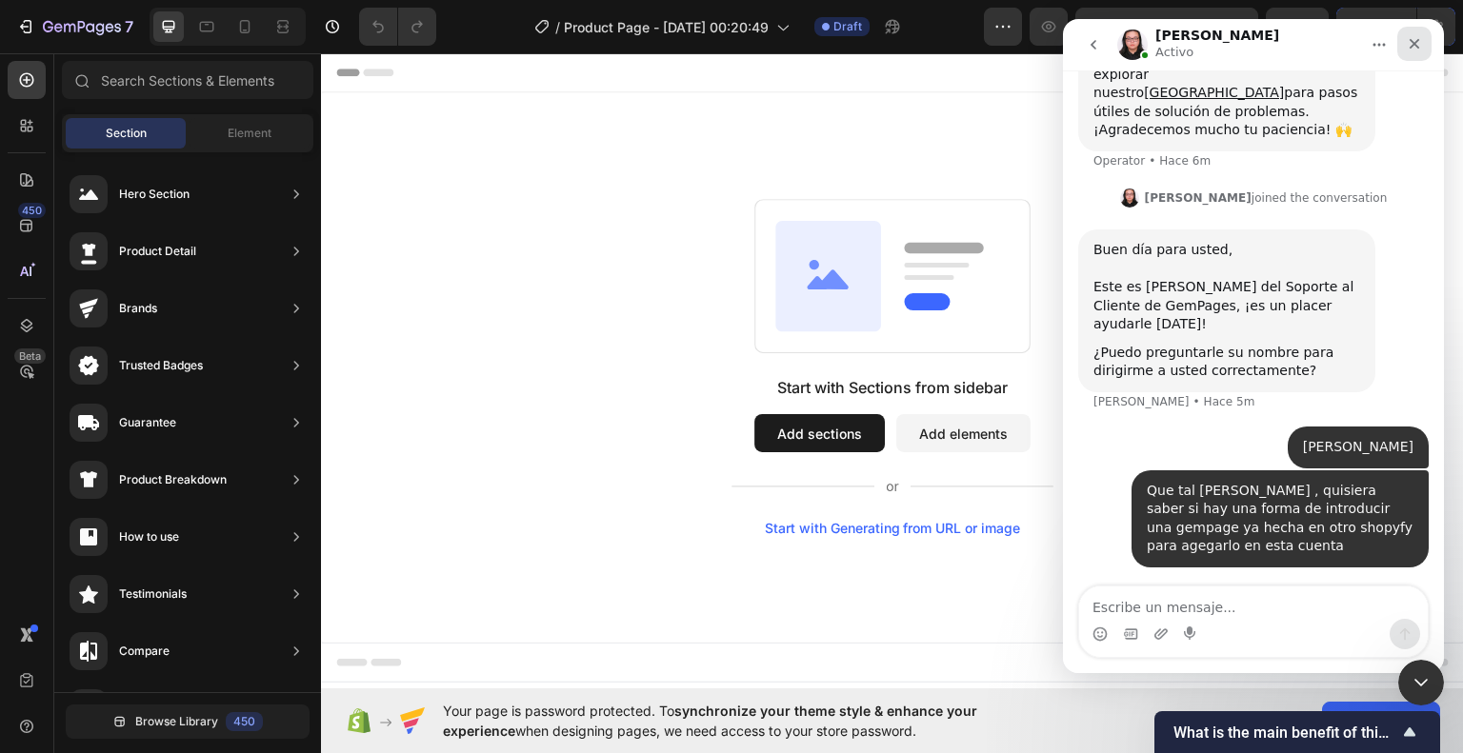
click at [1401, 46] on div "Cerrar" at bounding box center [1414, 44] width 34 height 34
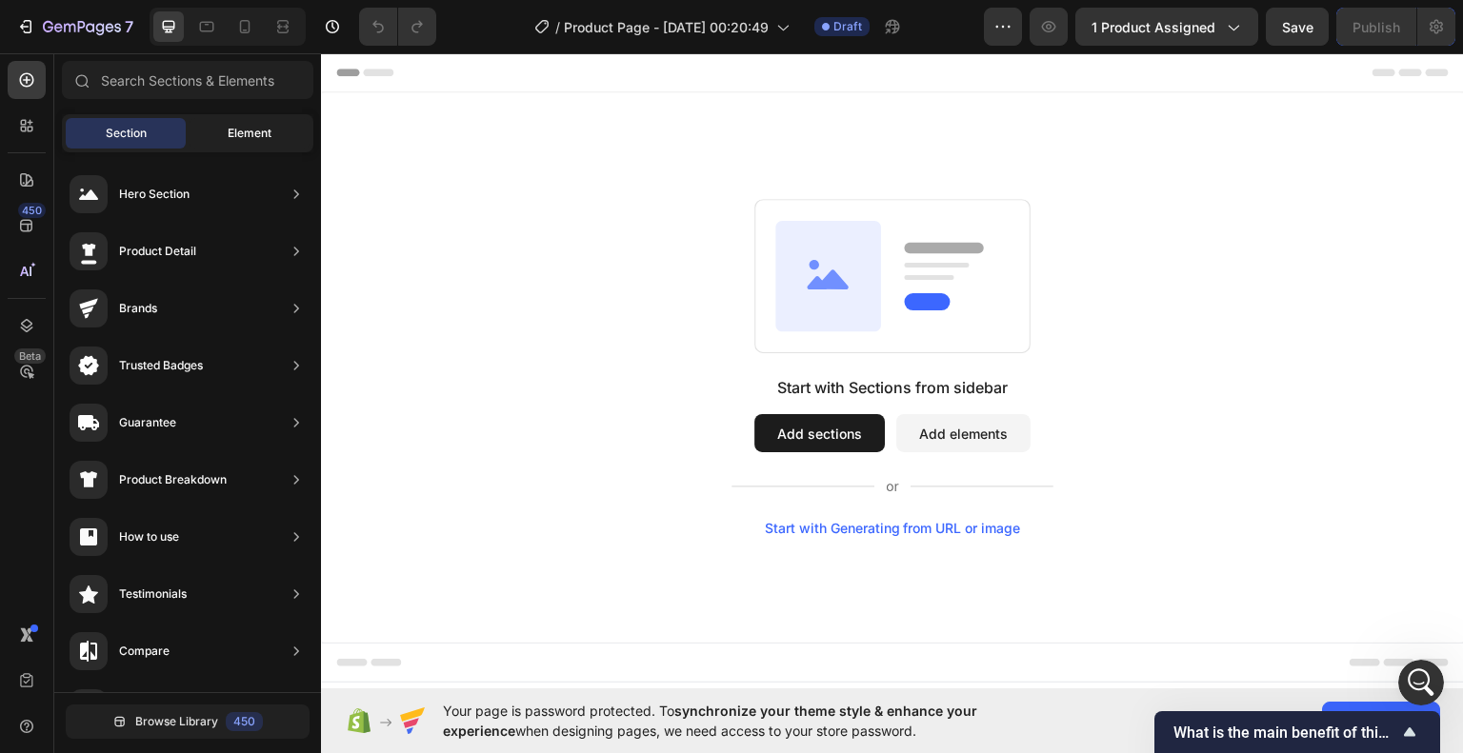
click at [267, 143] on div "Element" at bounding box center [249, 133] width 120 height 30
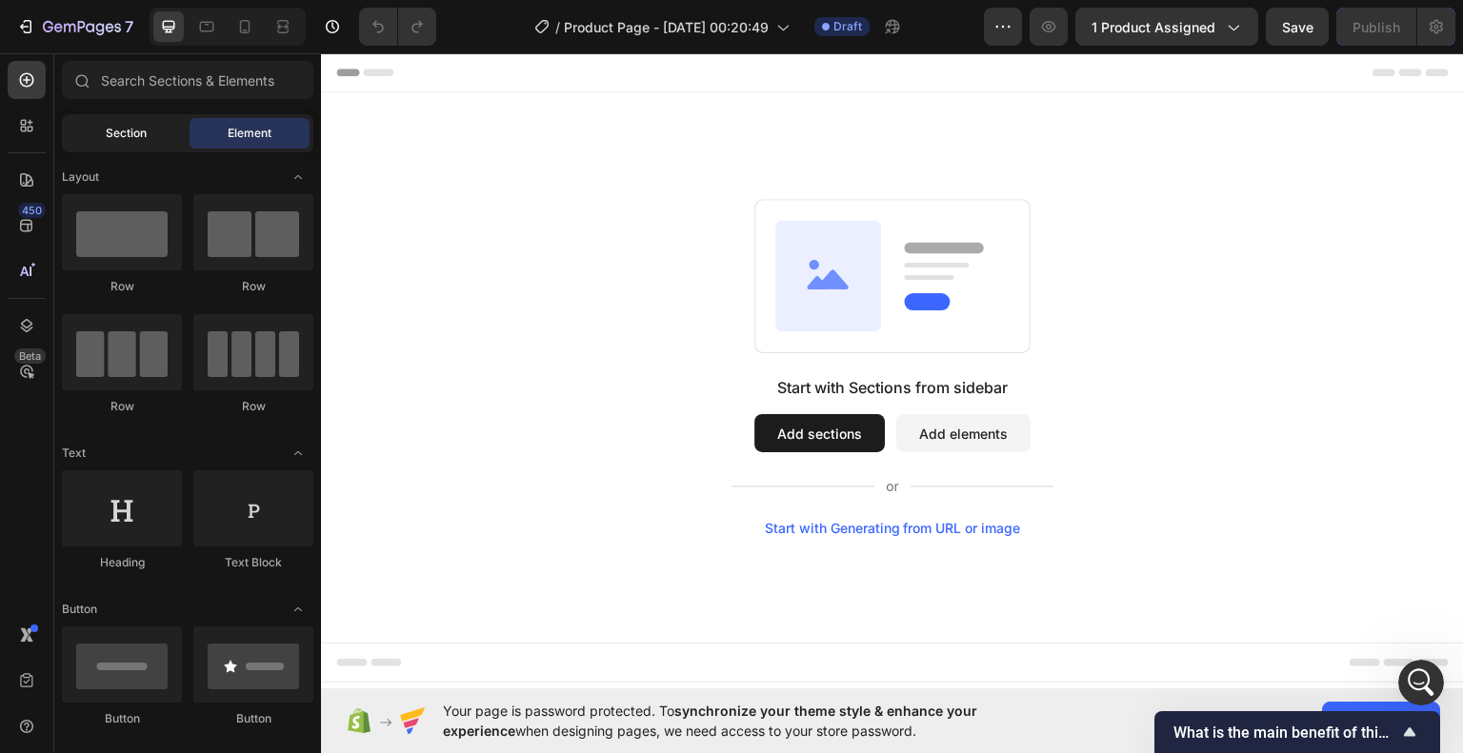
click at [119, 146] on div "Section" at bounding box center [126, 133] width 120 height 30
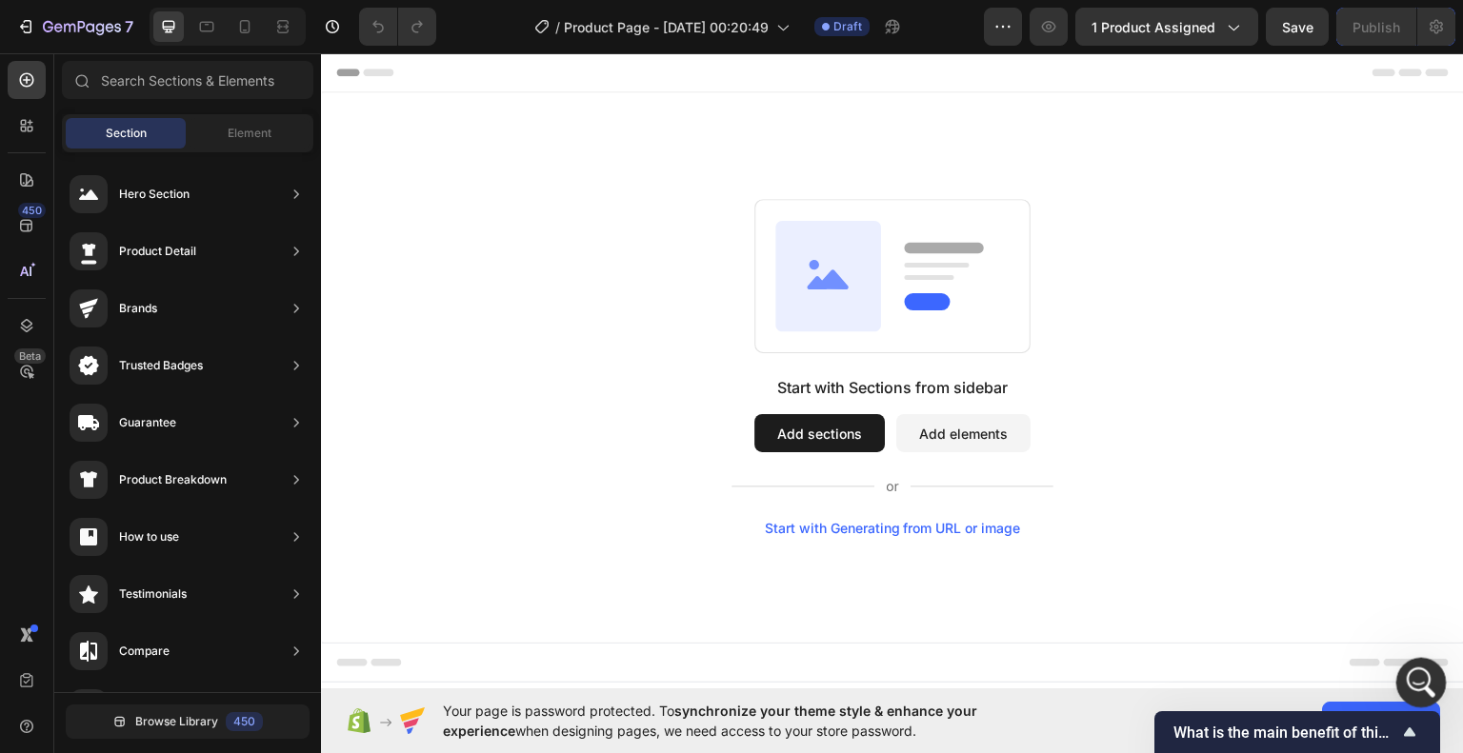
click at [1404, 678] on icon "Abrir Intercom Messenger" at bounding box center [1418, 680] width 31 height 31
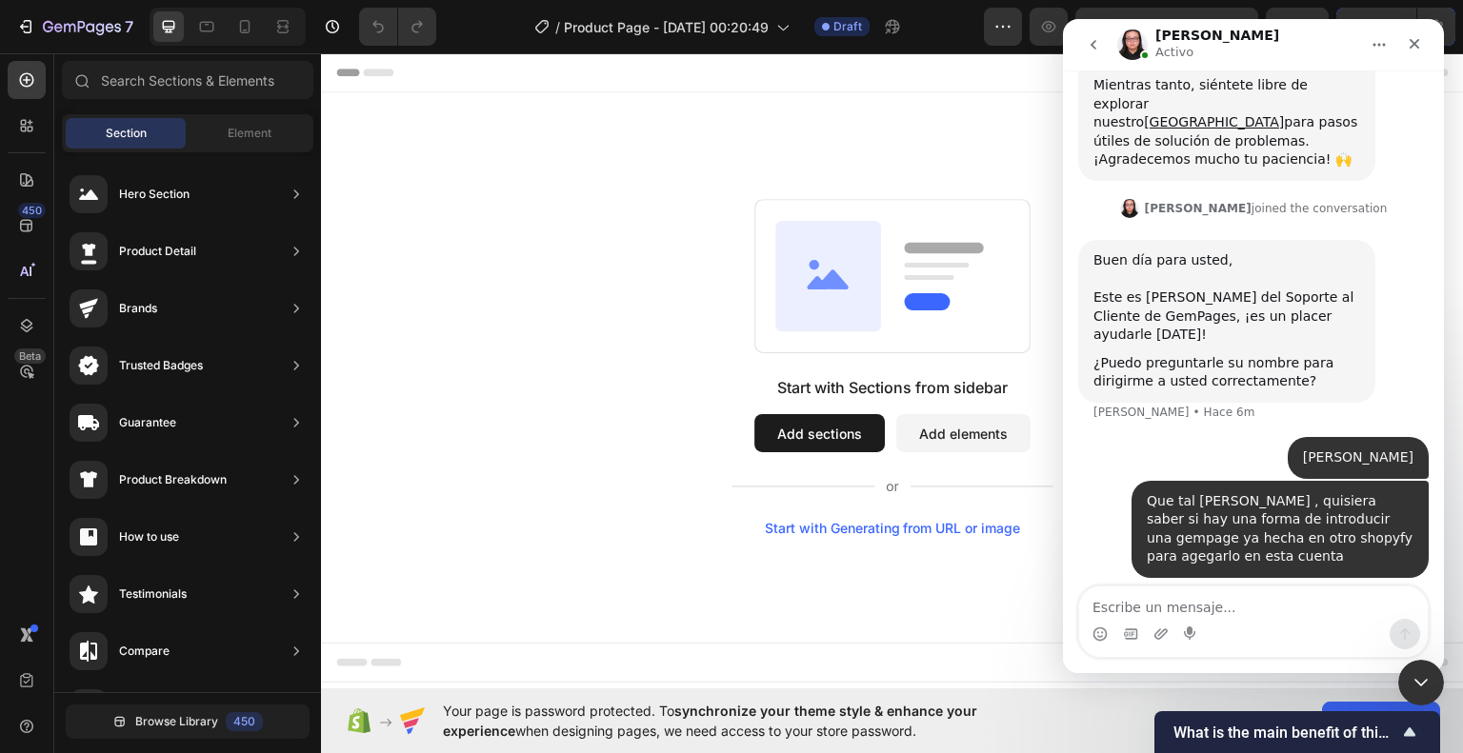
scroll to position [368, 0]
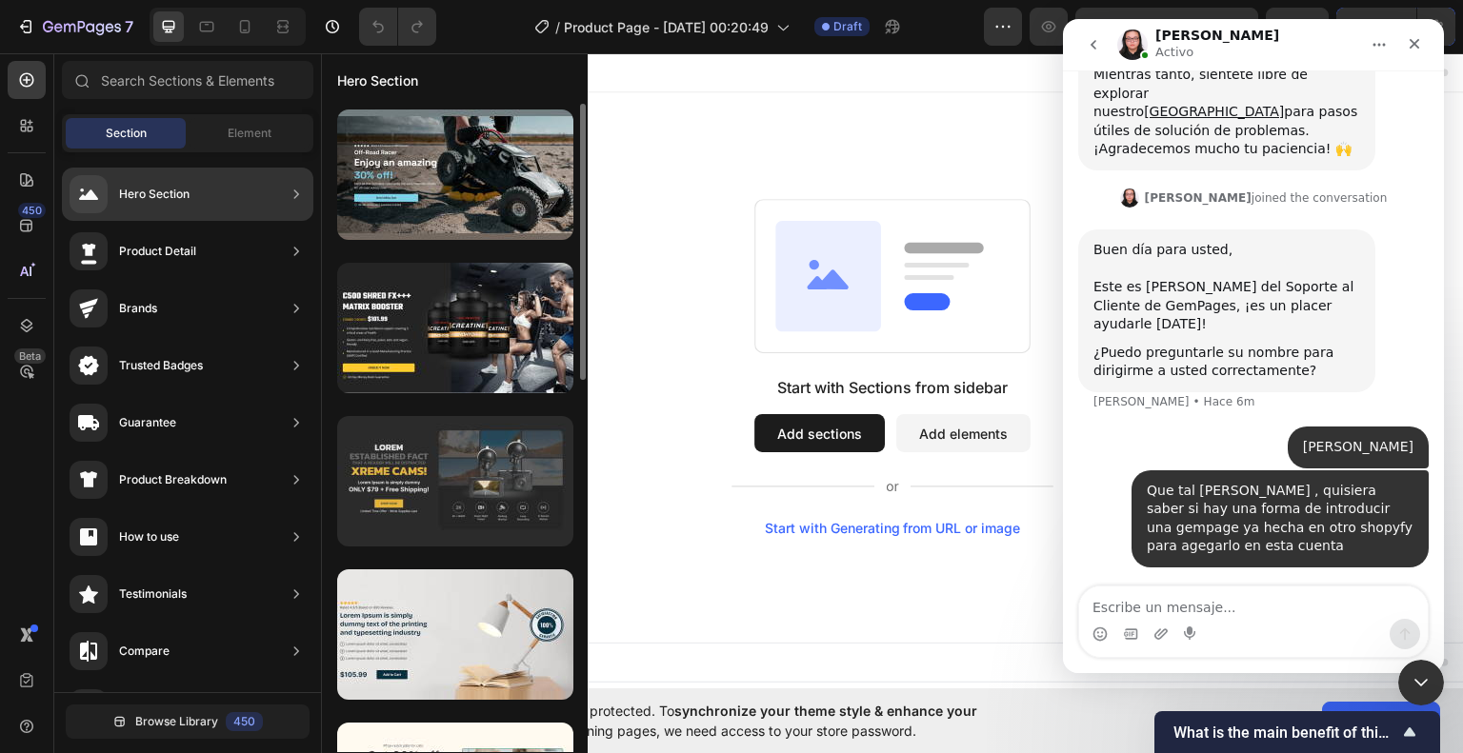
click at [461, 456] on div at bounding box center [455, 481] width 236 height 130
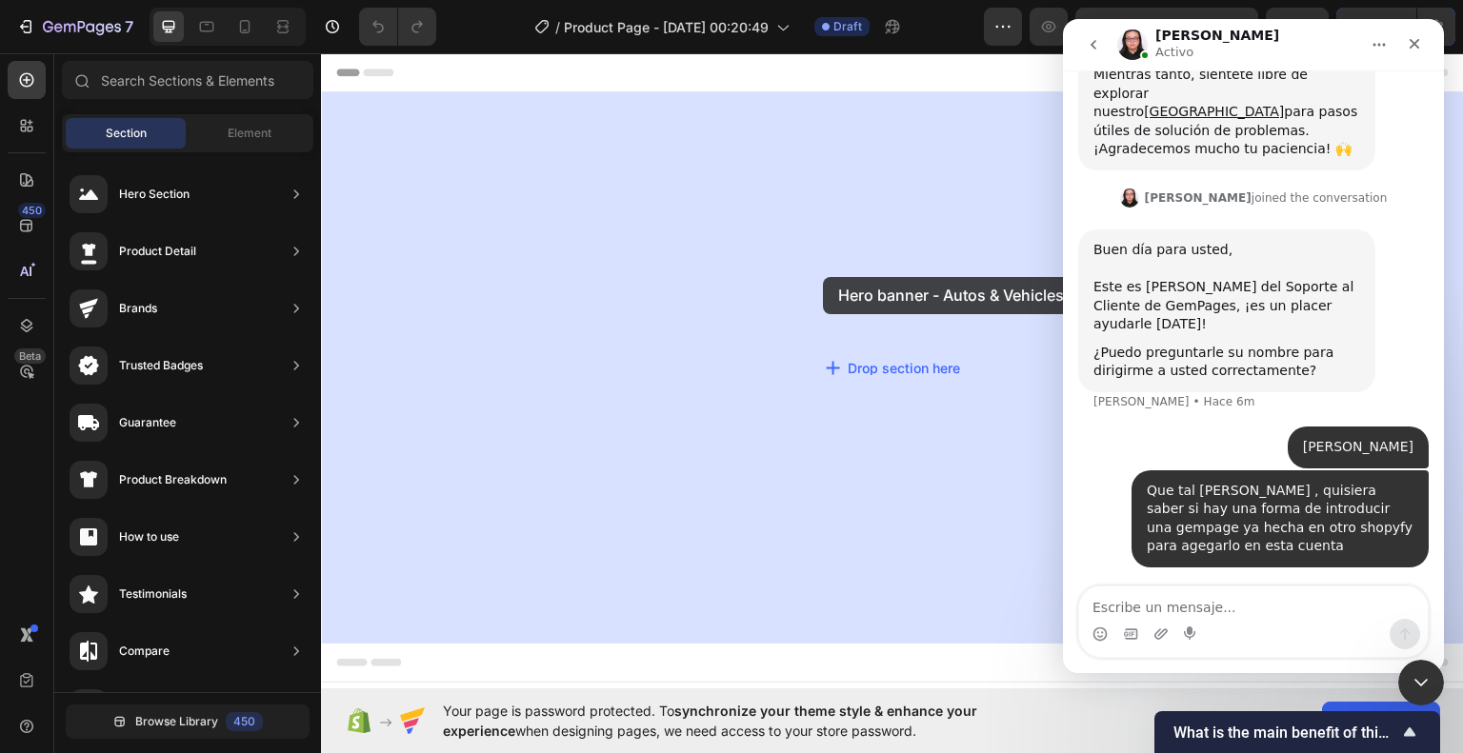
drag, startPoint x: 866, startPoint y: 528, endPoint x: 823, endPoint y: 276, distance: 255.0
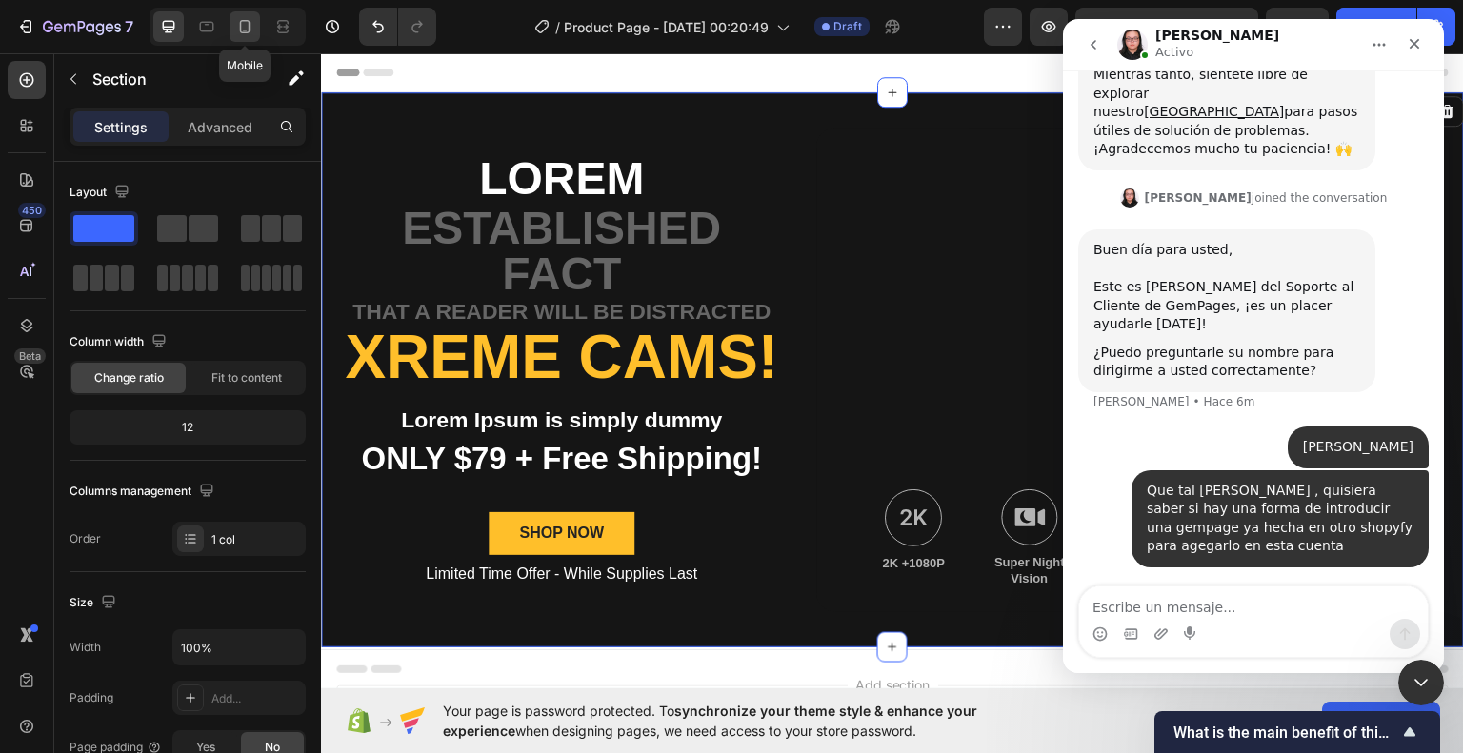
click at [249, 28] on icon at bounding box center [245, 26] width 10 height 13
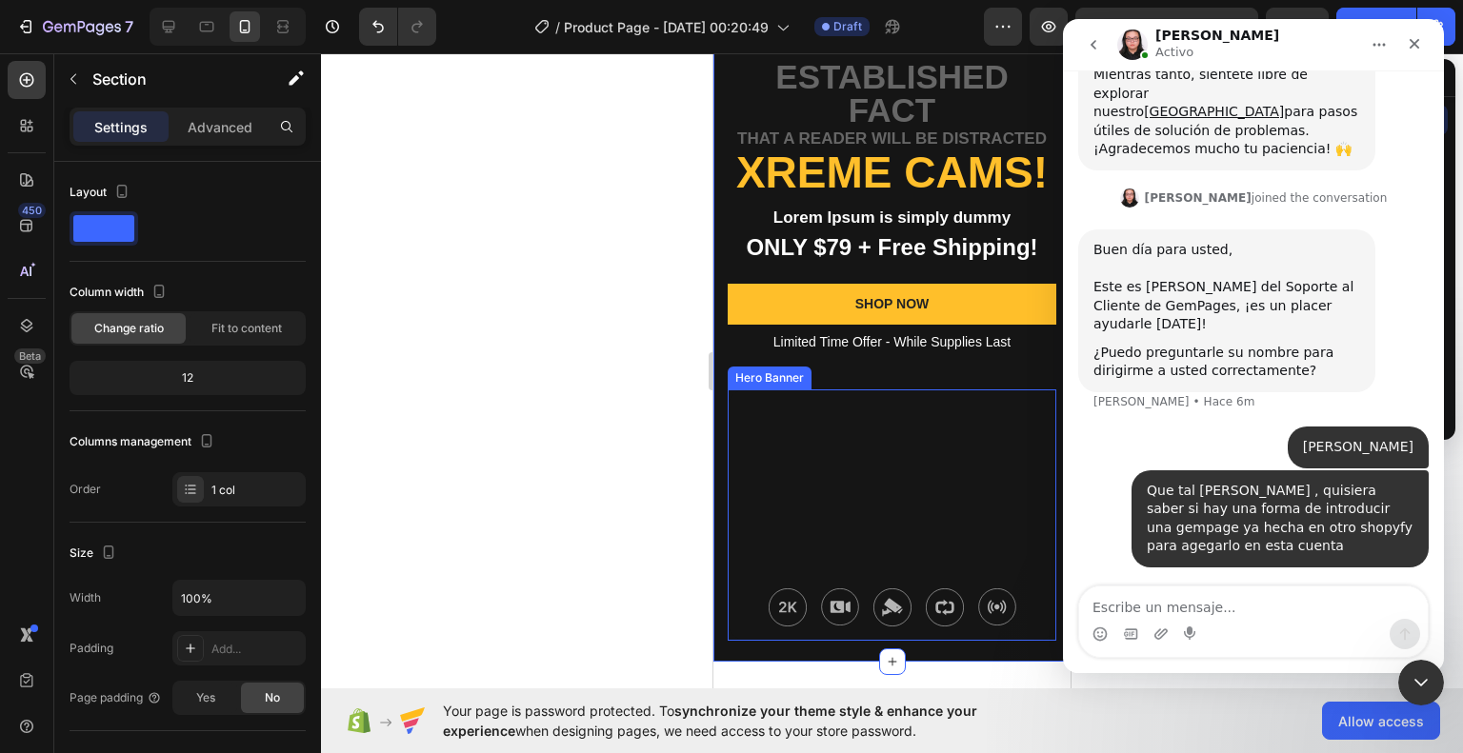
scroll to position [190, 0]
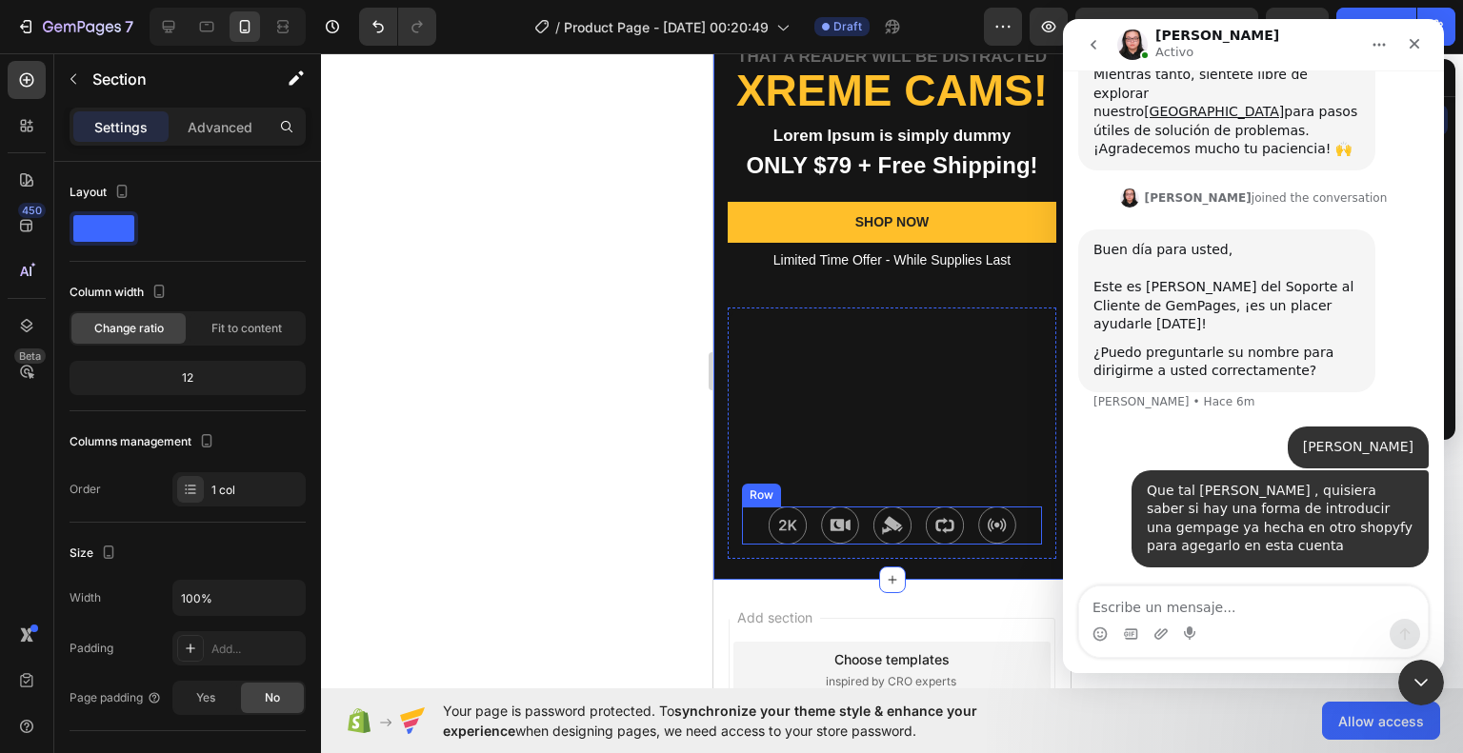
click at [1015, 545] on div "Image 2K +1080P Text Block Image Super Night Vision Text Block Image Parking Mo…" at bounding box center [892, 526] width 300 height 38
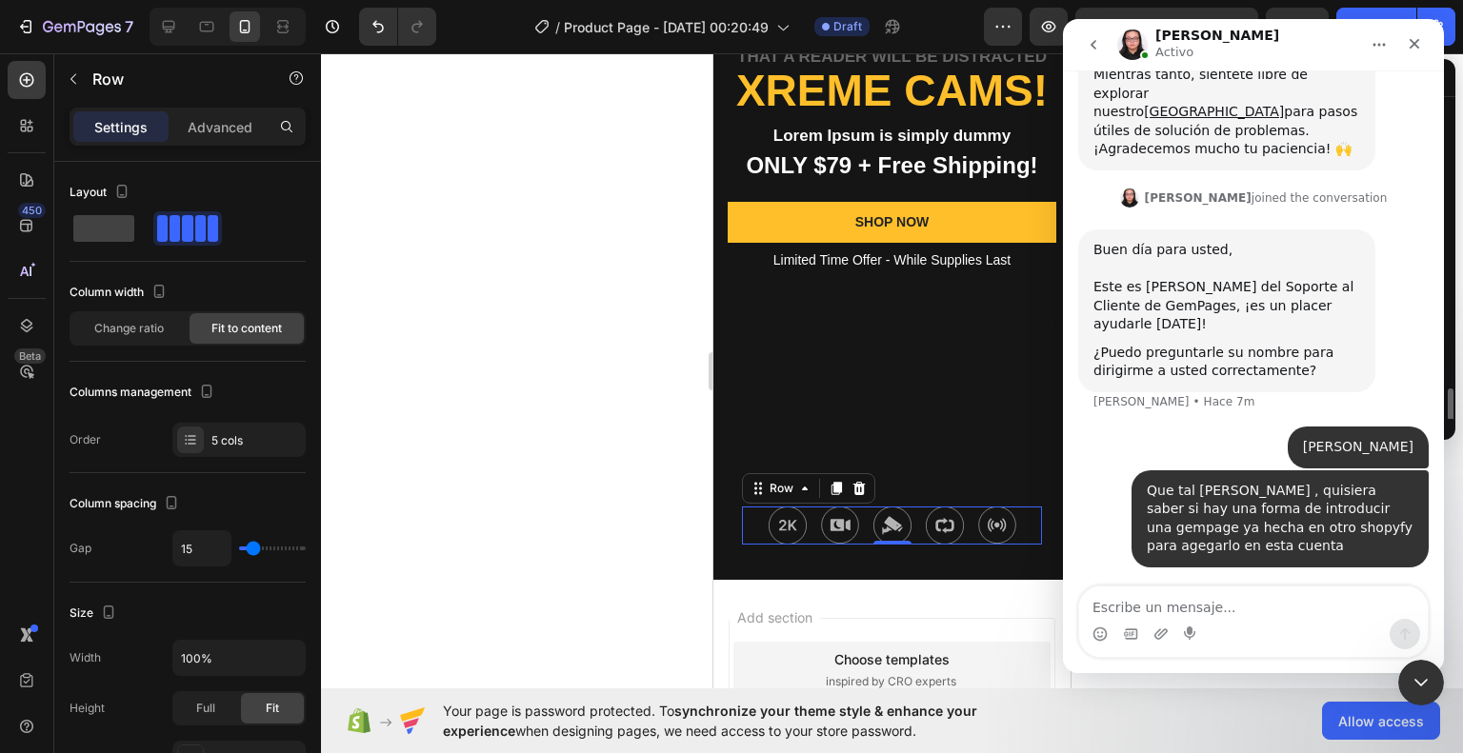
scroll to position [172, 0]
click at [857, 495] on icon at bounding box center [859, 488] width 12 height 13
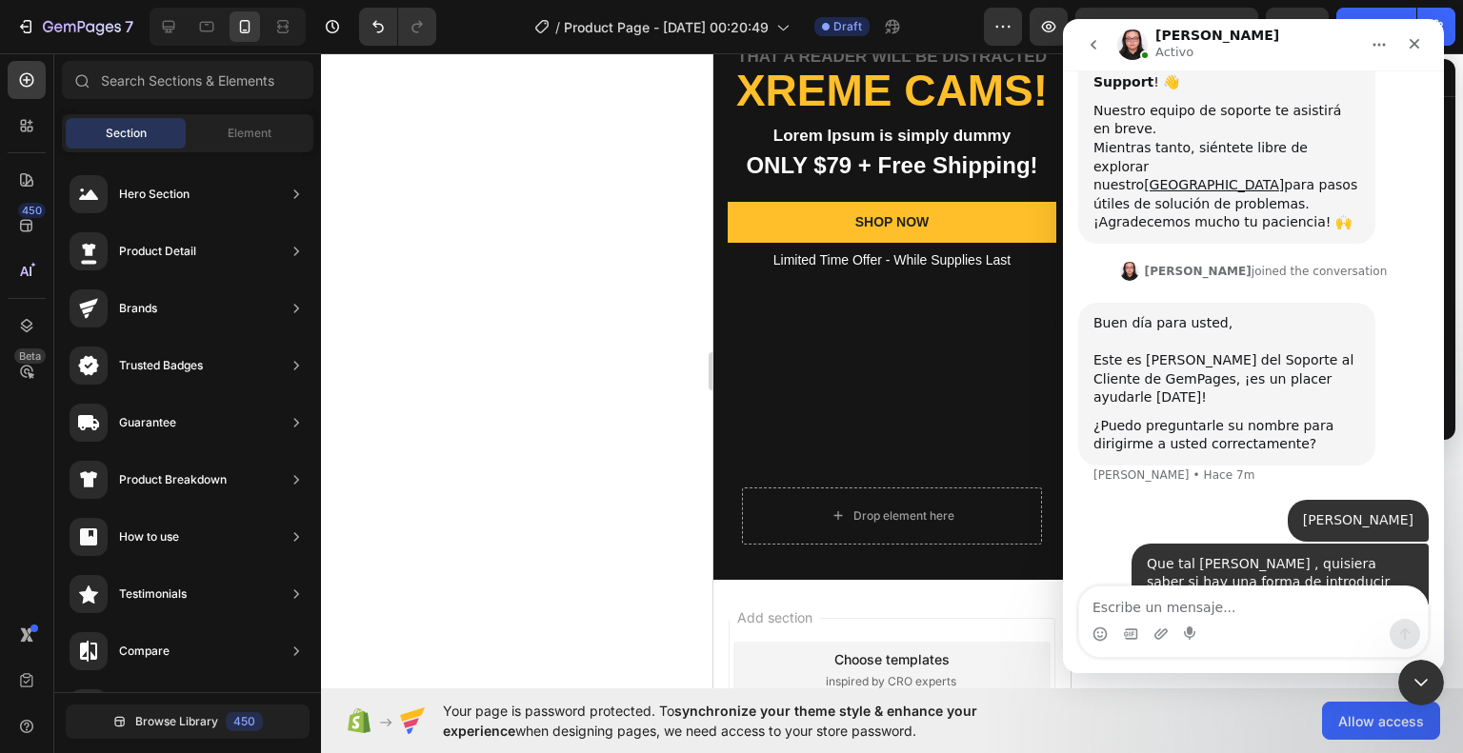
scroll to position [293, 0]
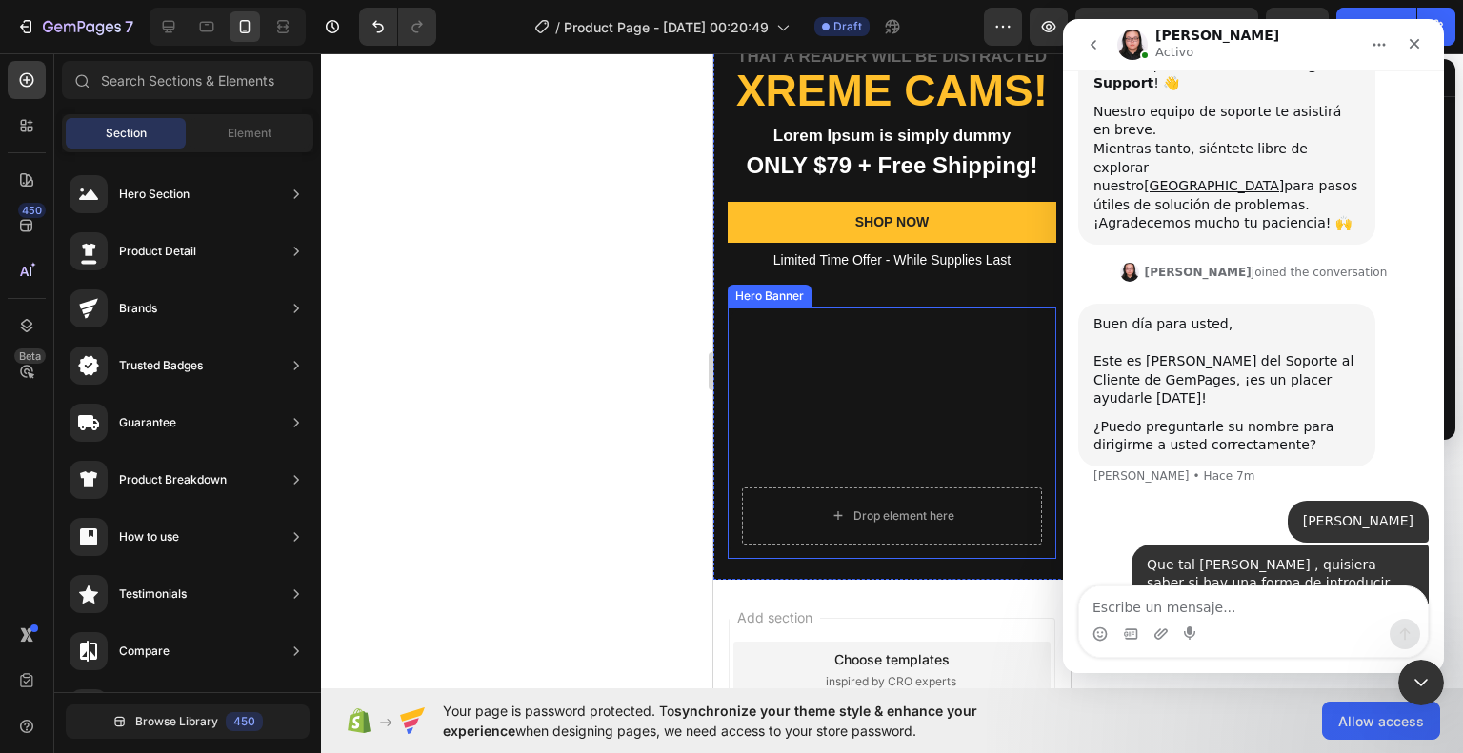
click at [901, 456] on div "Background Image" at bounding box center [891, 433] width 329 height 251
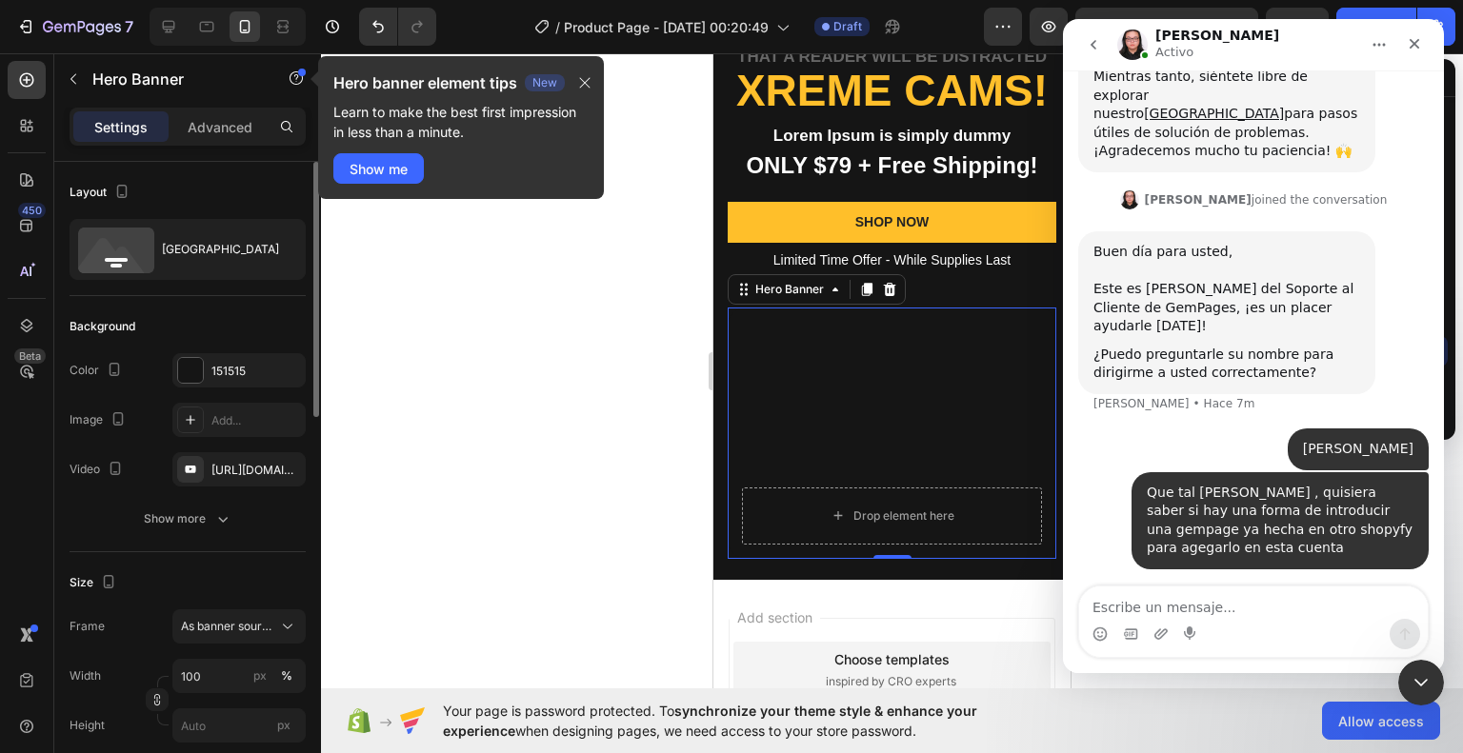
scroll to position [368, 0]
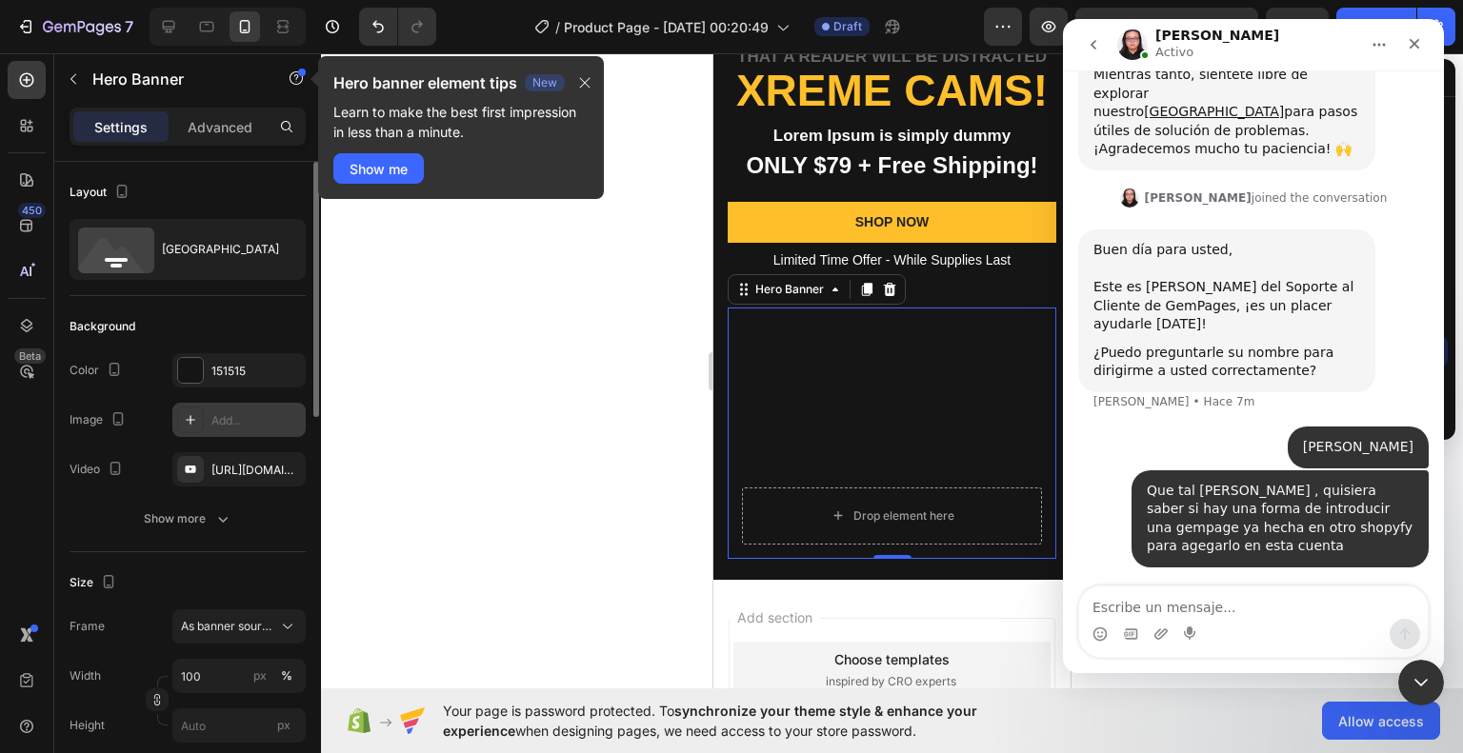
click at [211, 410] on div "Add..." at bounding box center [238, 420] width 133 height 34
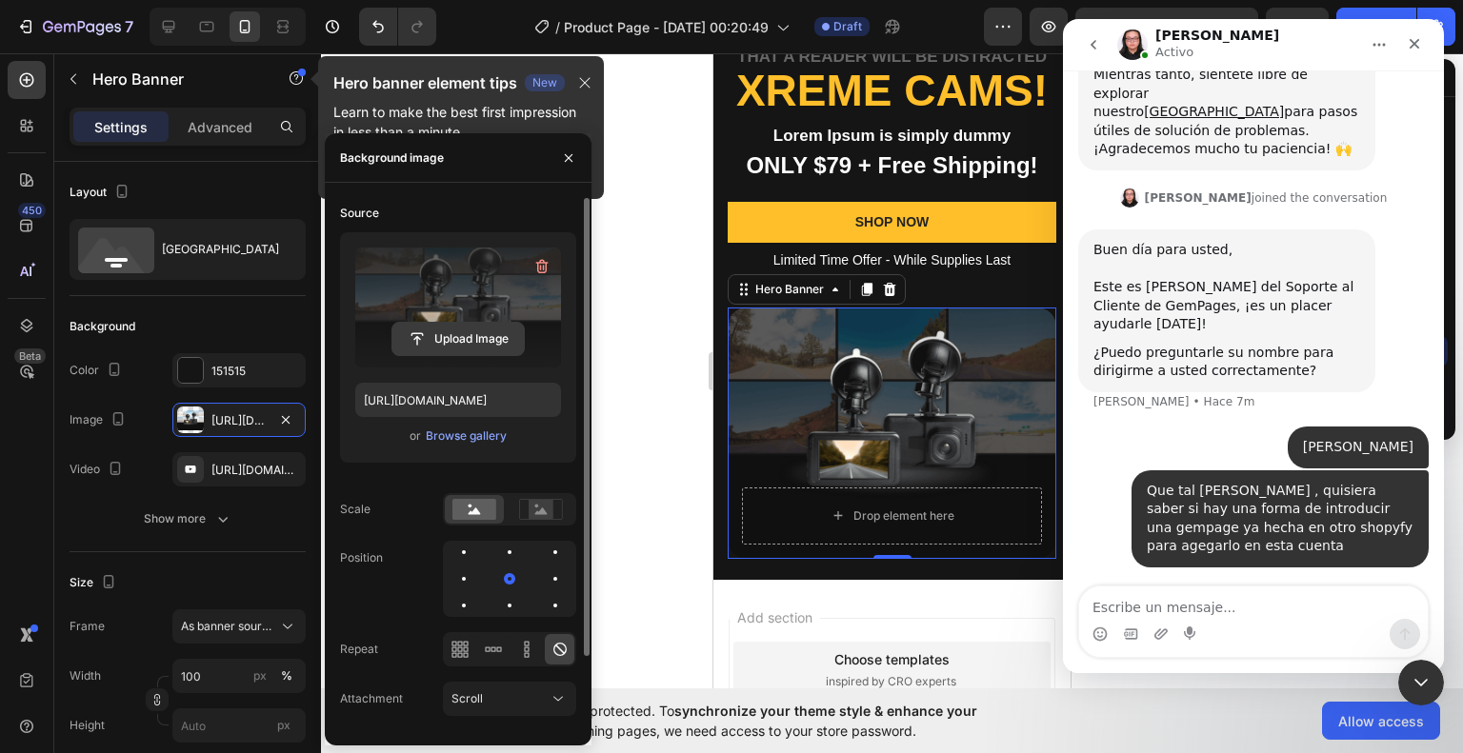
click at [485, 335] on input "file" at bounding box center [457, 339] width 131 height 32
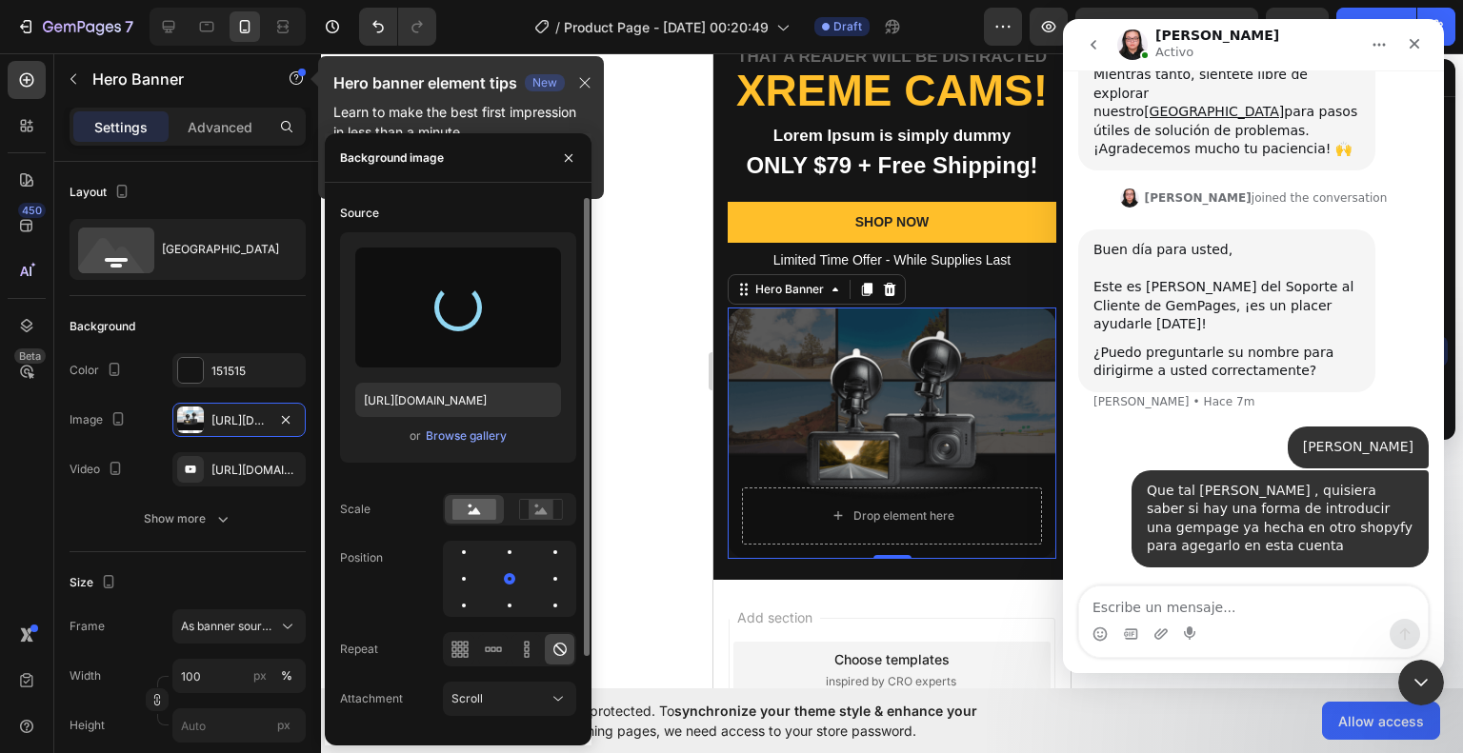
type input "[URL][DOMAIN_NAME]"
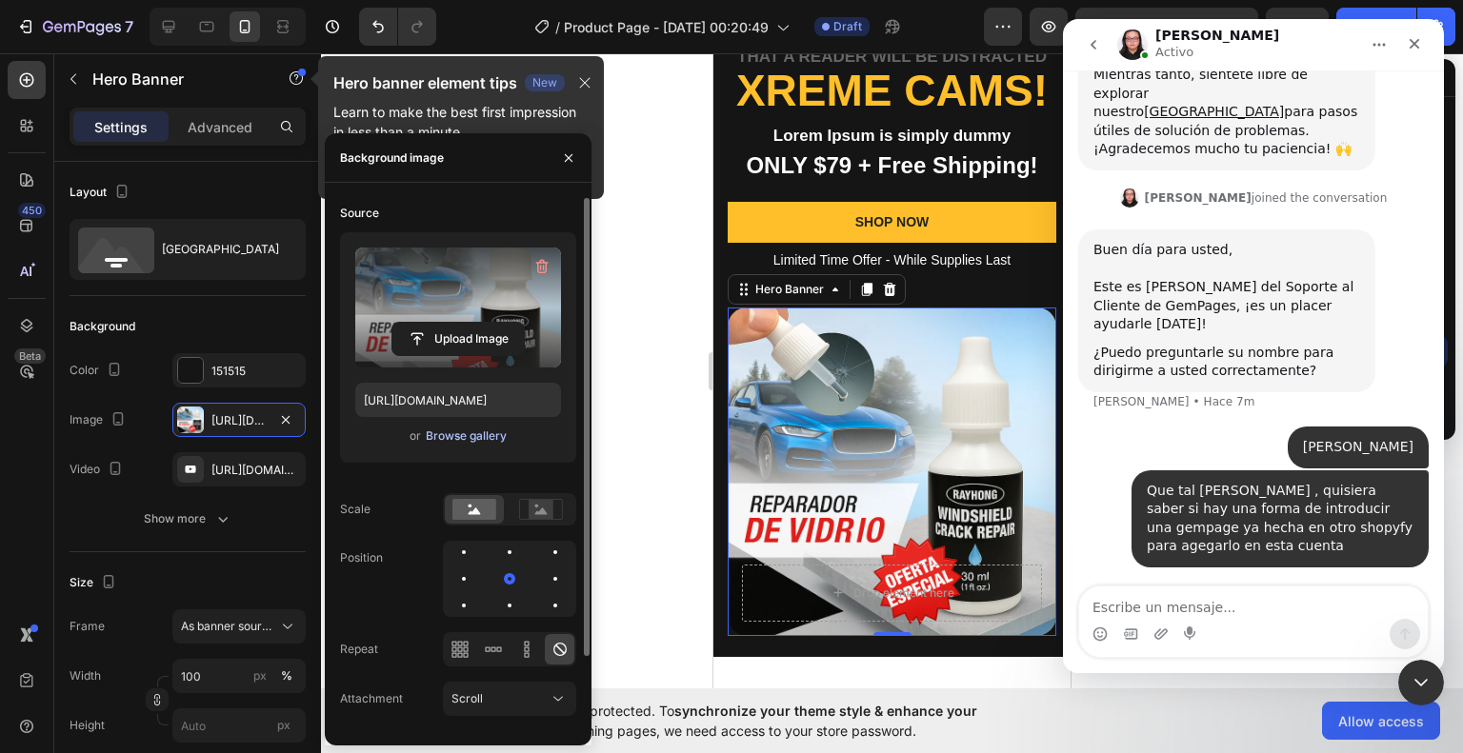
click at [495, 429] on div "Browse gallery" at bounding box center [466, 436] width 81 height 17
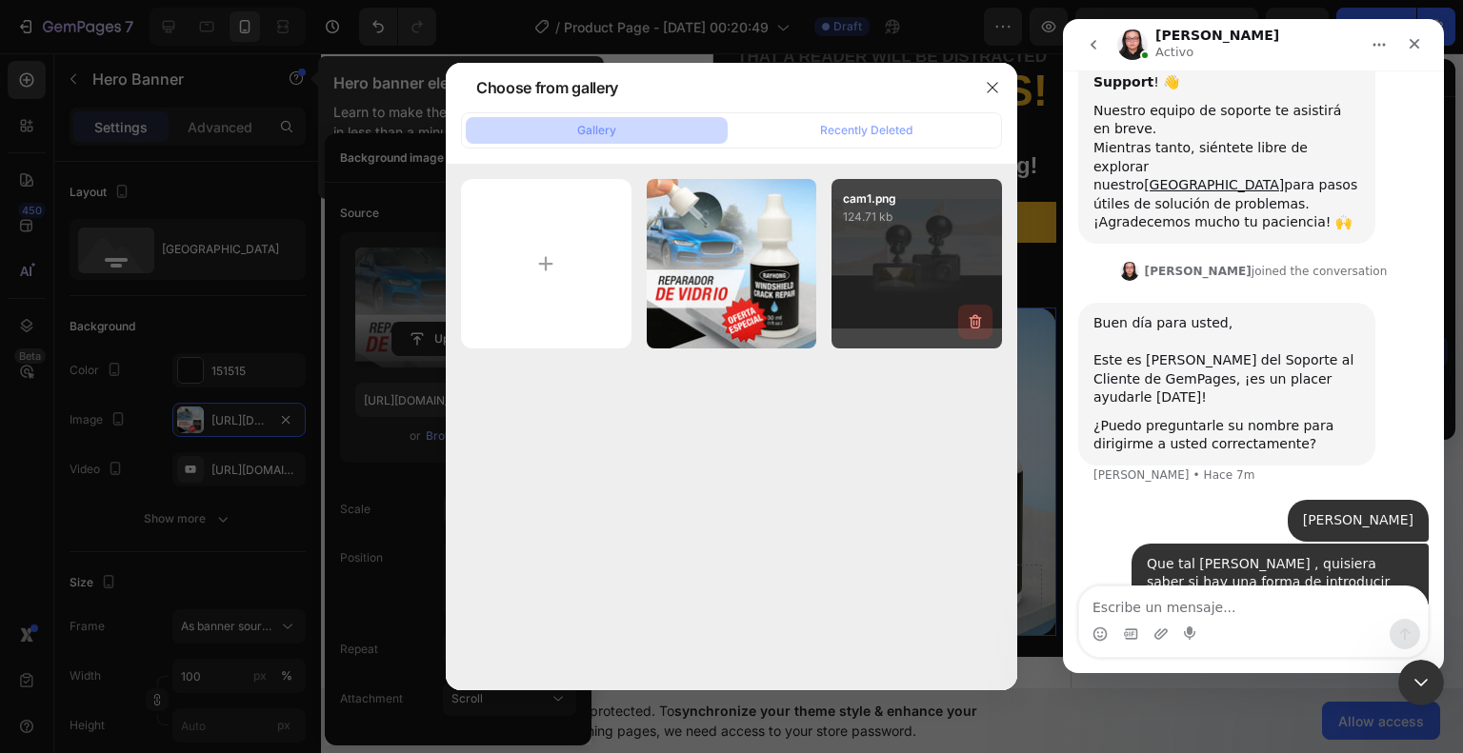
click at [974, 320] on icon "button" at bounding box center [975, 321] width 19 height 19
click at [967, 336] on button "Delete" at bounding box center [964, 325] width 52 height 23
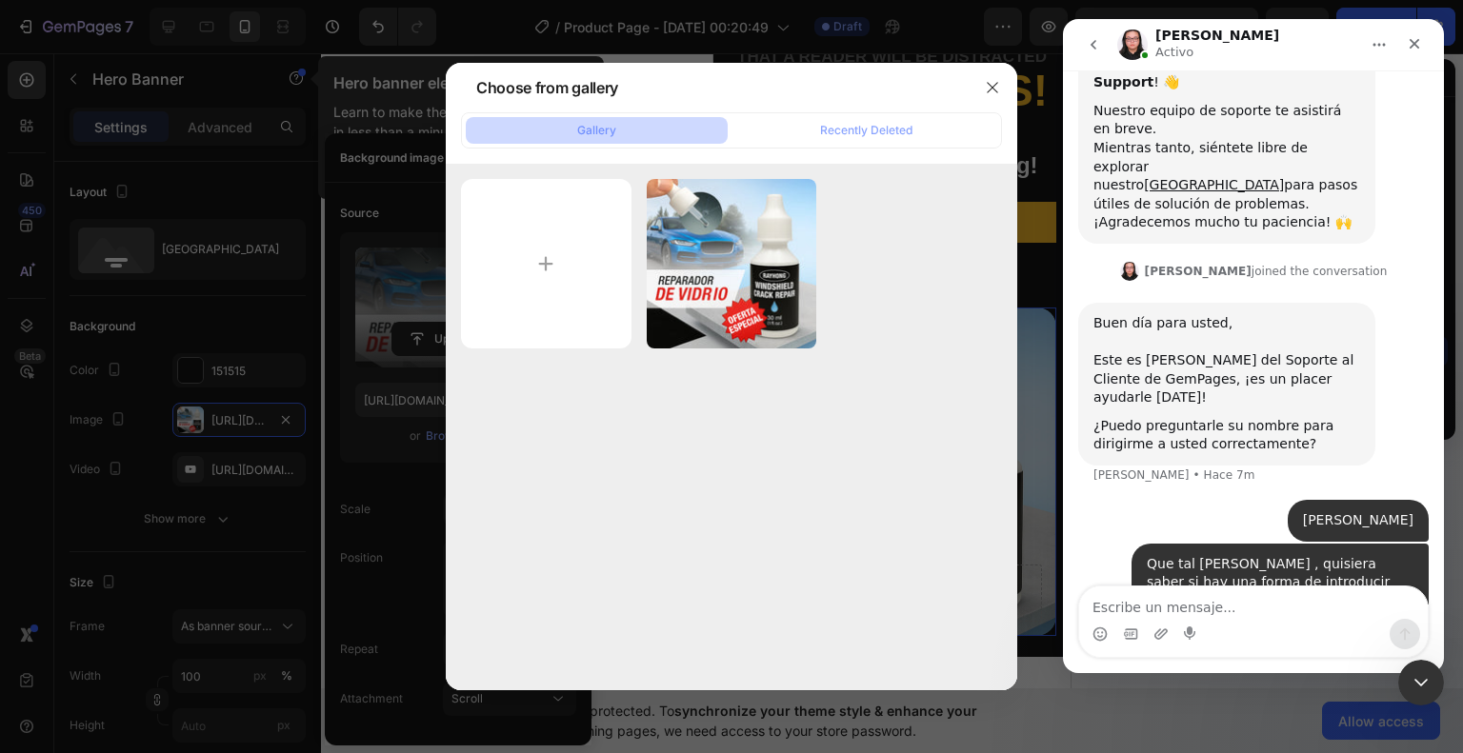
scroll to position [368, 0]
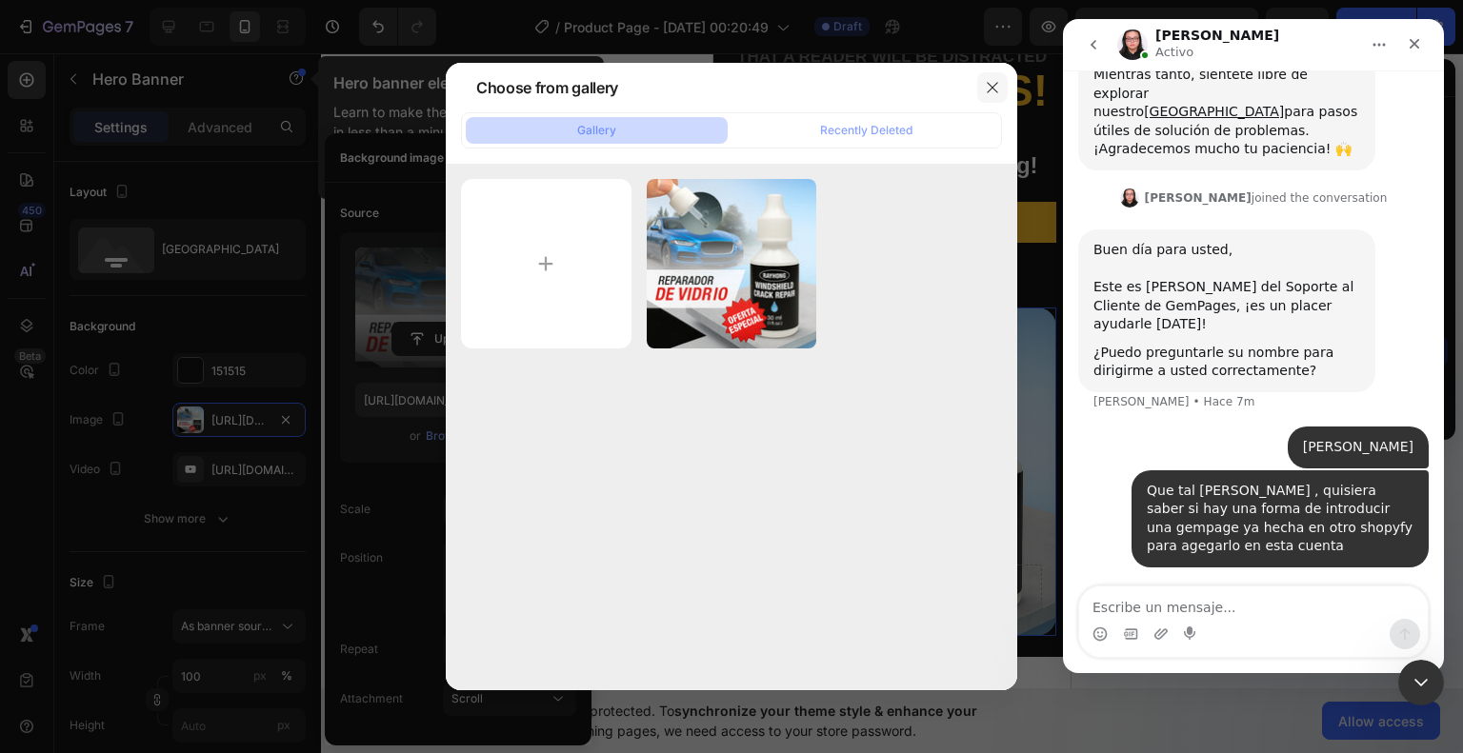
click at [981, 88] on button "button" at bounding box center [992, 87] width 30 height 30
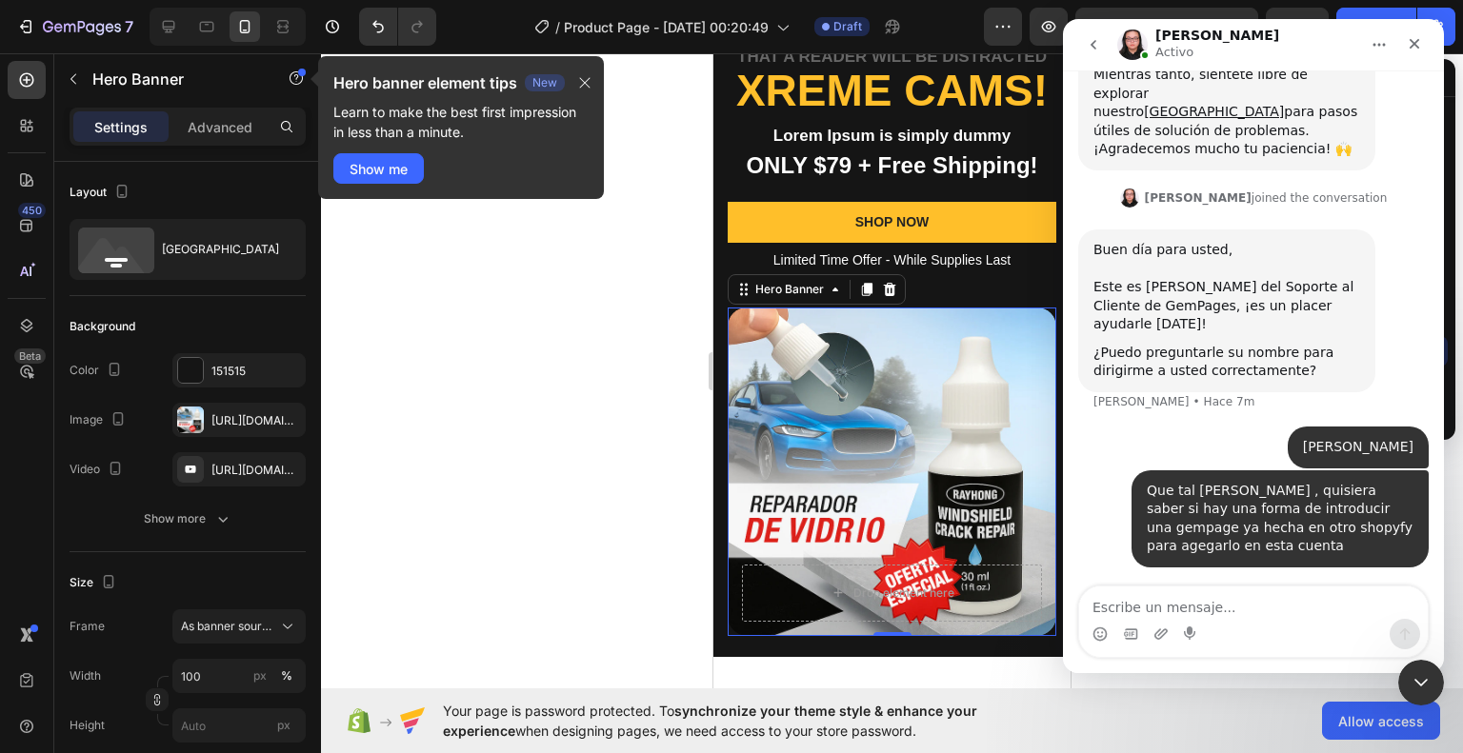
click at [670, 296] on div at bounding box center [892, 403] width 1142 height 700
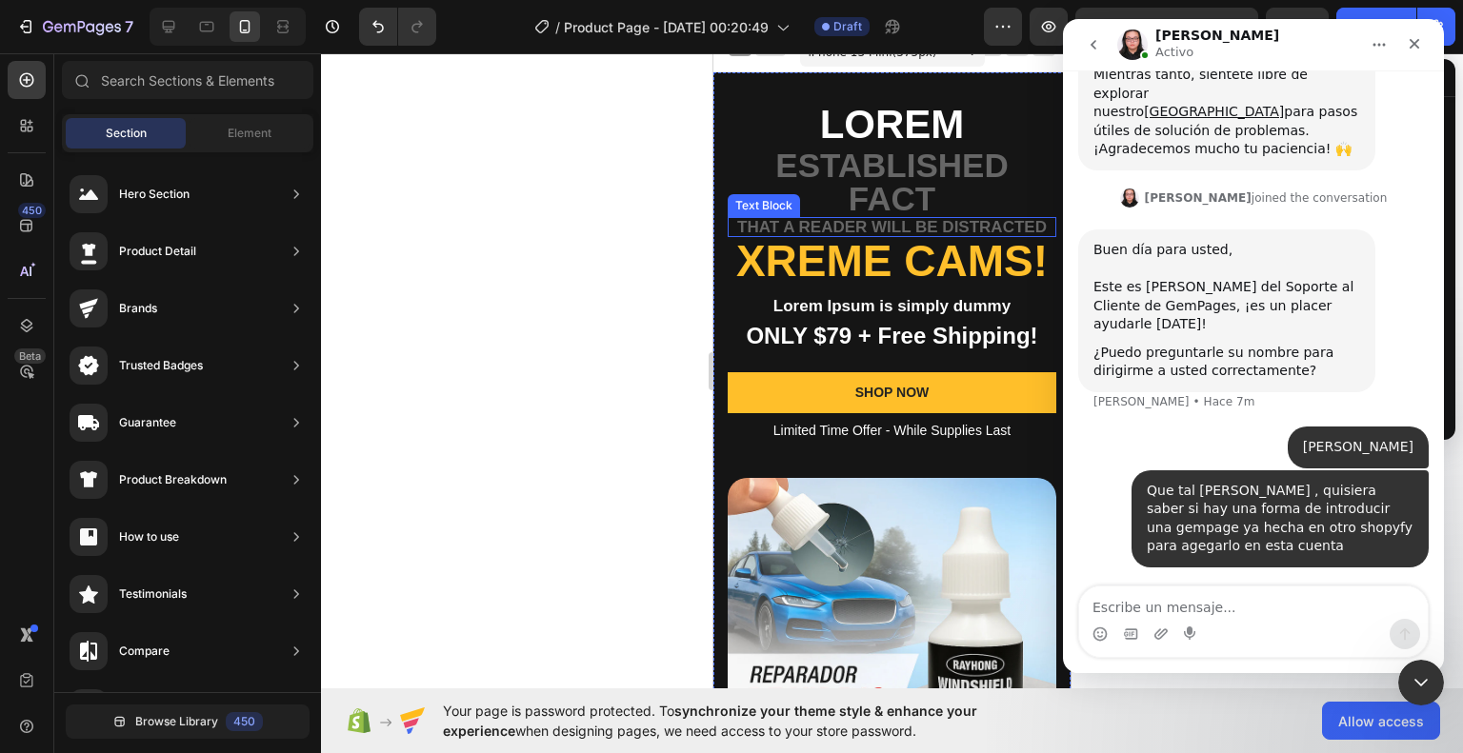
scroll to position [0, 0]
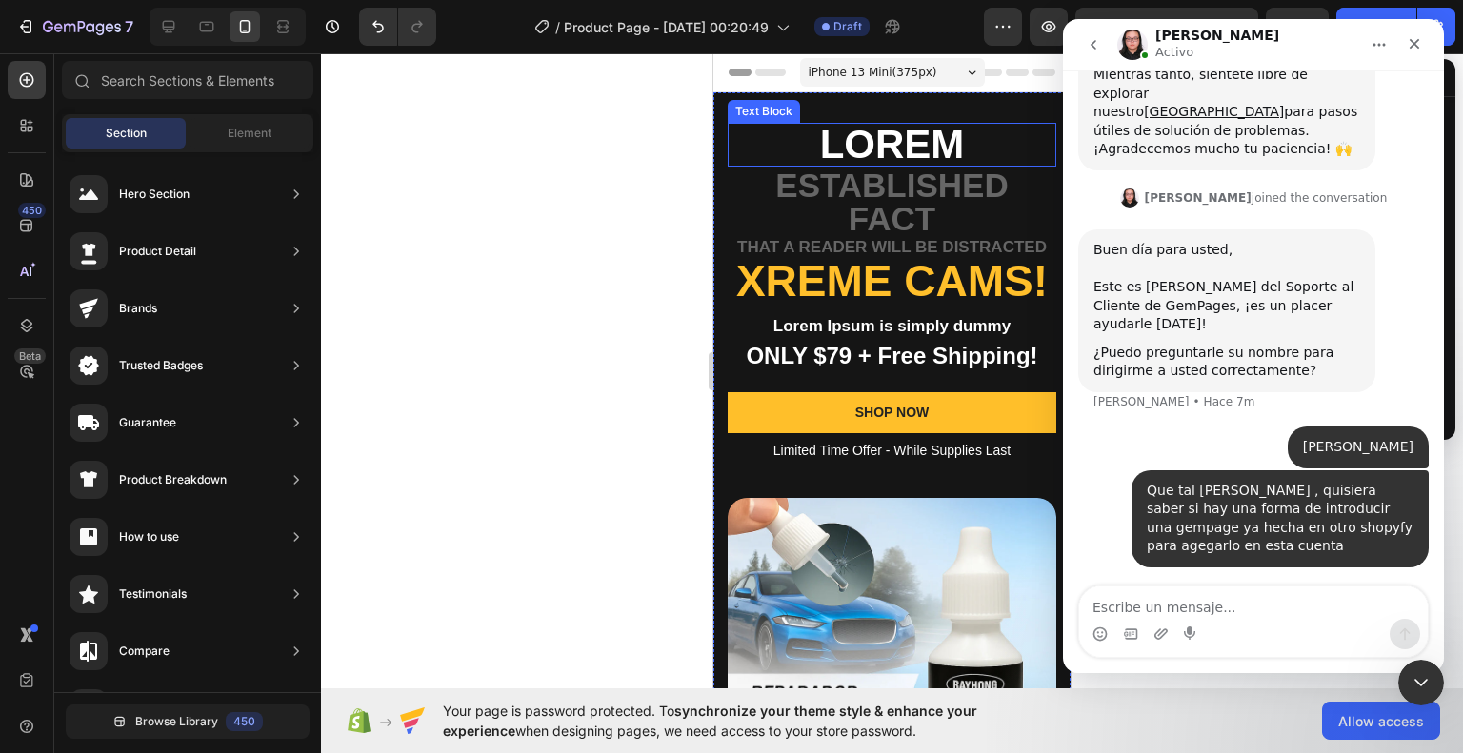
click at [946, 145] on p "Lorem" at bounding box center [891, 145] width 325 height 40
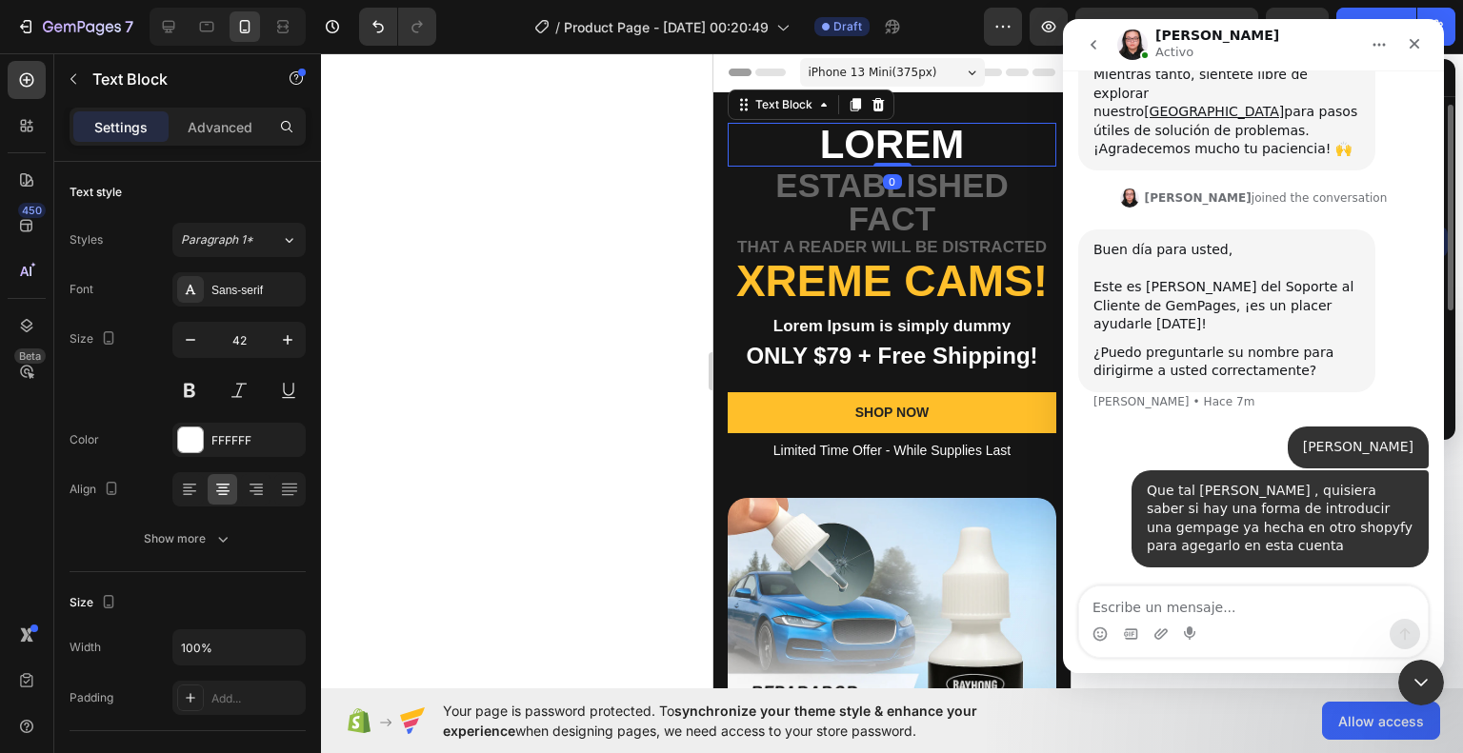
click at [946, 145] on p "Lorem" at bounding box center [891, 145] width 325 height 40
click at [936, 143] on p "Lorem" at bounding box center [891, 145] width 325 height 40
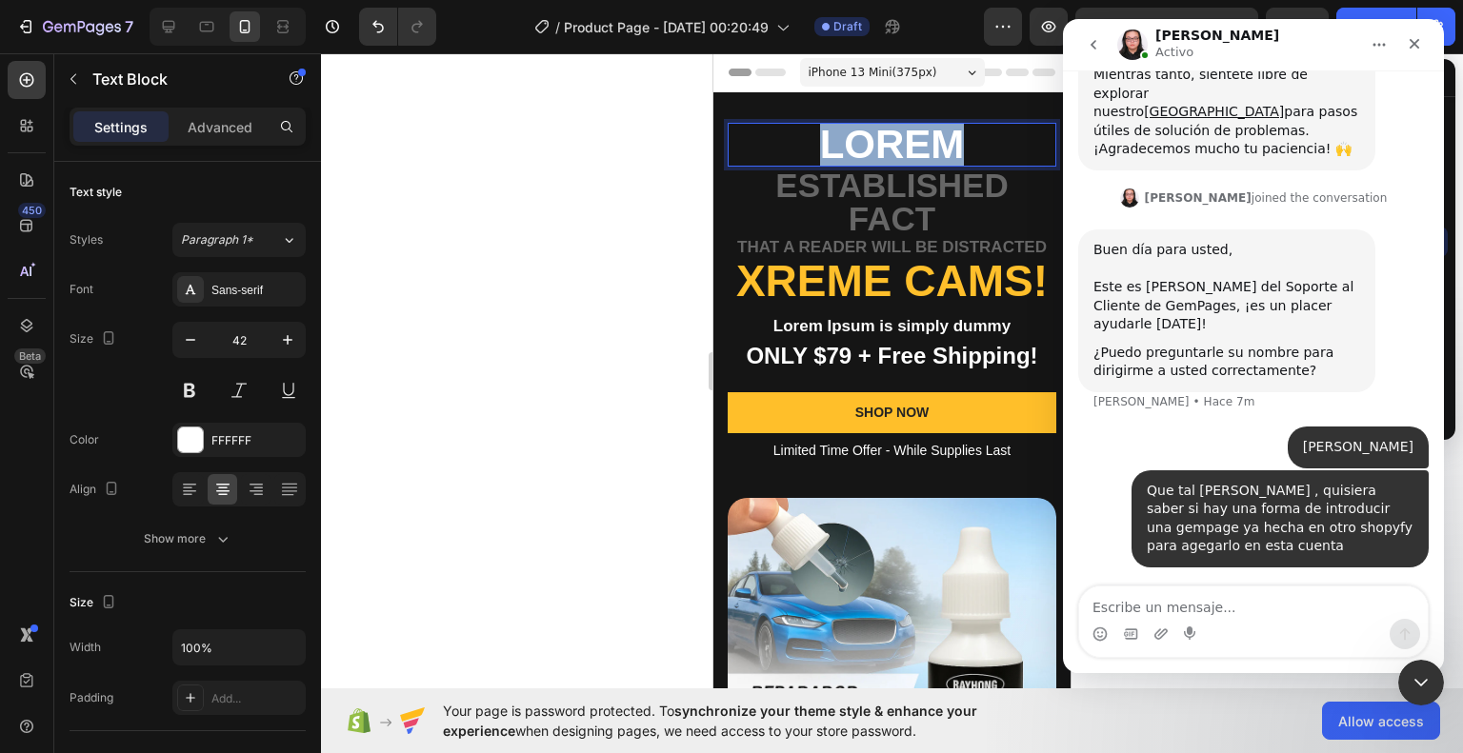
click at [936, 143] on p "Lorem" at bounding box center [891, 145] width 325 height 40
copy p "Lorem"
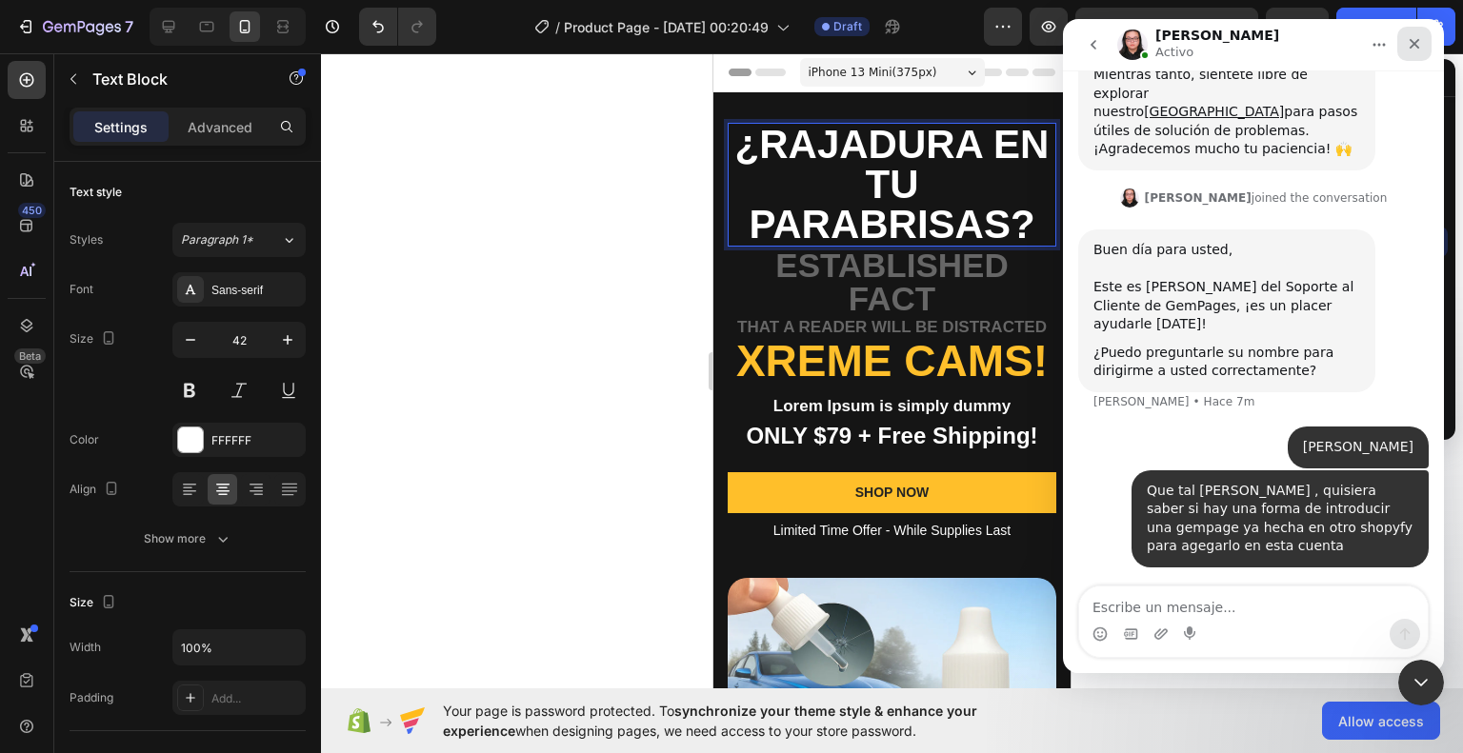
click at [1409, 51] on div "Cerrar" at bounding box center [1414, 44] width 34 height 34
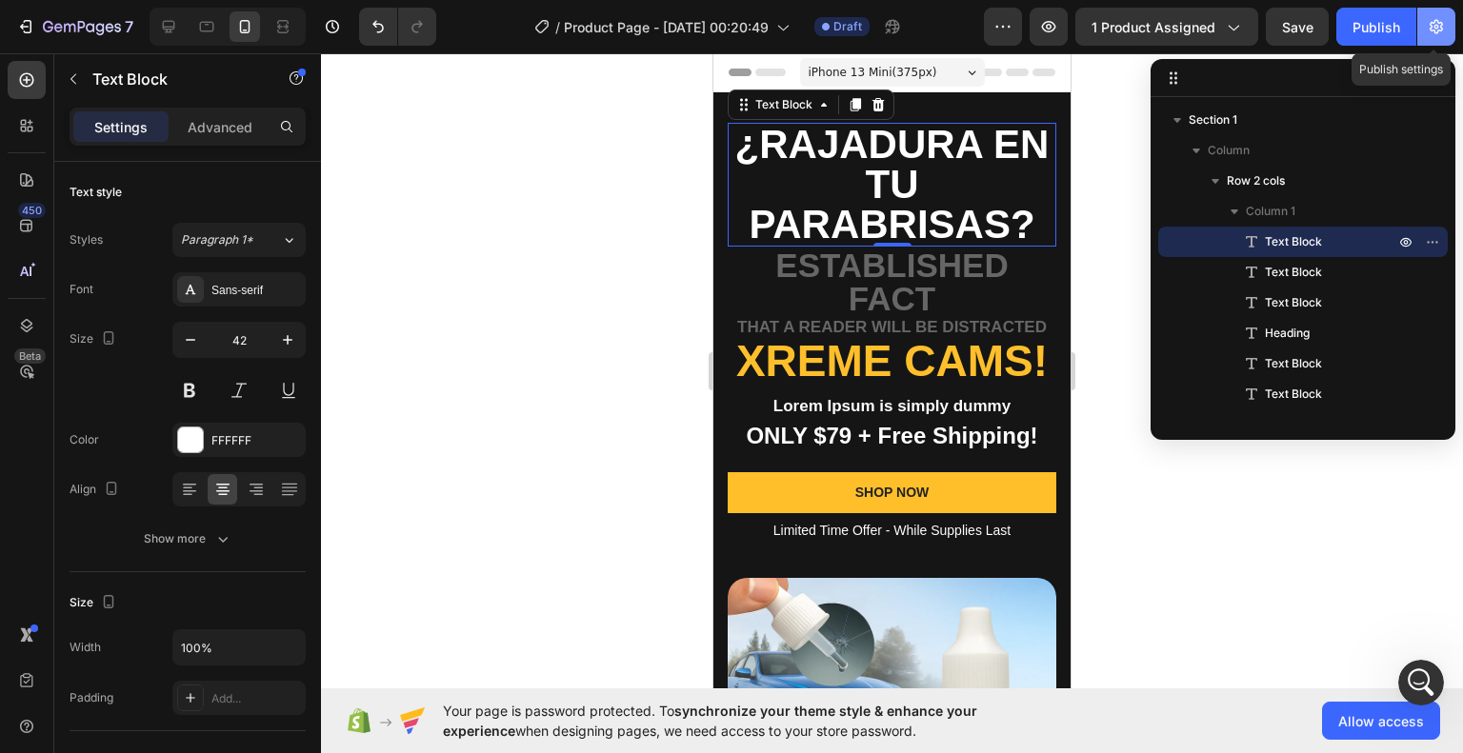
click at [1436, 33] on icon "button" at bounding box center [1435, 27] width 13 height 14
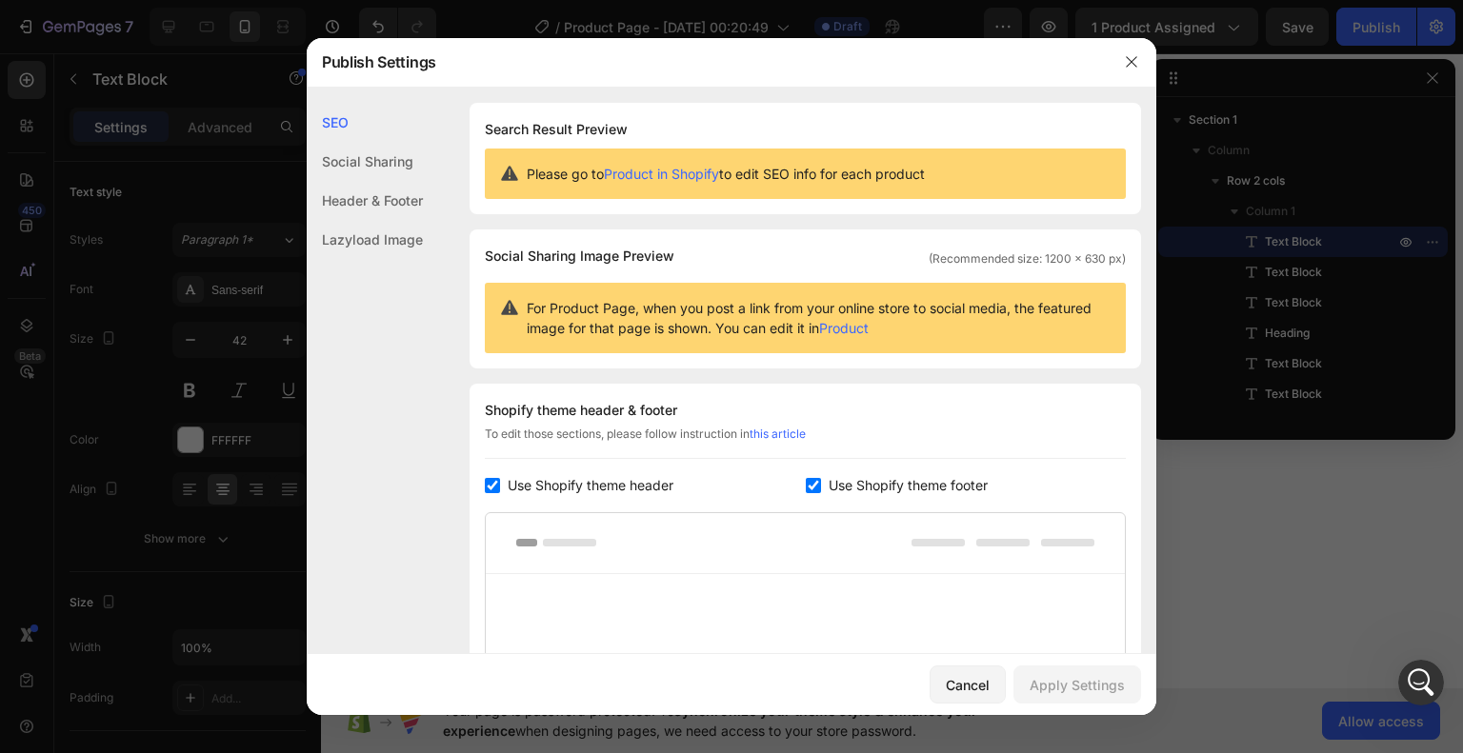
click at [642, 490] on span "Use Shopify theme header" at bounding box center [591, 485] width 166 height 23
checkbox input "false"
click at [853, 482] on span "Use Shopify theme footer" at bounding box center [907, 485] width 159 height 23
checkbox input "false"
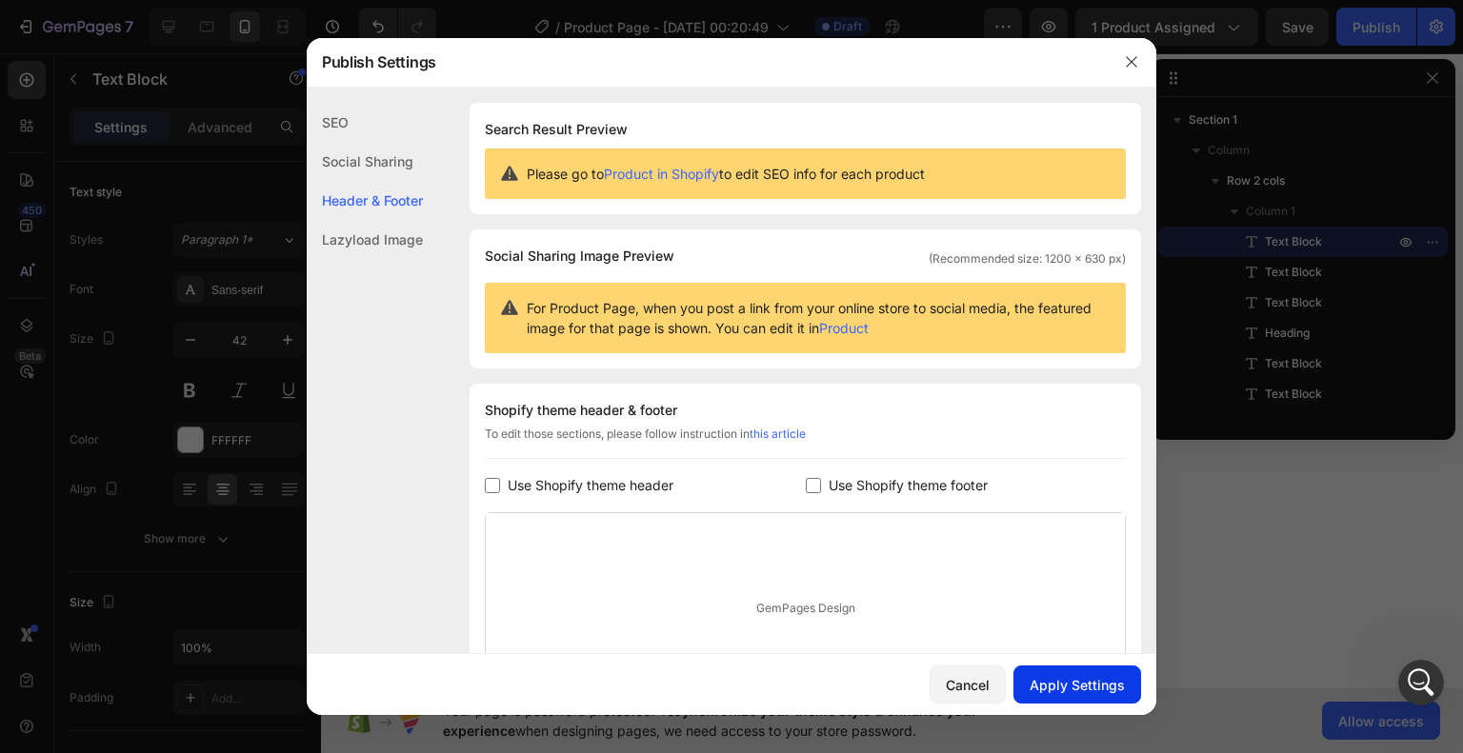
click at [1071, 683] on div "Apply Settings" at bounding box center [1076, 685] width 95 height 20
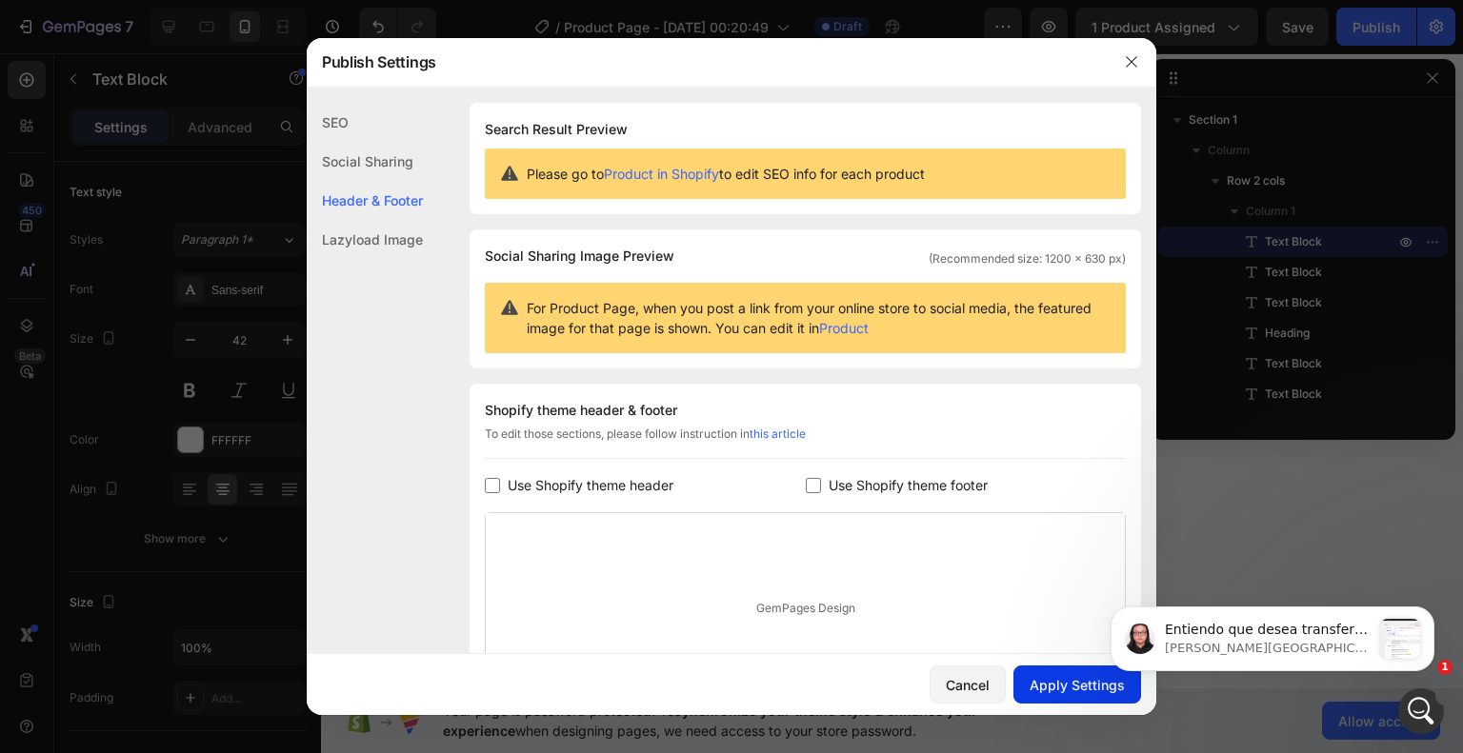
scroll to position [841, 0]
click at [1305, 648] on p "[PERSON_NAME][GEOGRAPHIC_DATA]" at bounding box center [1268, 648] width 206 height 17
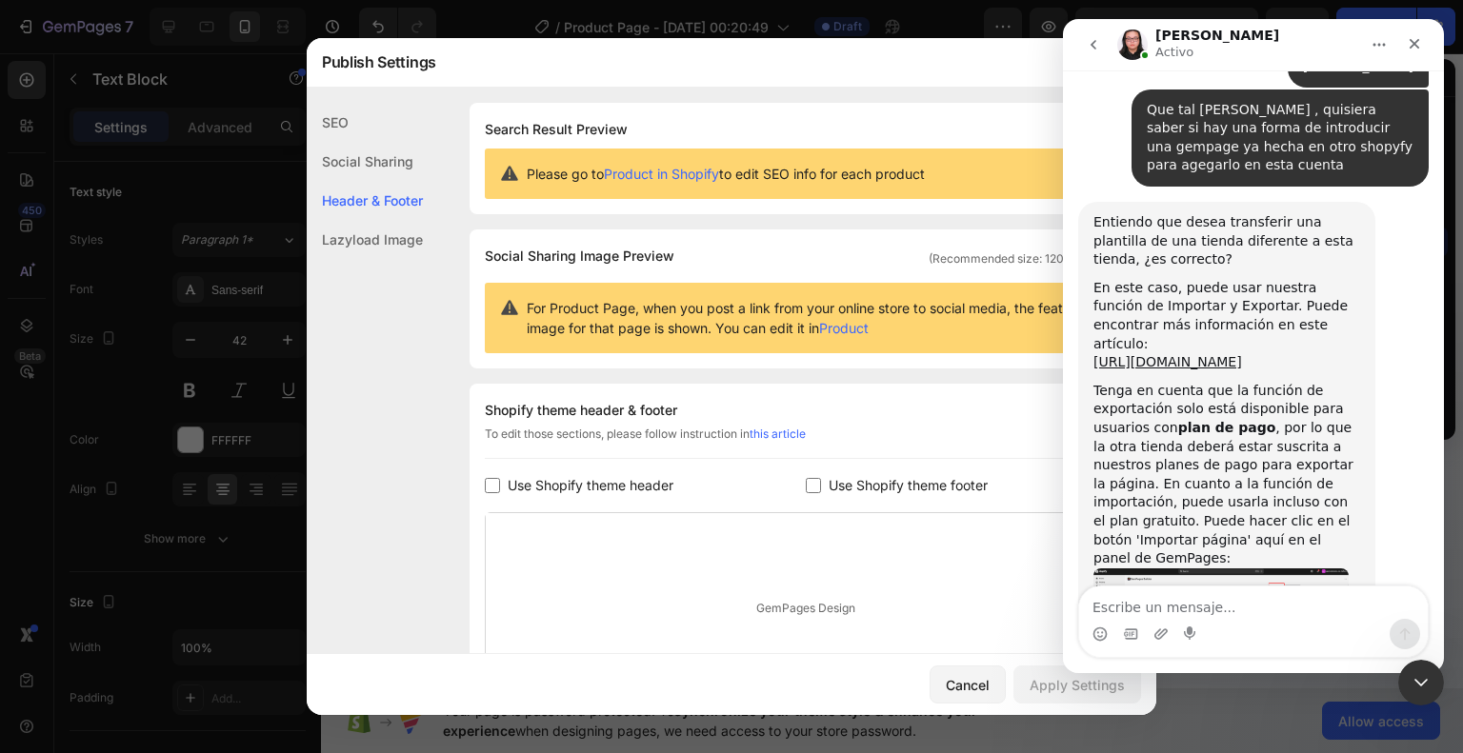
scroll to position [651, 0]
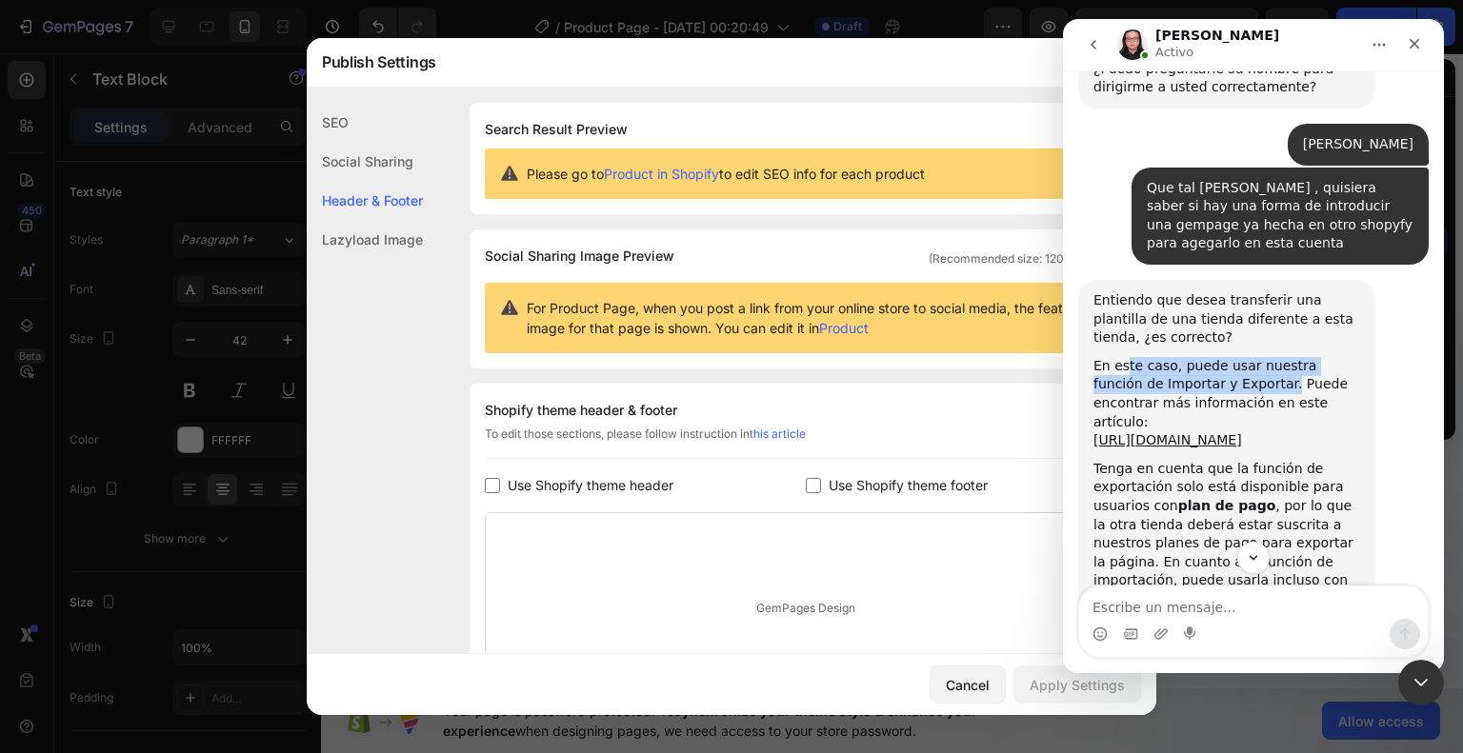
drag, startPoint x: 1126, startPoint y: 295, endPoint x: 1209, endPoint y: 319, distance: 86.2
click at [1209, 357] on div "En este caso, puede usar nuestra función de Importar y Exportar. Puede encontra…" at bounding box center [1226, 394] width 267 height 74
click at [1242, 432] on link "[URL][DOMAIN_NAME]" at bounding box center [1167, 439] width 149 height 15
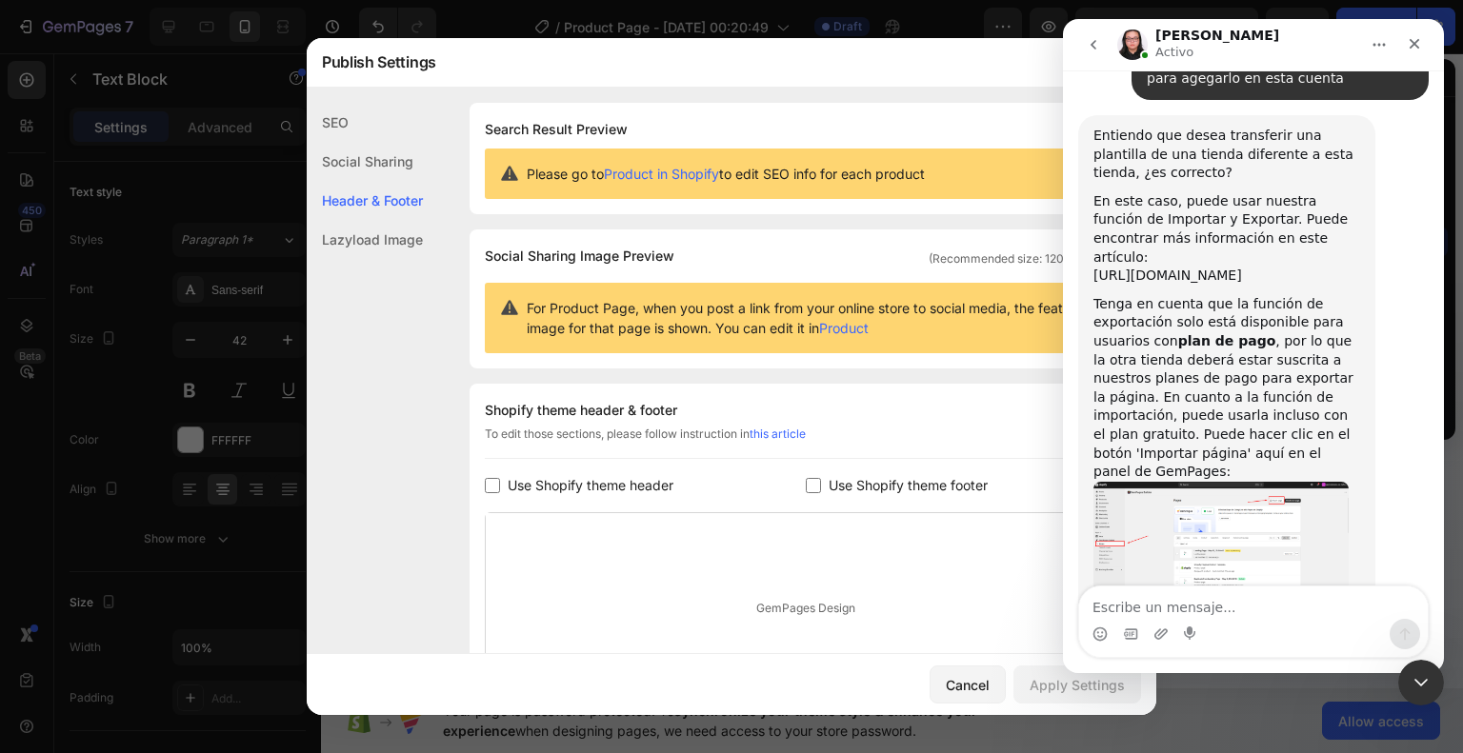
scroll to position [841, 0]
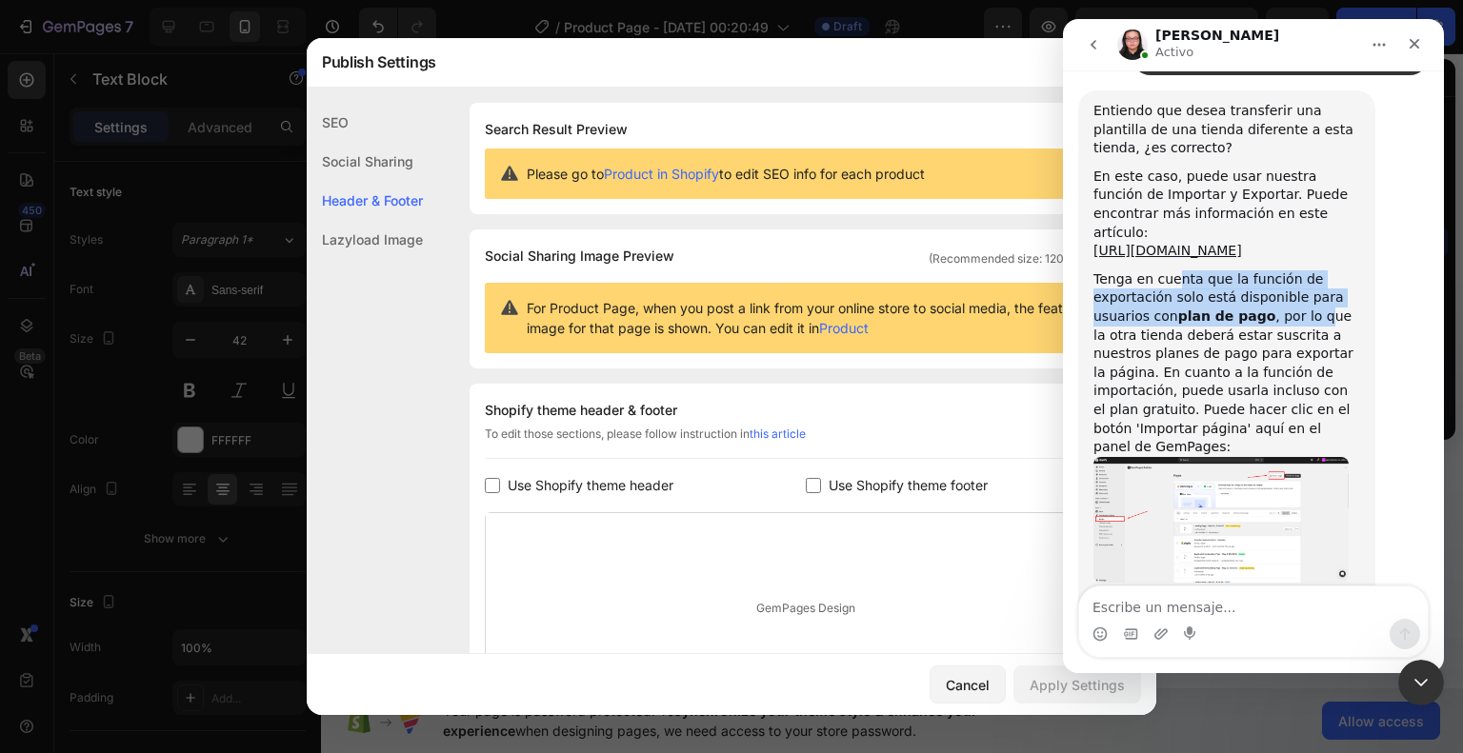
drag, startPoint x: 1166, startPoint y: 223, endPoint x: 1303, endPoint y: 263, distance: 141.9
click at [1303, 270] on div "Tenga en cuenta que la función de exportación solo está disponible para usuario…" at bounding box center [1226, 363] width 267 height 187
click at [1231, 309] on b "plan de pago" at bounding box center [1227, 316] width 98 height 15
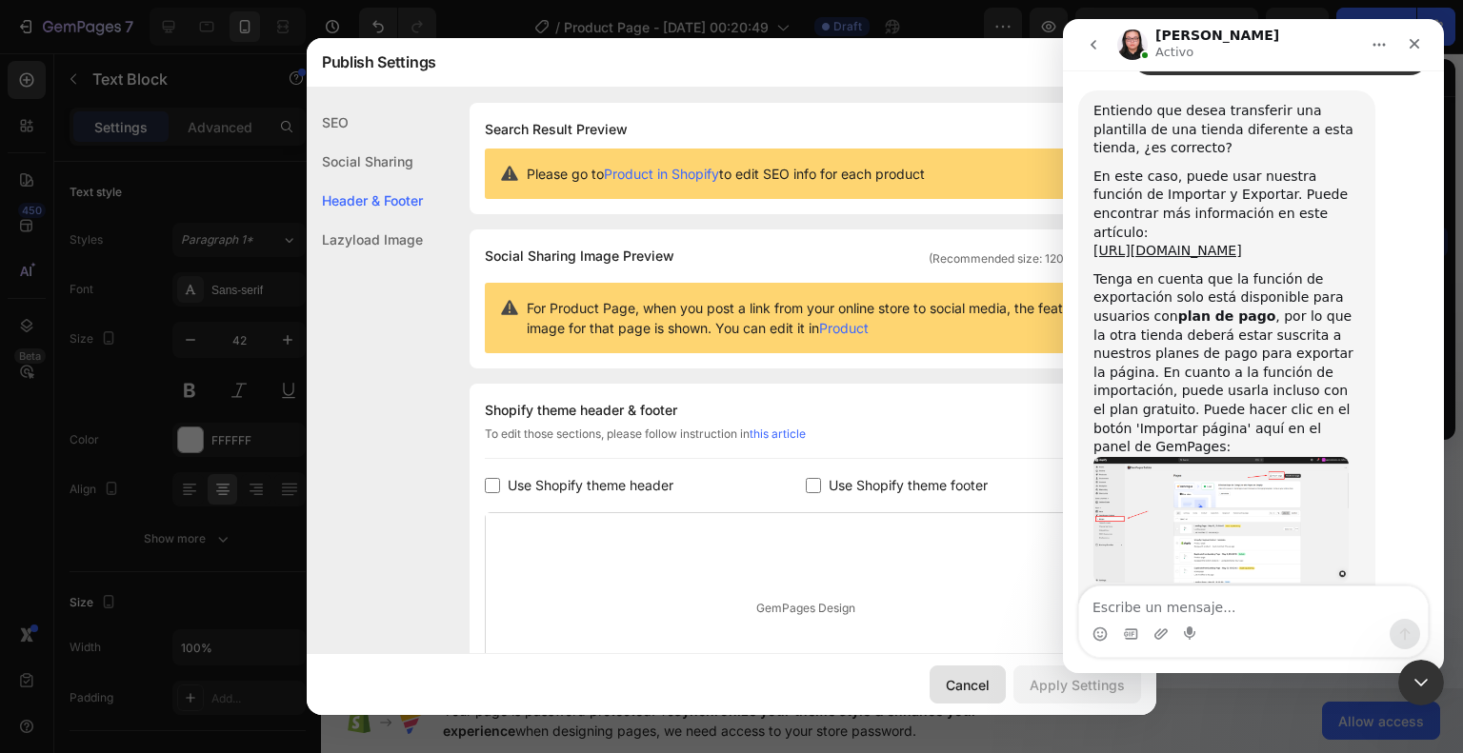
click at [967, 677] on div "Cancel" at bounding box center [968, 685] width 44 height 20
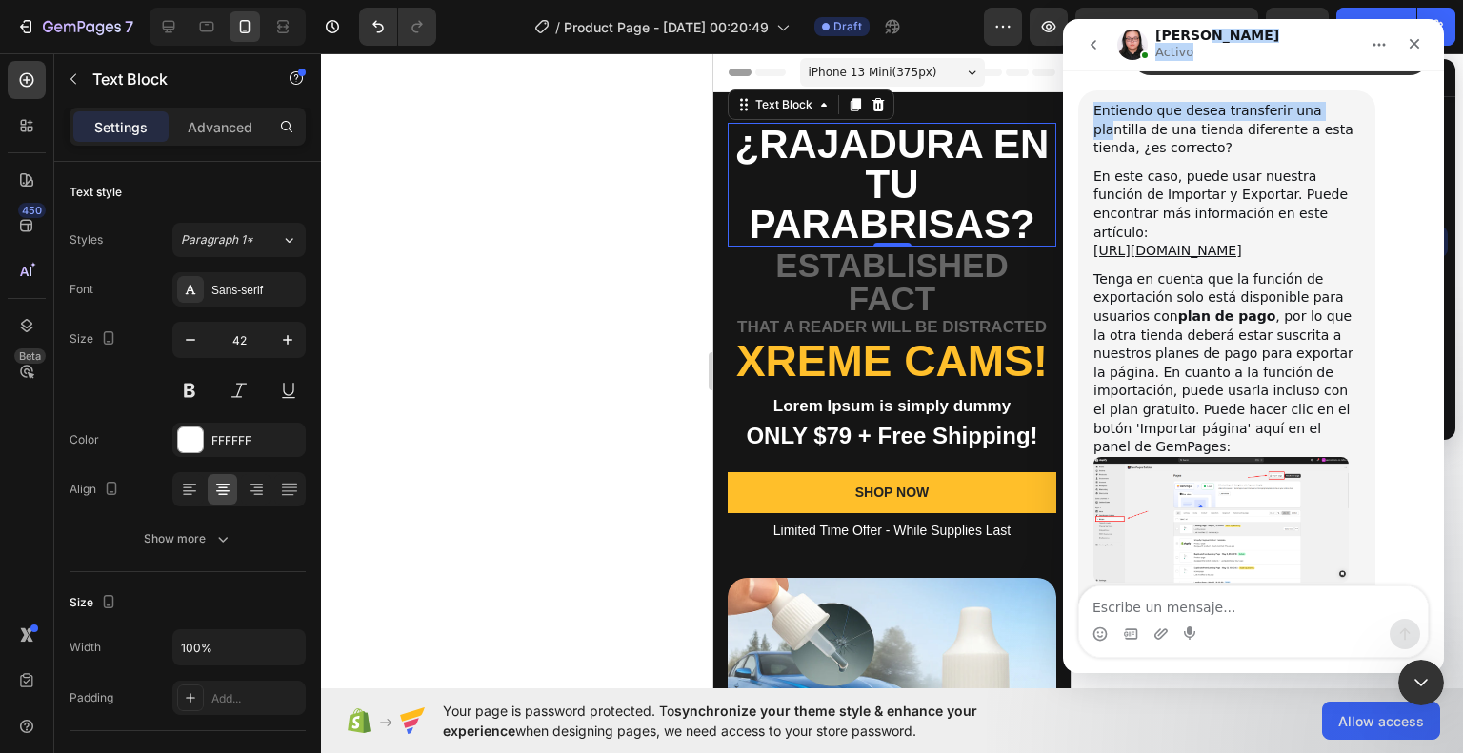
scroll to position [799, 0]
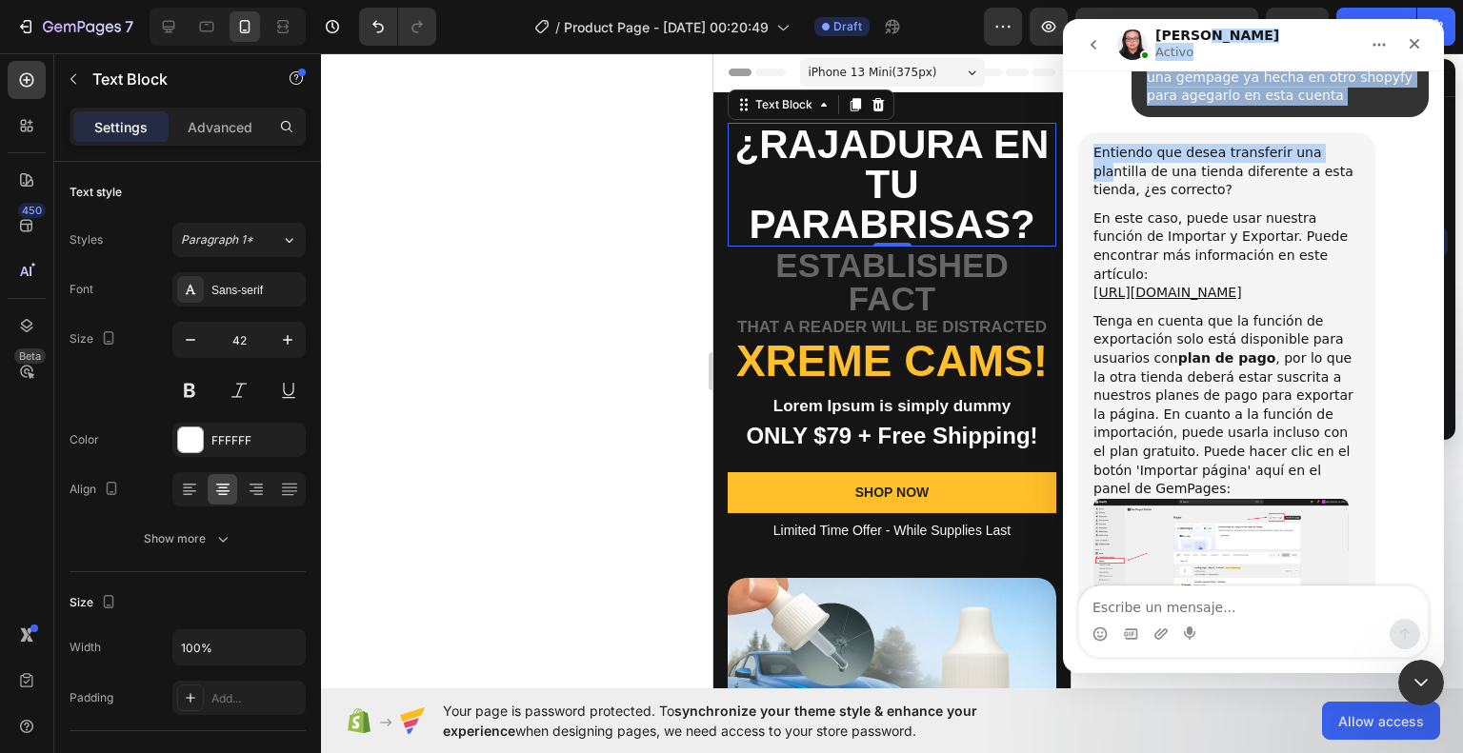
drag, startPoint x: 1313, startPoint y: 53, endPoint x: 1352, endPoint y: 70, distance: 42.6
click at [1310, 88] on div "[PERSON_NAME] Handy tips: Sharing your issue screenshots and page links helps u…" at bounding box center [1253, 346] width 381 height 654
click at [1412, 41] on icon "Cerrar" at bounding box center [1414, 44] width 10 height 10
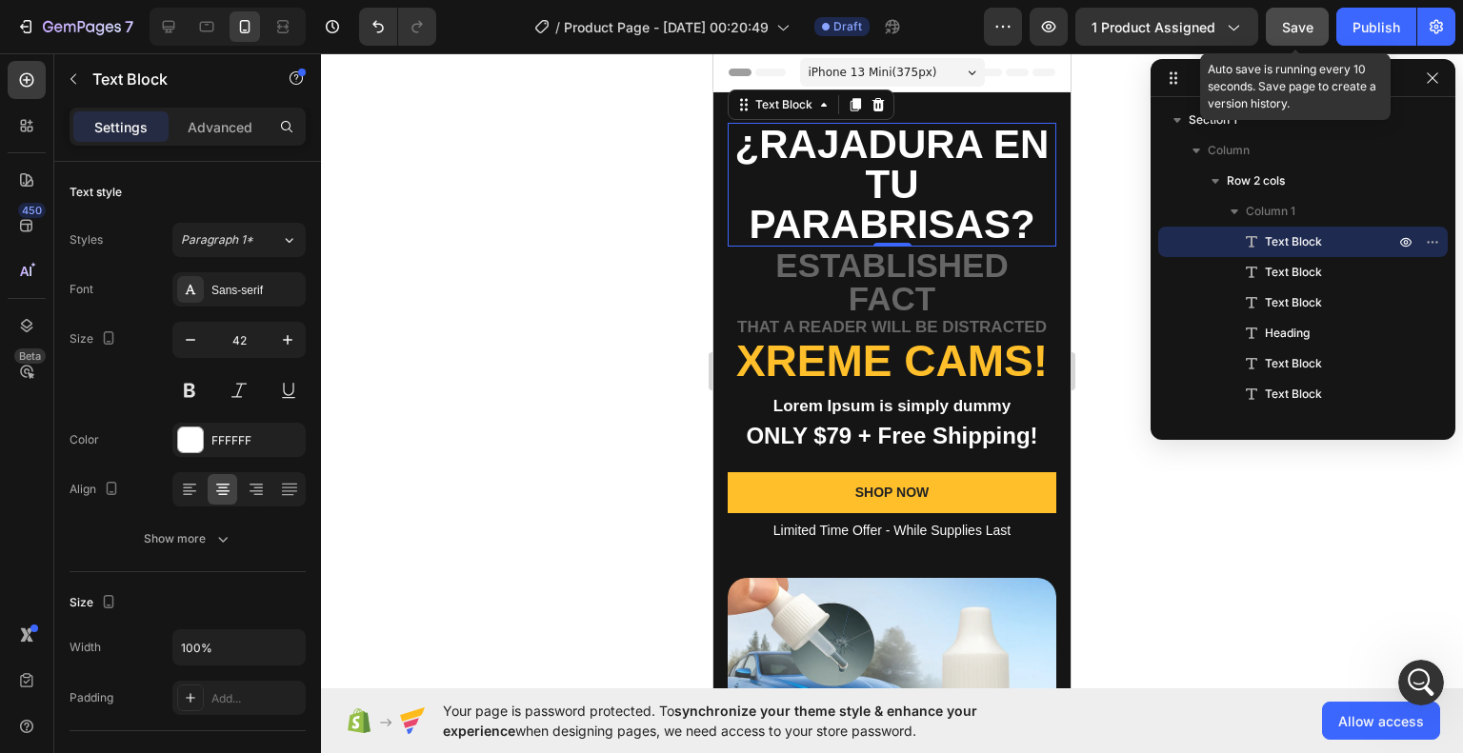
click at [1300, 37] on button "Save" at bounding box center [1296, 27] width 63 height 38
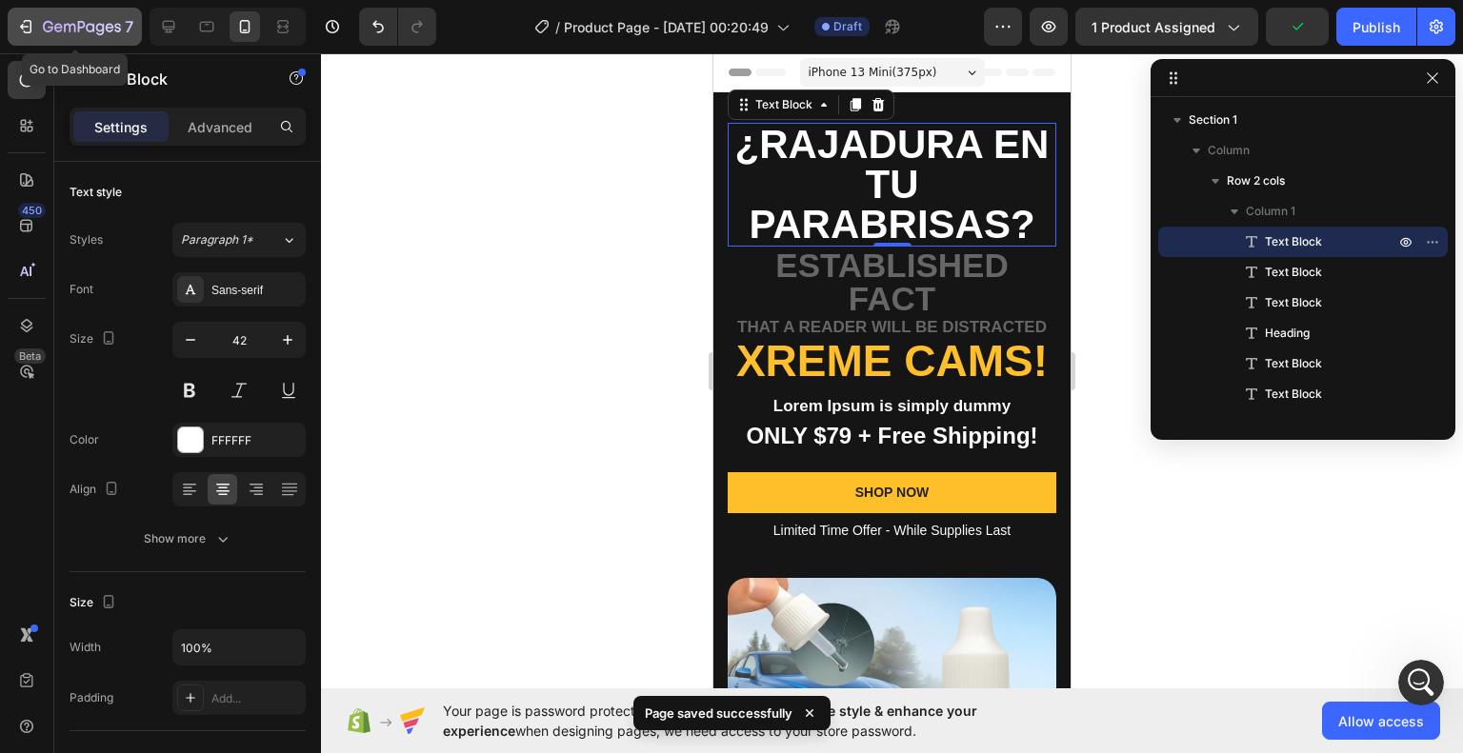
click at [54, 26] on icon "button" at bounding box center [58, 27] width 9 height 9
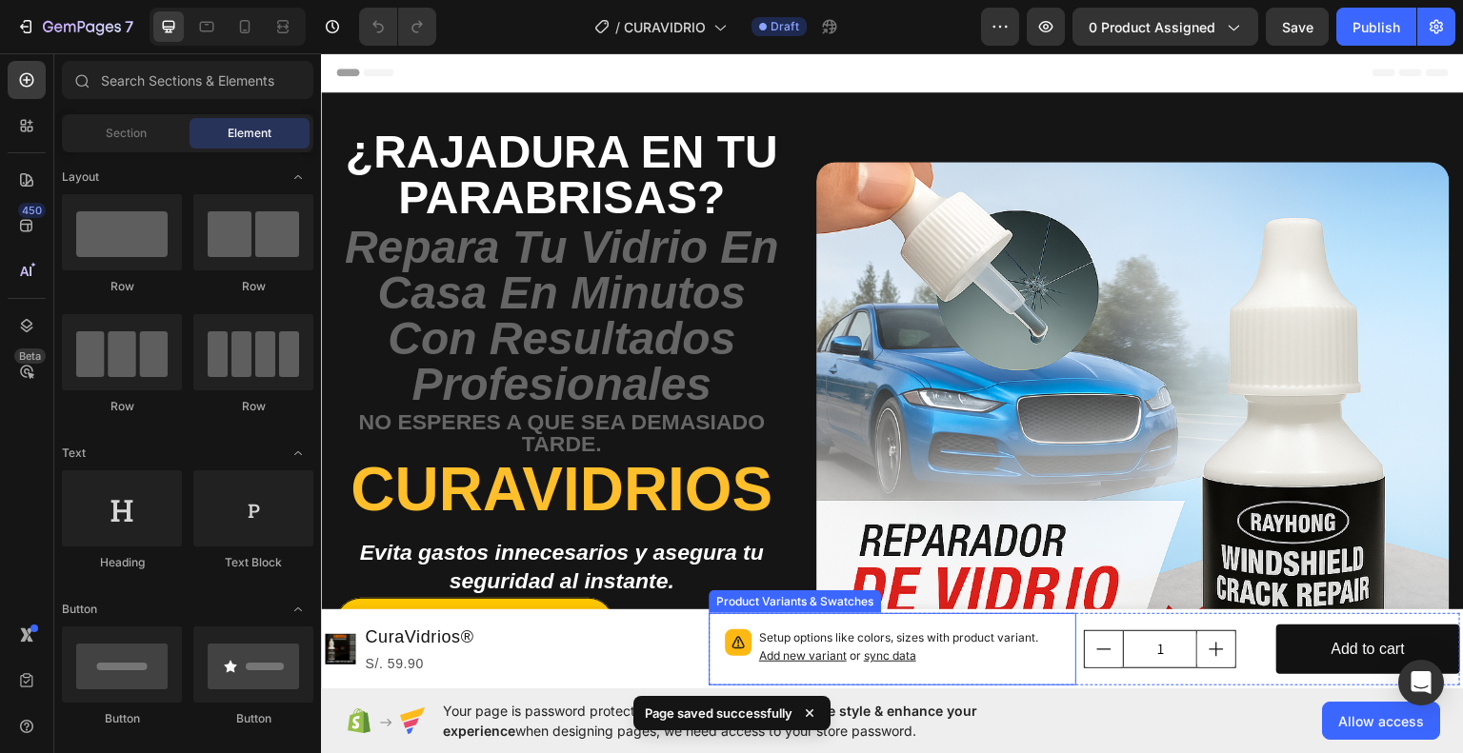
click at [1026, 640] on p "Setup options like colors, sizes with product variant. Add new variant or sync …" at bounding box center [910, 646] width 302 height 36
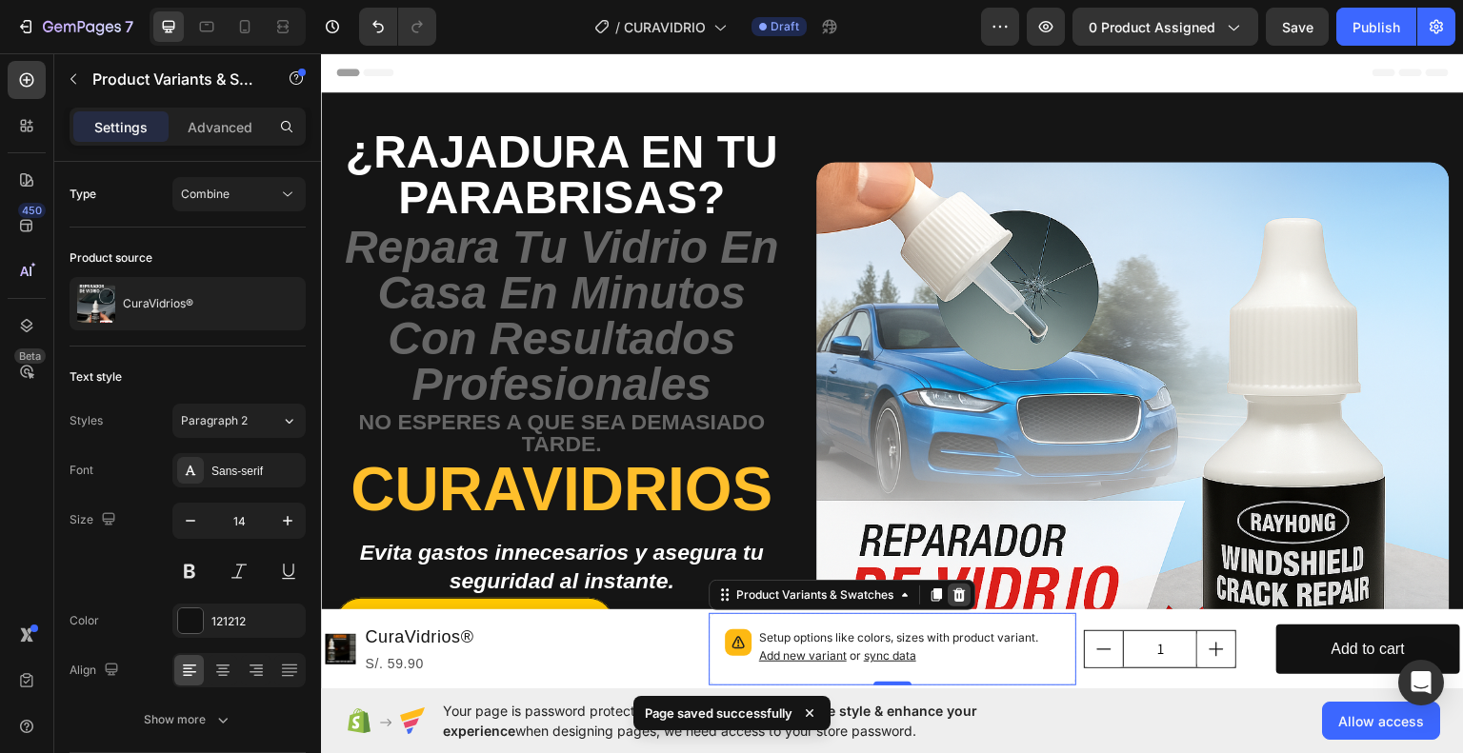
click at [954, 597] on icon at bounding box center [958, 594] width 15 height 15
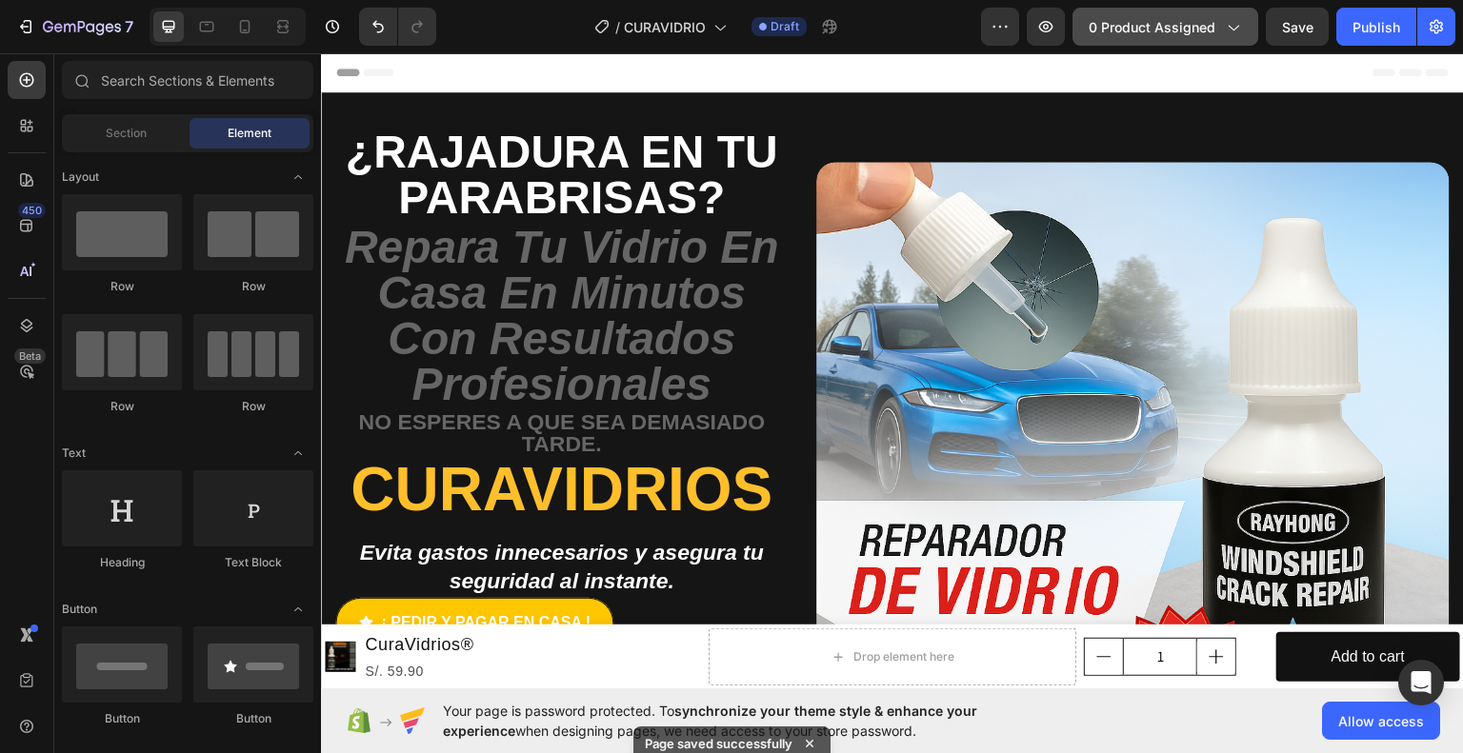
click at [1222, 28] on div "0 product assigned" at bounding box center [1164, 27] width 153 height 20
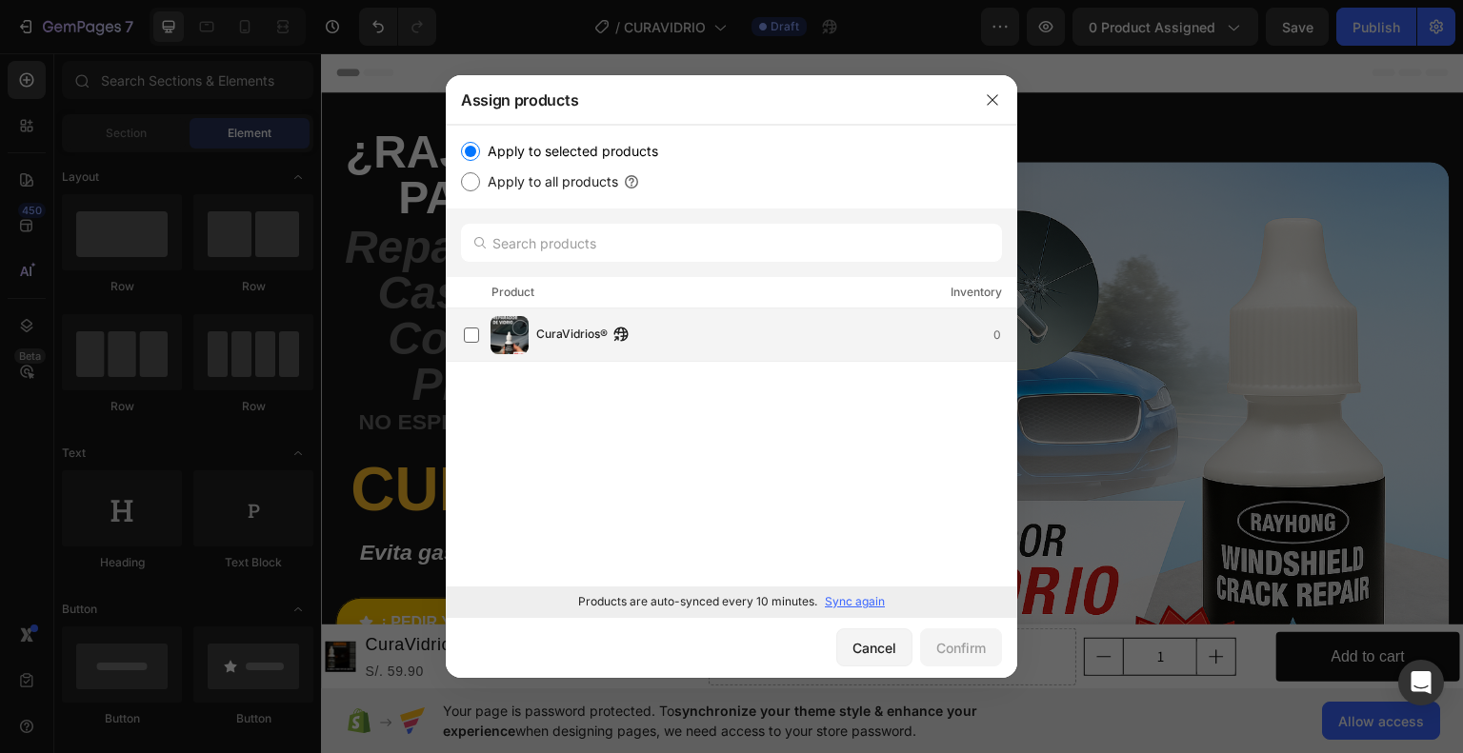
click at [783, 349] on div "CuraVidrios® 0" at bounding box center [740, 335] width 552 height 38
click at [984, 654] on div "Confirm" at bounding box center [961, 648] width 50 height 20
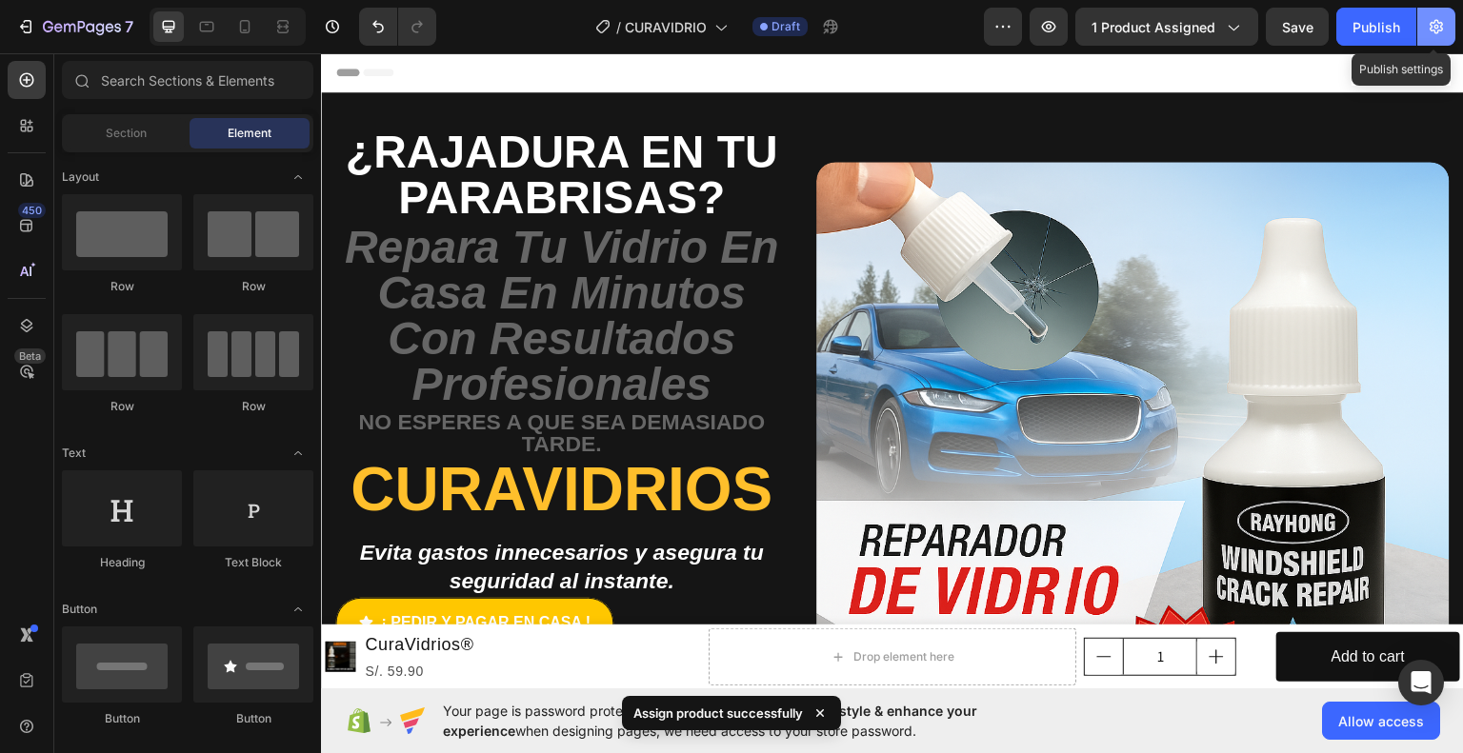
click at [1433, 17] on icon "button" at bounding box center [1435, 26] width 19 height 19
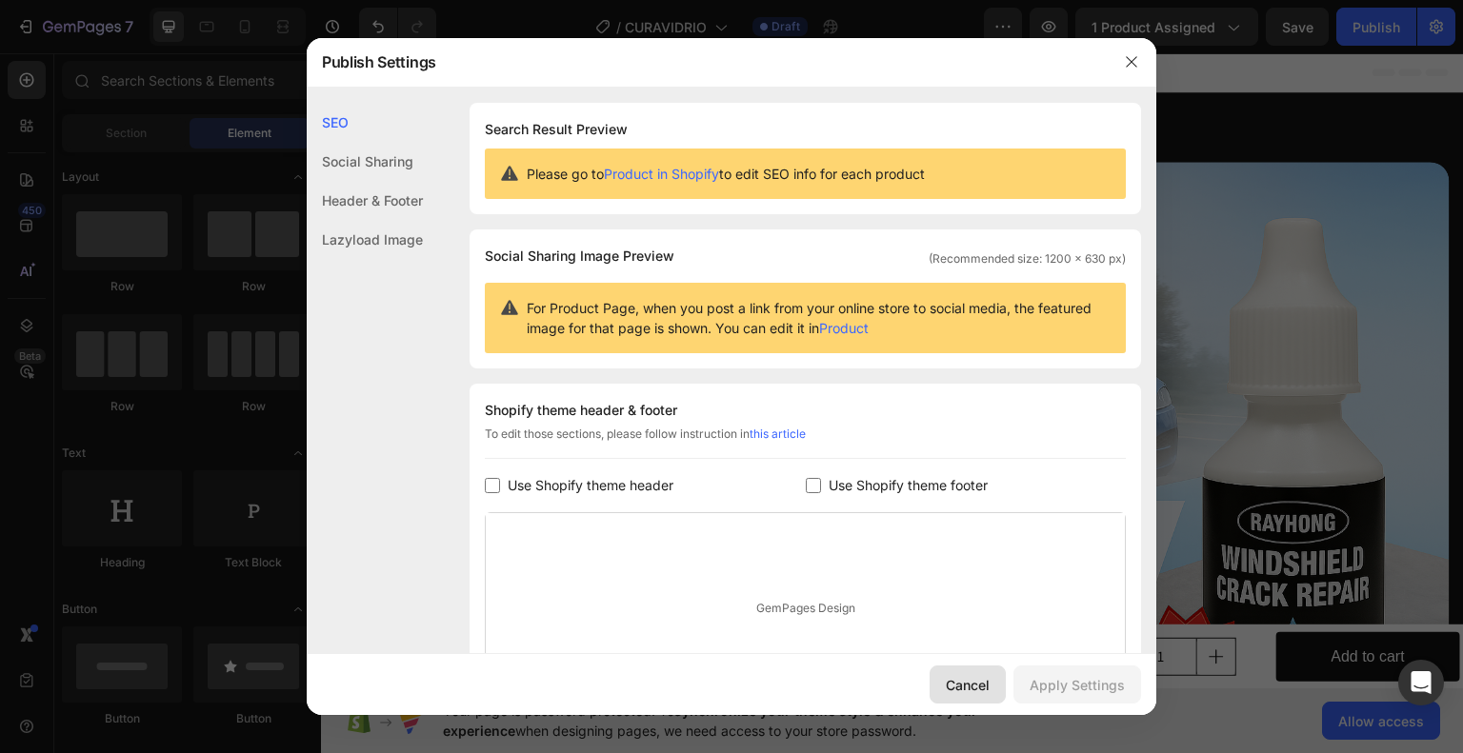
click at [996, 685] on button "Cancel" at bounding box center [967, 685] width 76 height 38
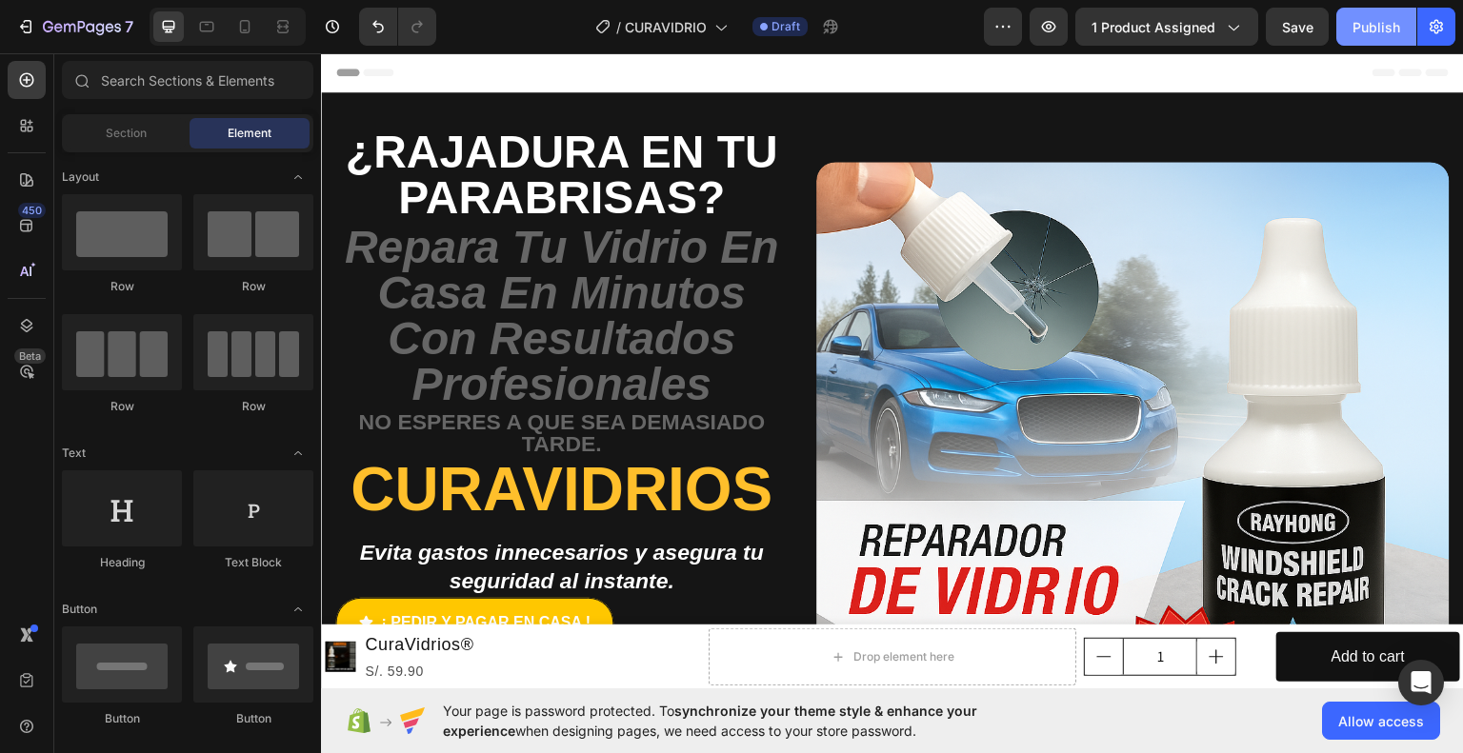
click at [1370, 32] on div "Publish" at bounding box center [1376, 27] width 48 height 20
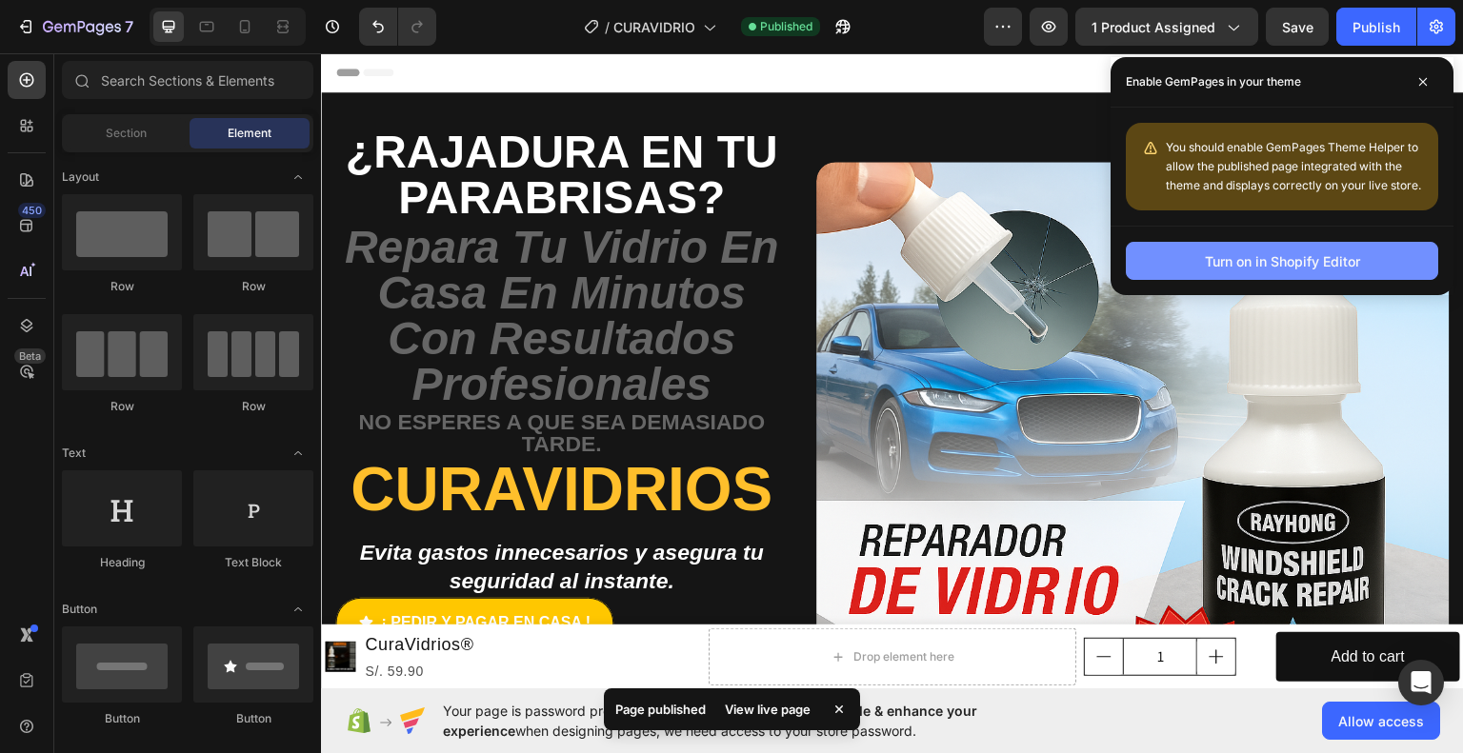
click at [1295, 276] on button "Turn on in Shopify Editor" at bounding box center [1282, 261] width 312 height 38
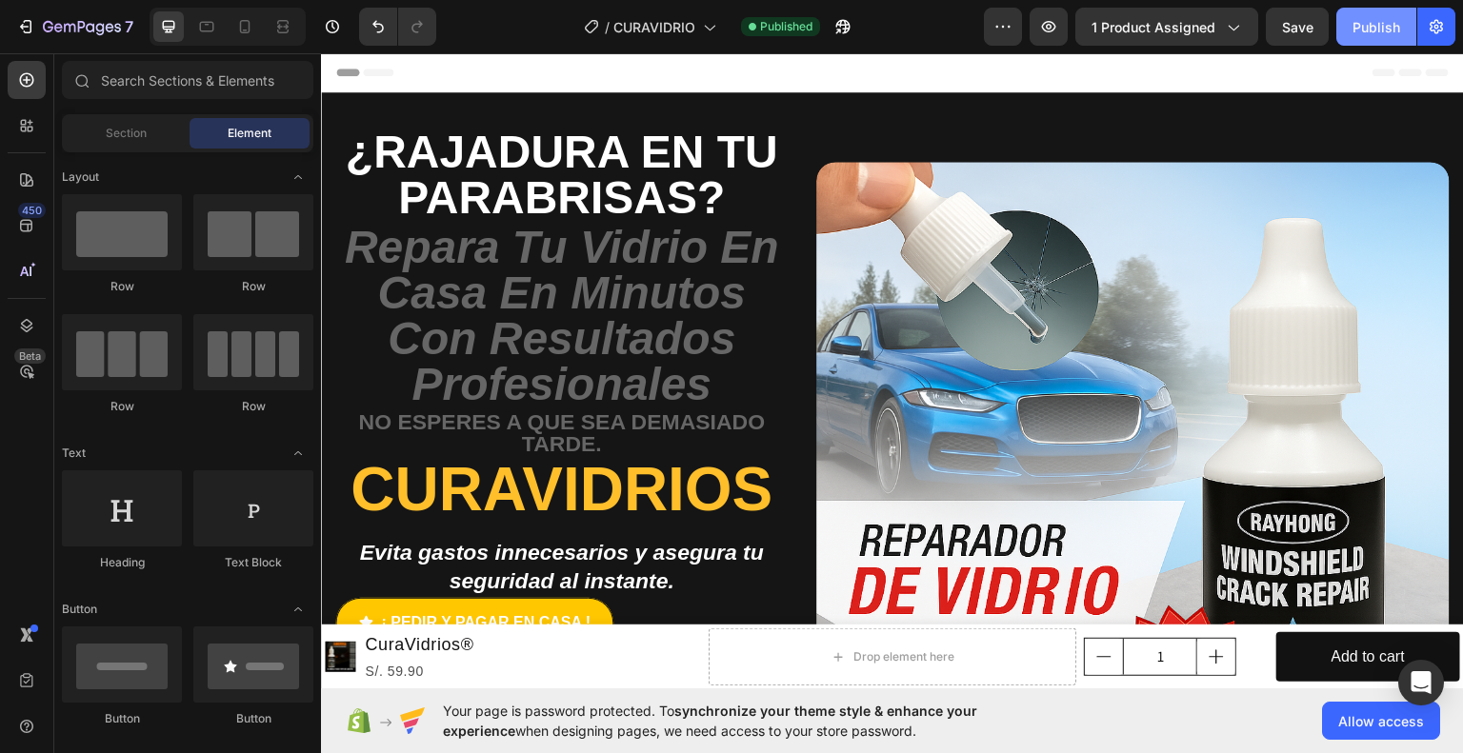
click at [1350, 27] on button "Publish" at bounding box center [1376, 27] width 80 height 38
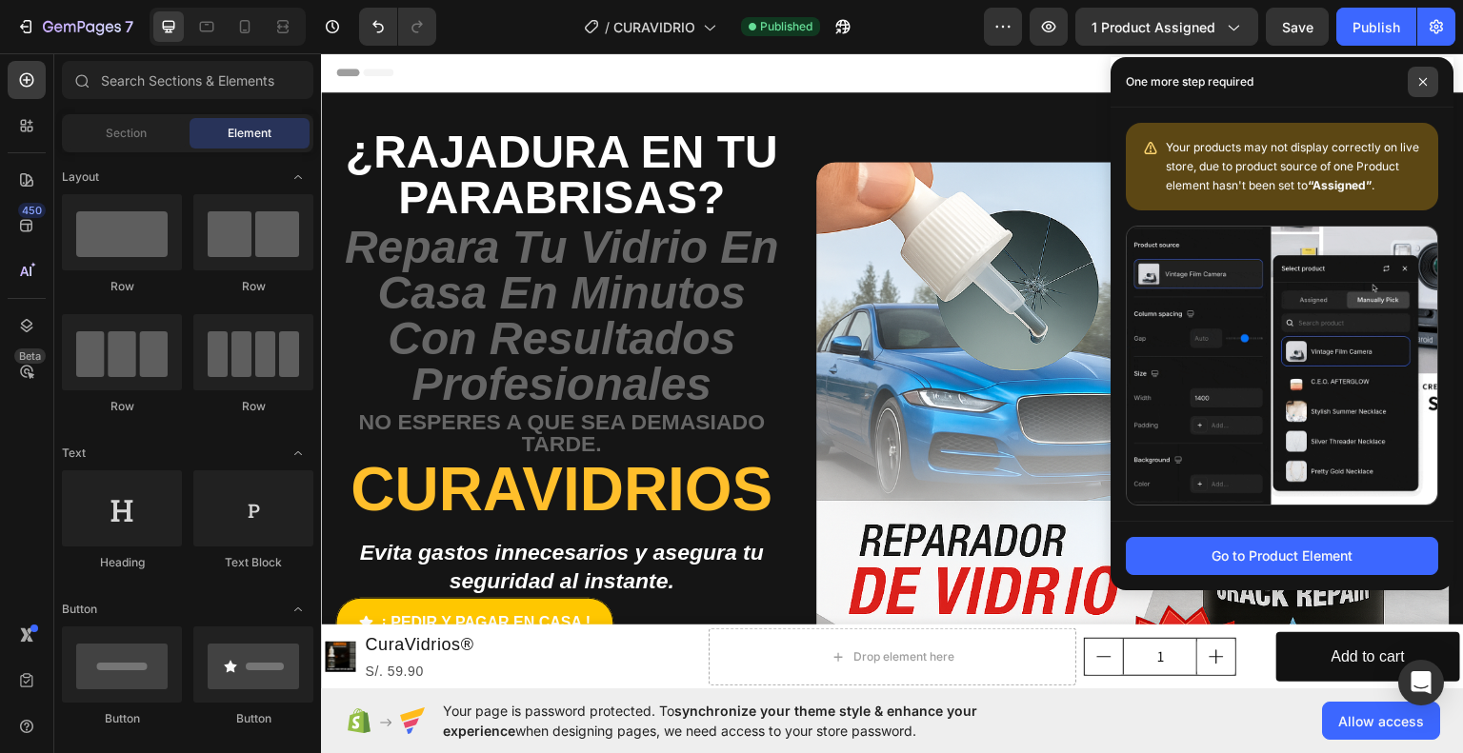
click at [1429, 76] on span at bounding box center [1422, 82] width 30 height 30
